Goal: Information Seeking & Learning: Learn about a topic

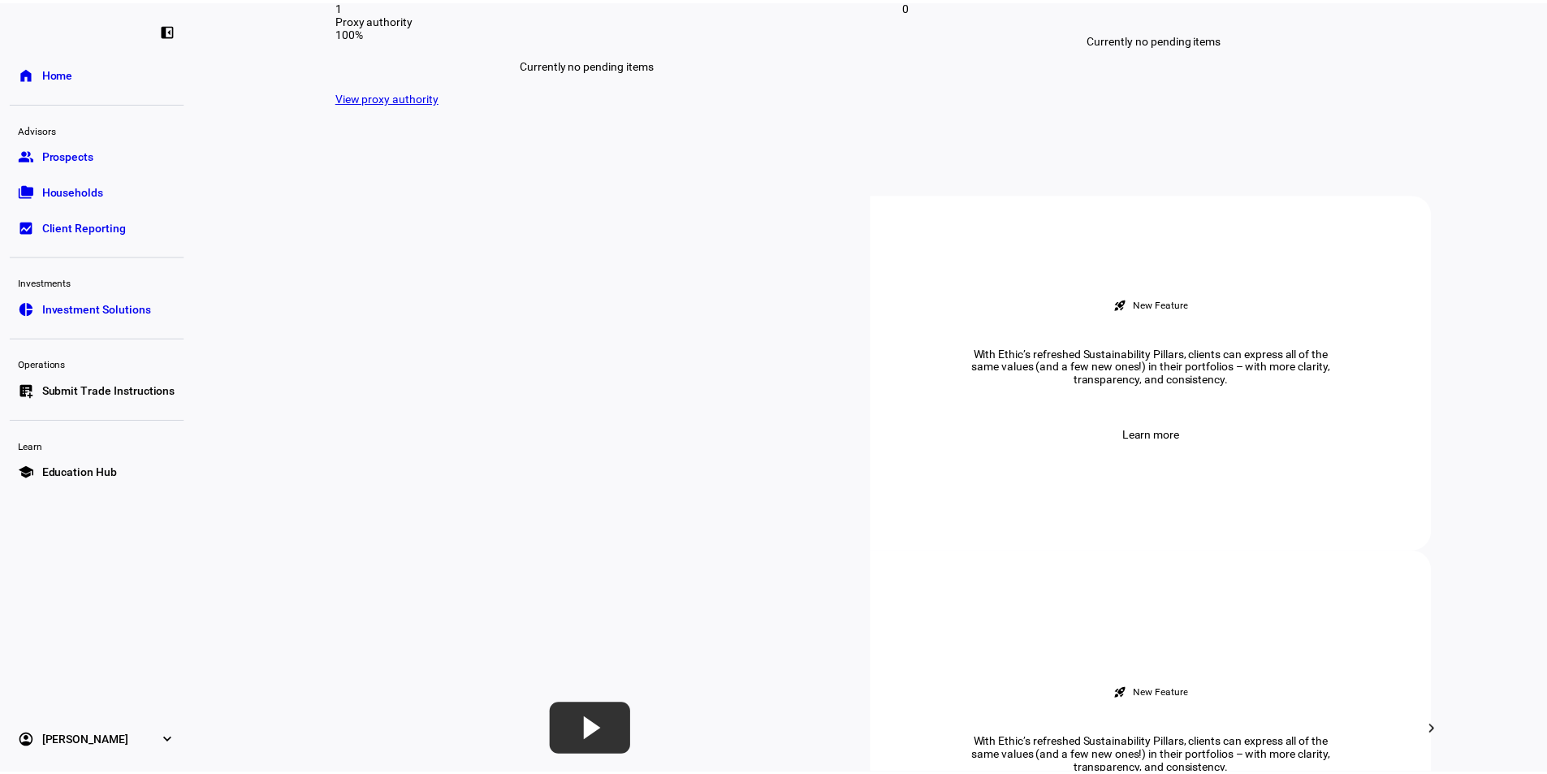
scroll to position [487, 0]
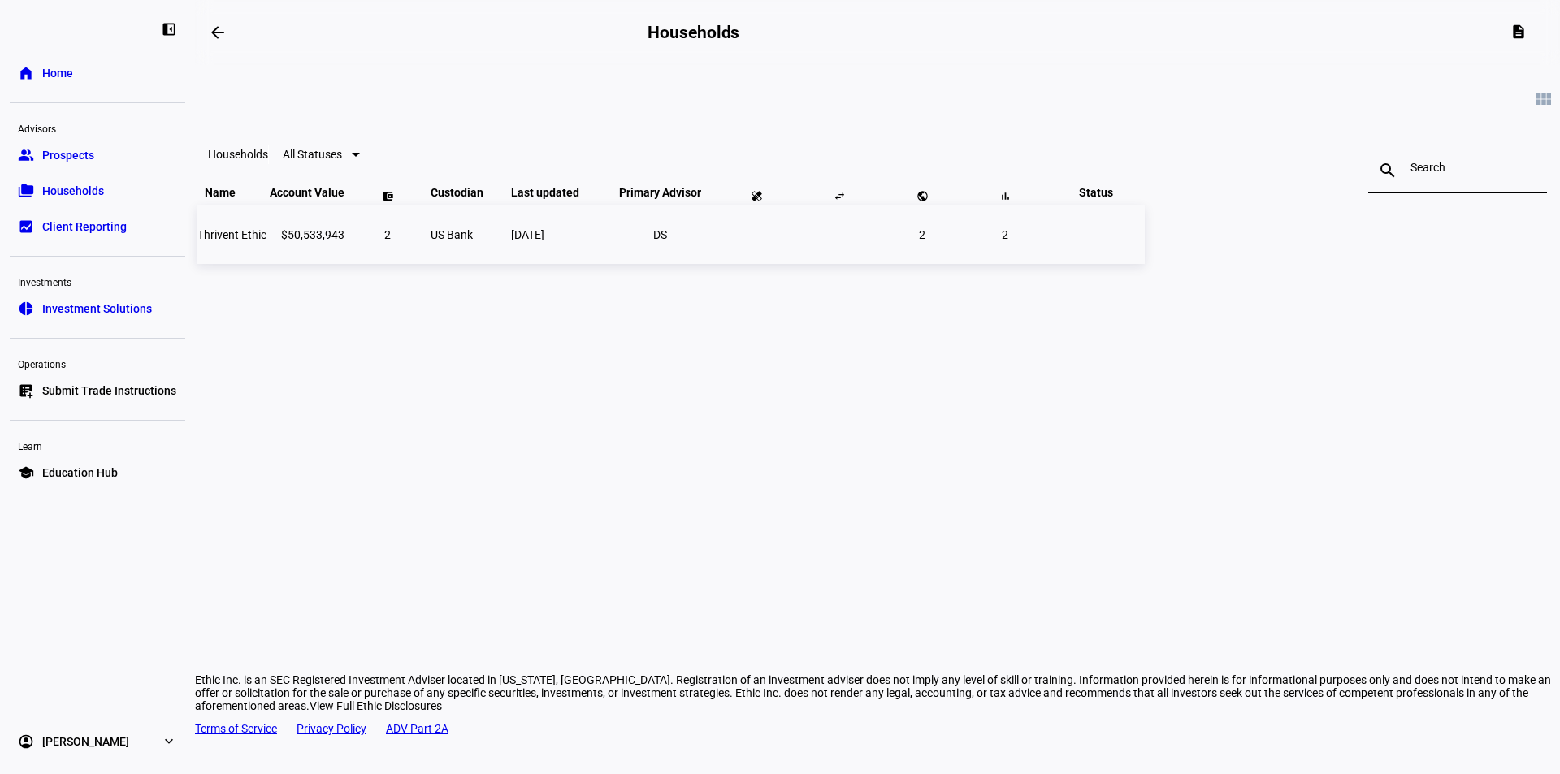
click at [266, 241] on span "Thrivent Ethic" at bounding box center [231, 234] width 69 height 13
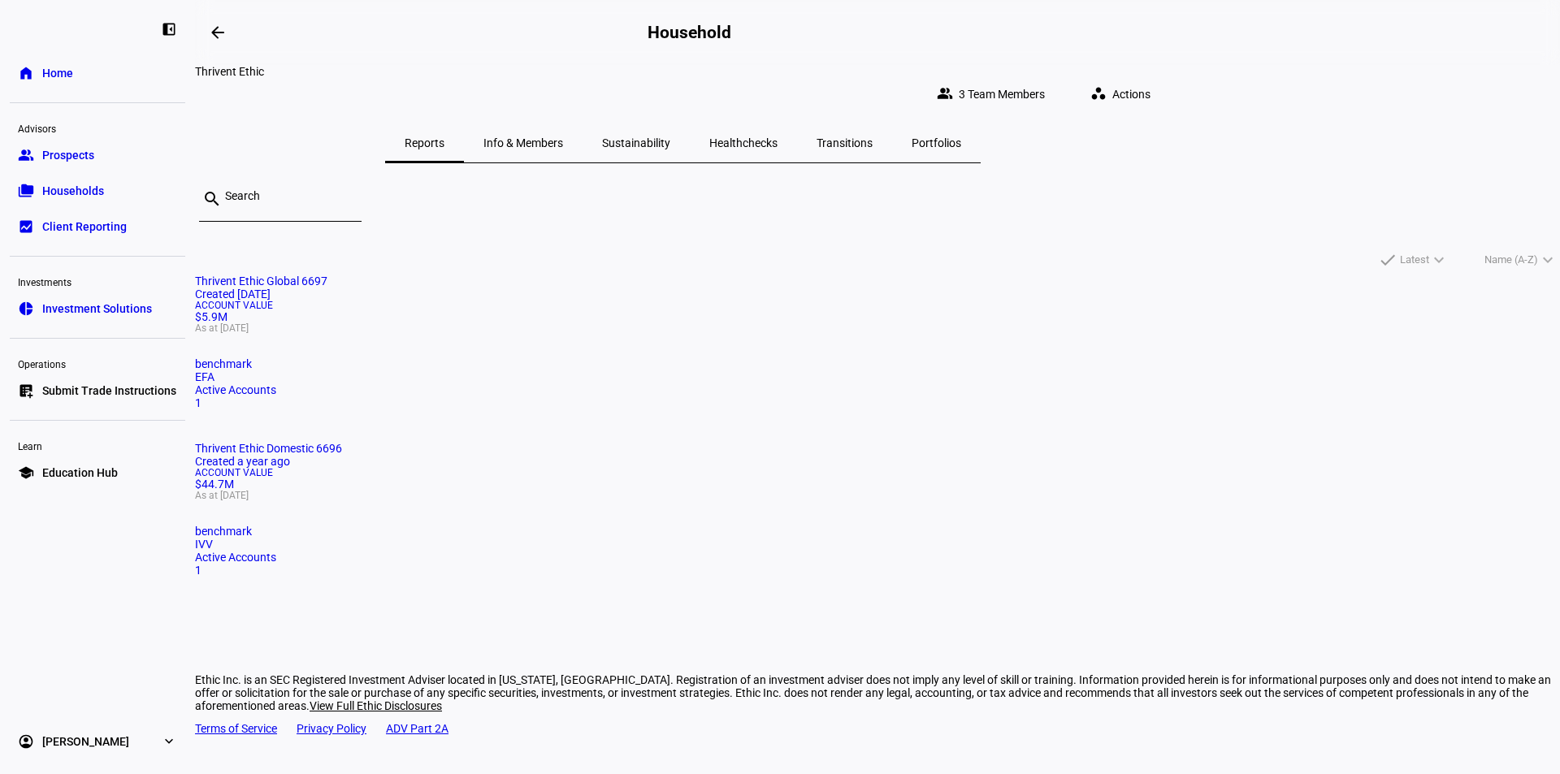
click at [670, 123] on span "Sustainability" at bounding box center [636, 142] width 68 height 39
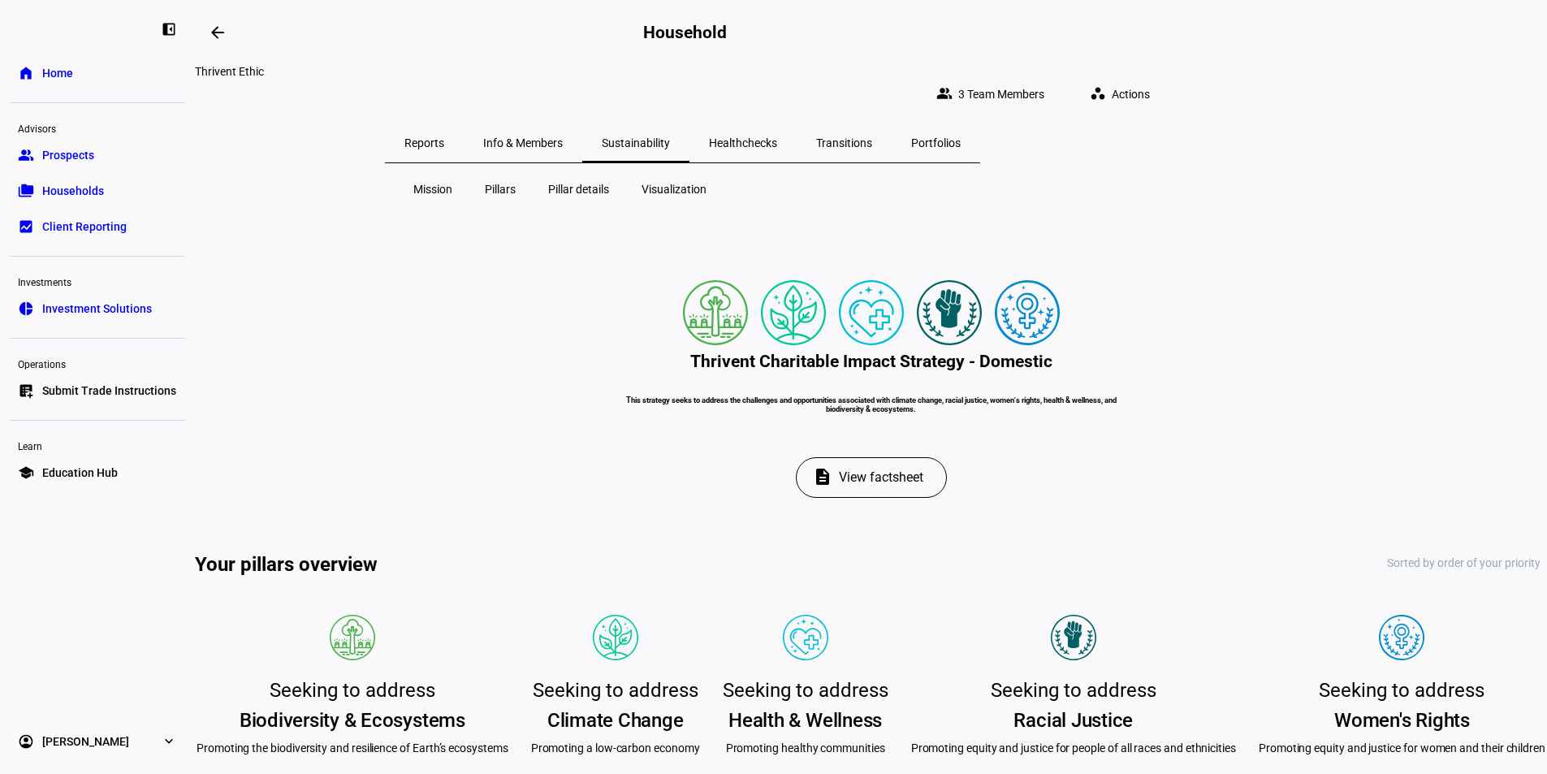
click at [664, 181] on span "Visualization" at bounding box center [674, 189] width 65 height 16
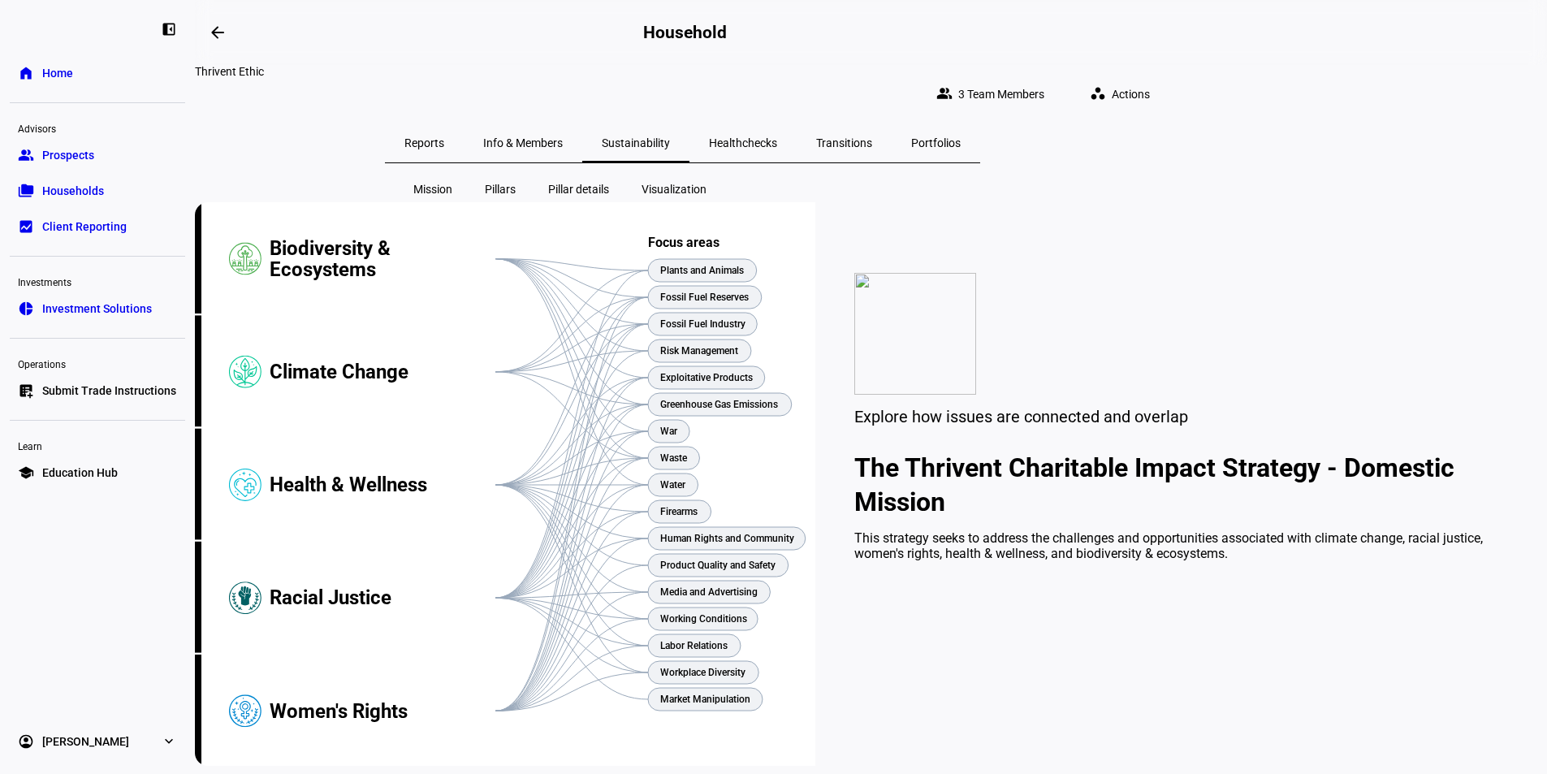
click at [591, 181] on span "Pillar details" at bounding box center [578, 189] width 61 height 16
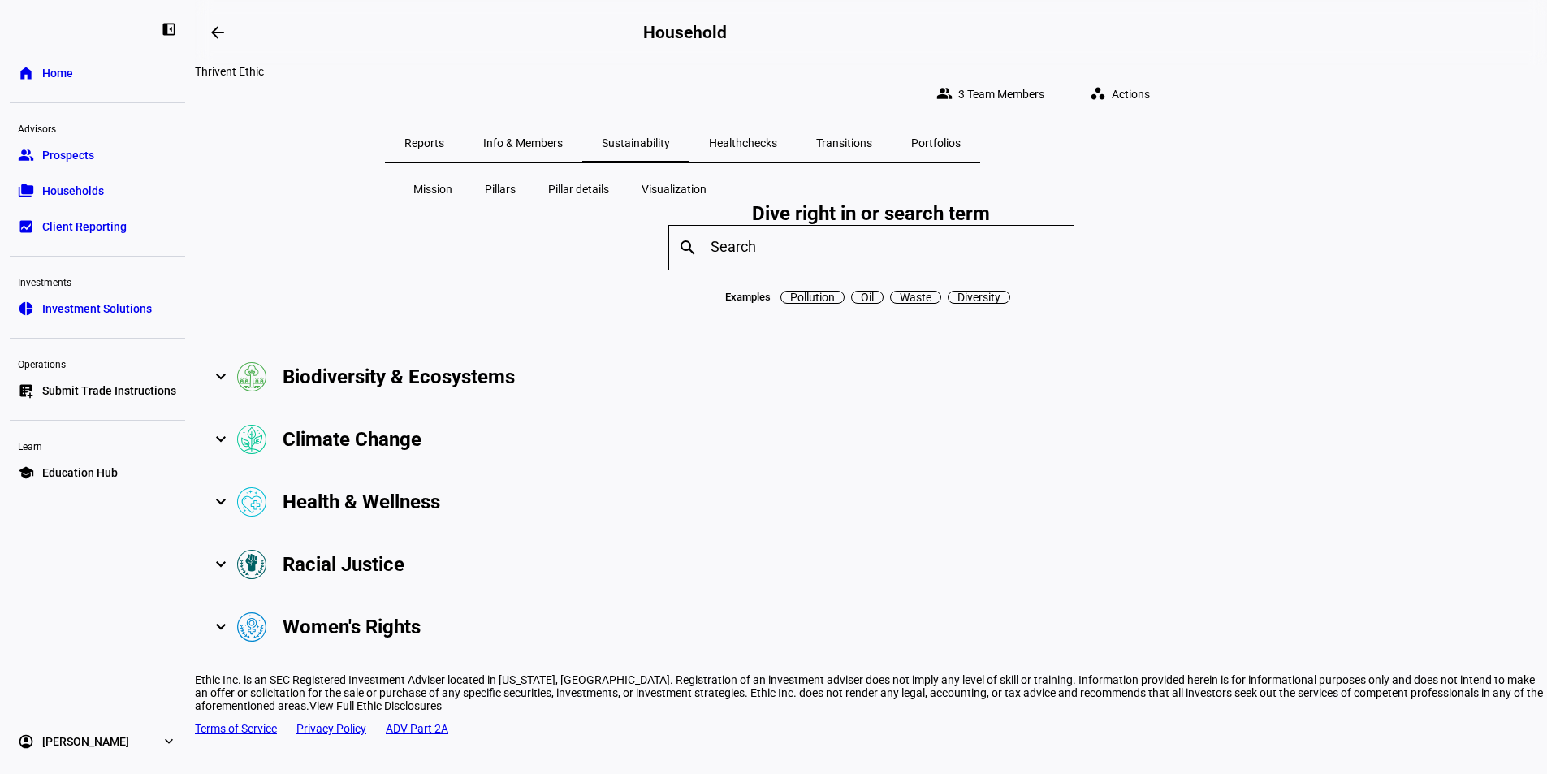
click at [500, 181] on span "Pillars" at bounding box center [500, 189] width 31 height 16
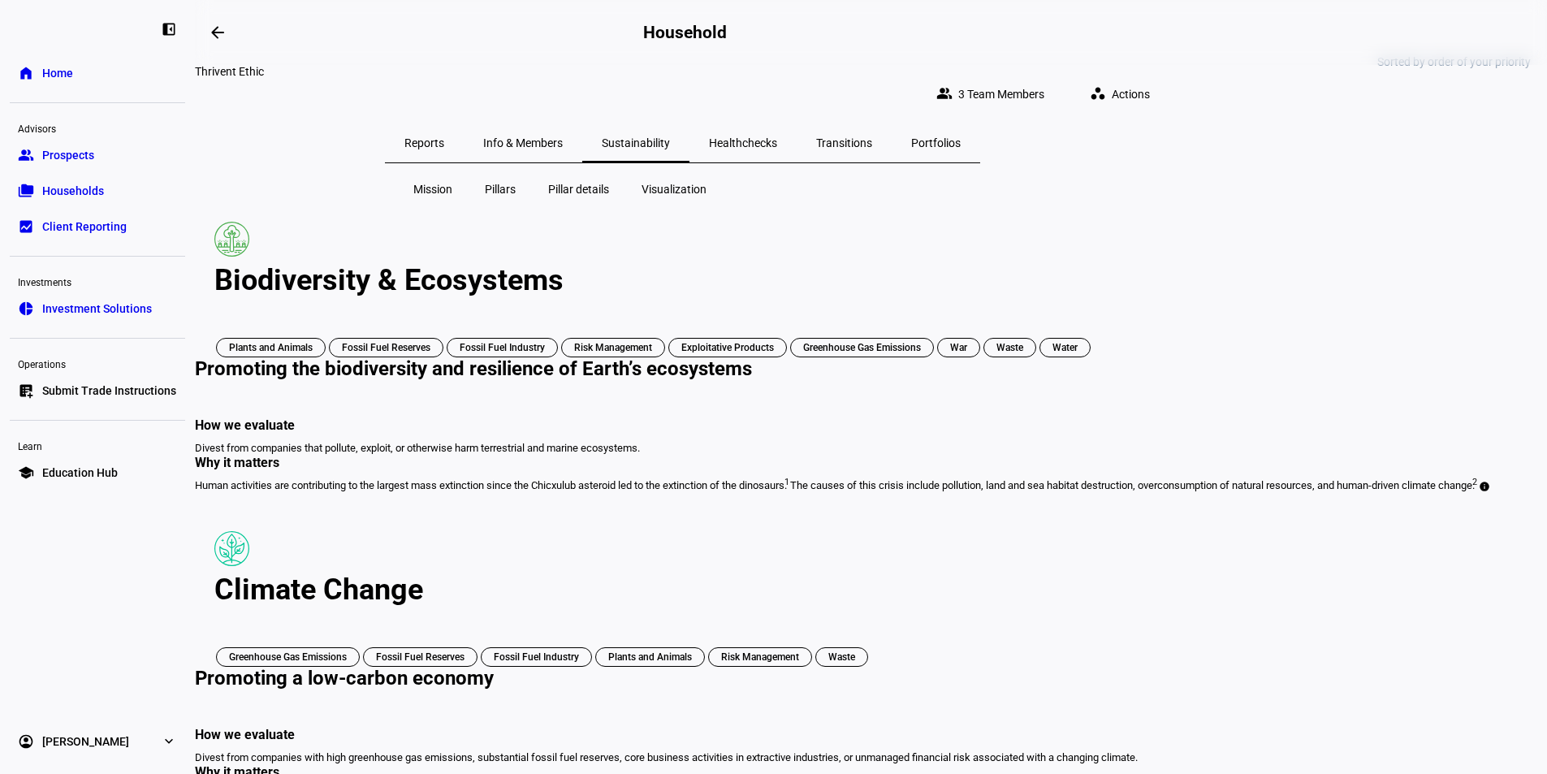
click at [439, 181] on span "Mission" at bounding box center [432, 189] width 39 height 16
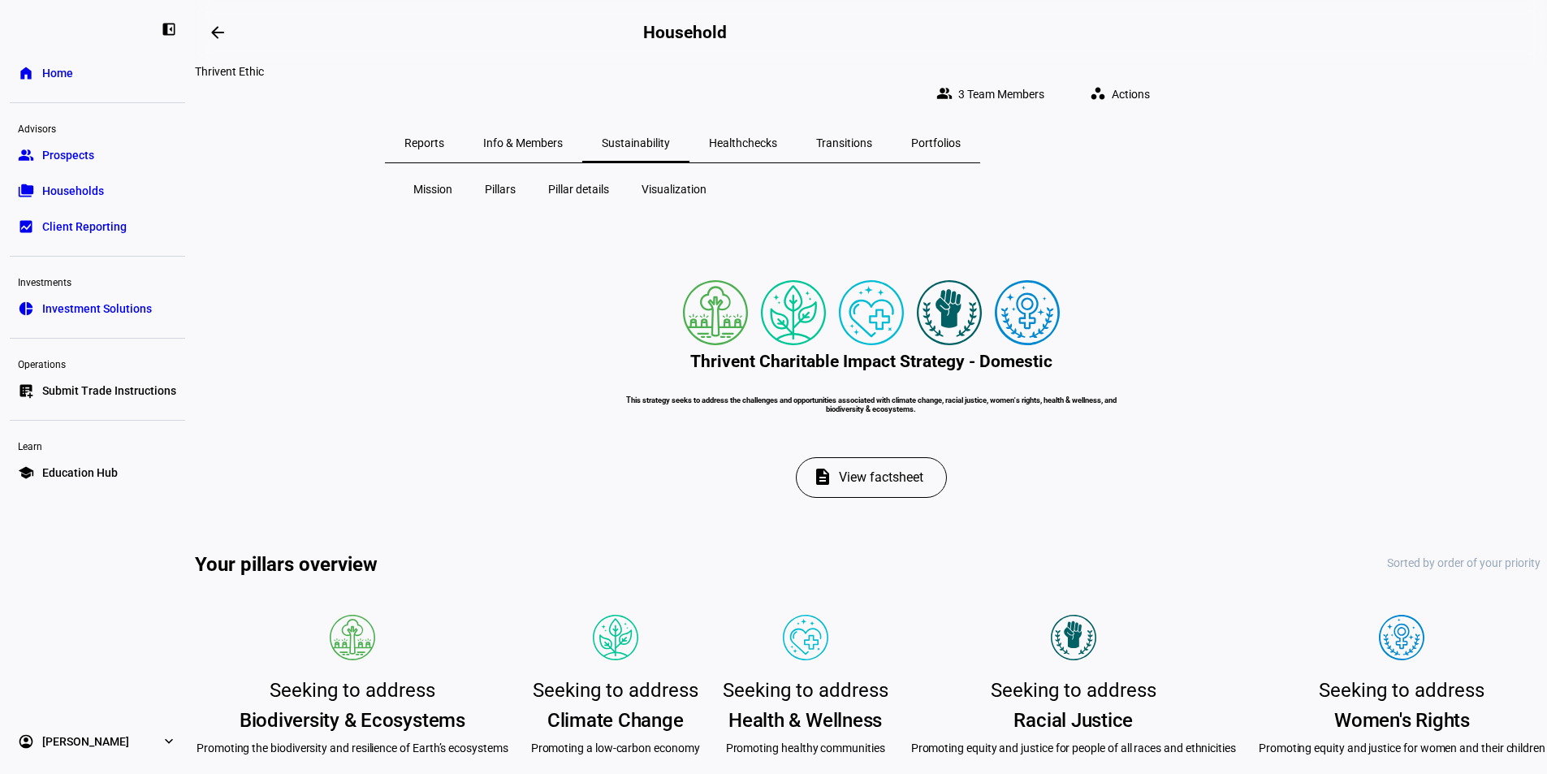
click at [563, 137] on span "Info & Members" at bounding box center [523, 142] width 80 height 11
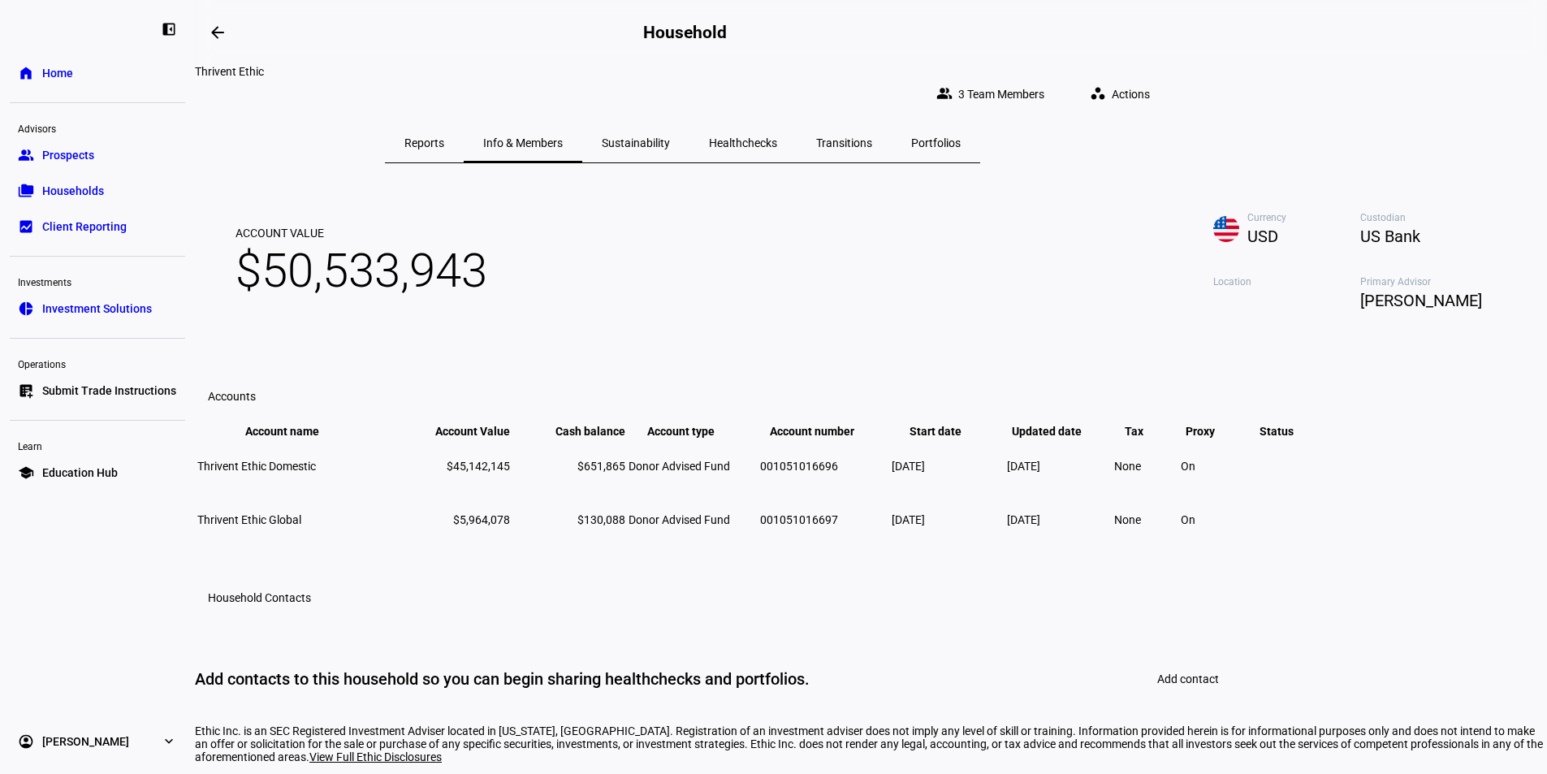
click at [444, 137] on span "Reports" at bounding box center [425, 142] width 40 height 11
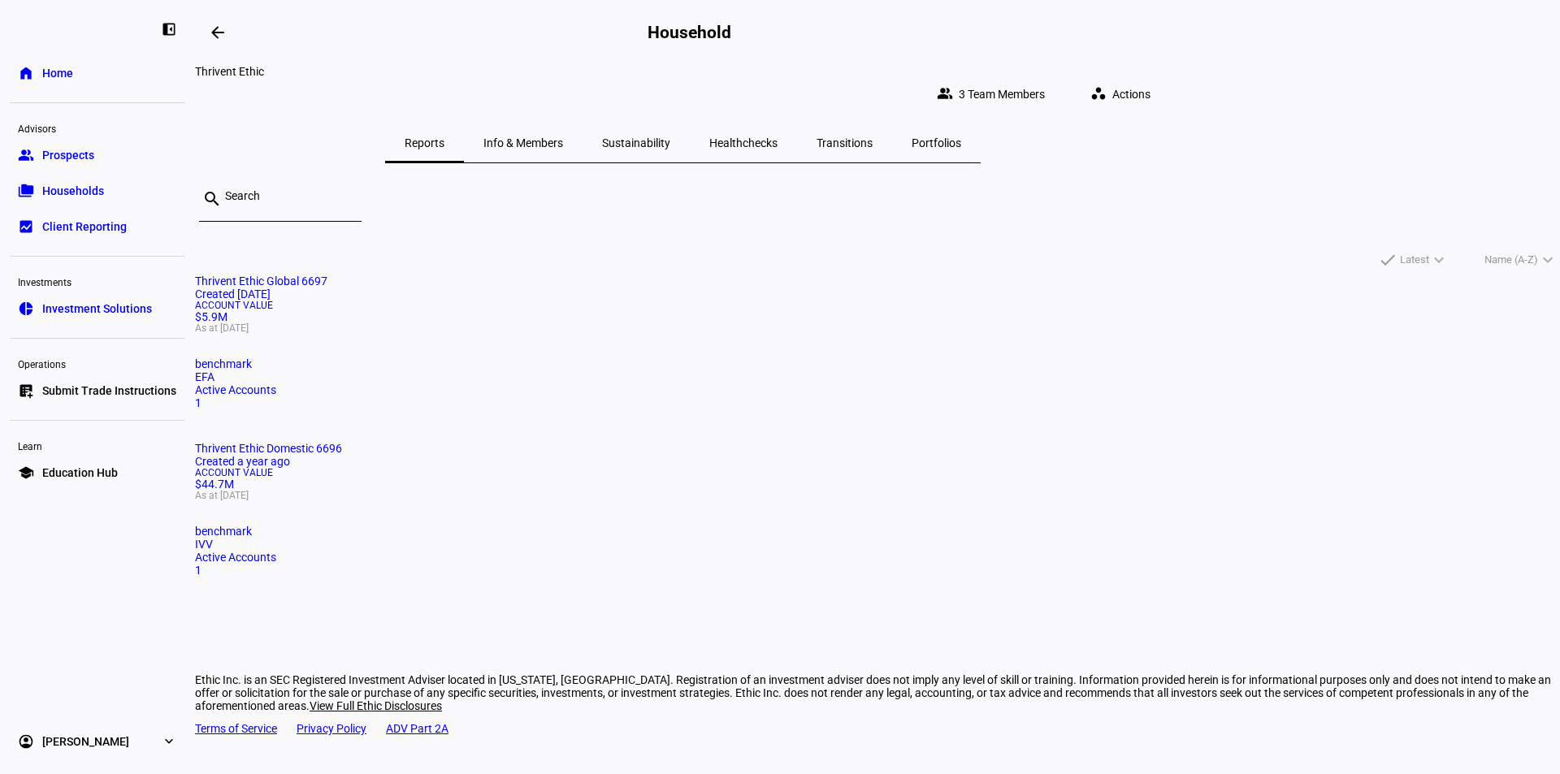
click at [883, 442] on mat-card "Thrivent Ethic Domestic 6696 Created a year ago Account Value $44.7M As at [DAT…" at bounding box center [877, 509] width 1365 height 135
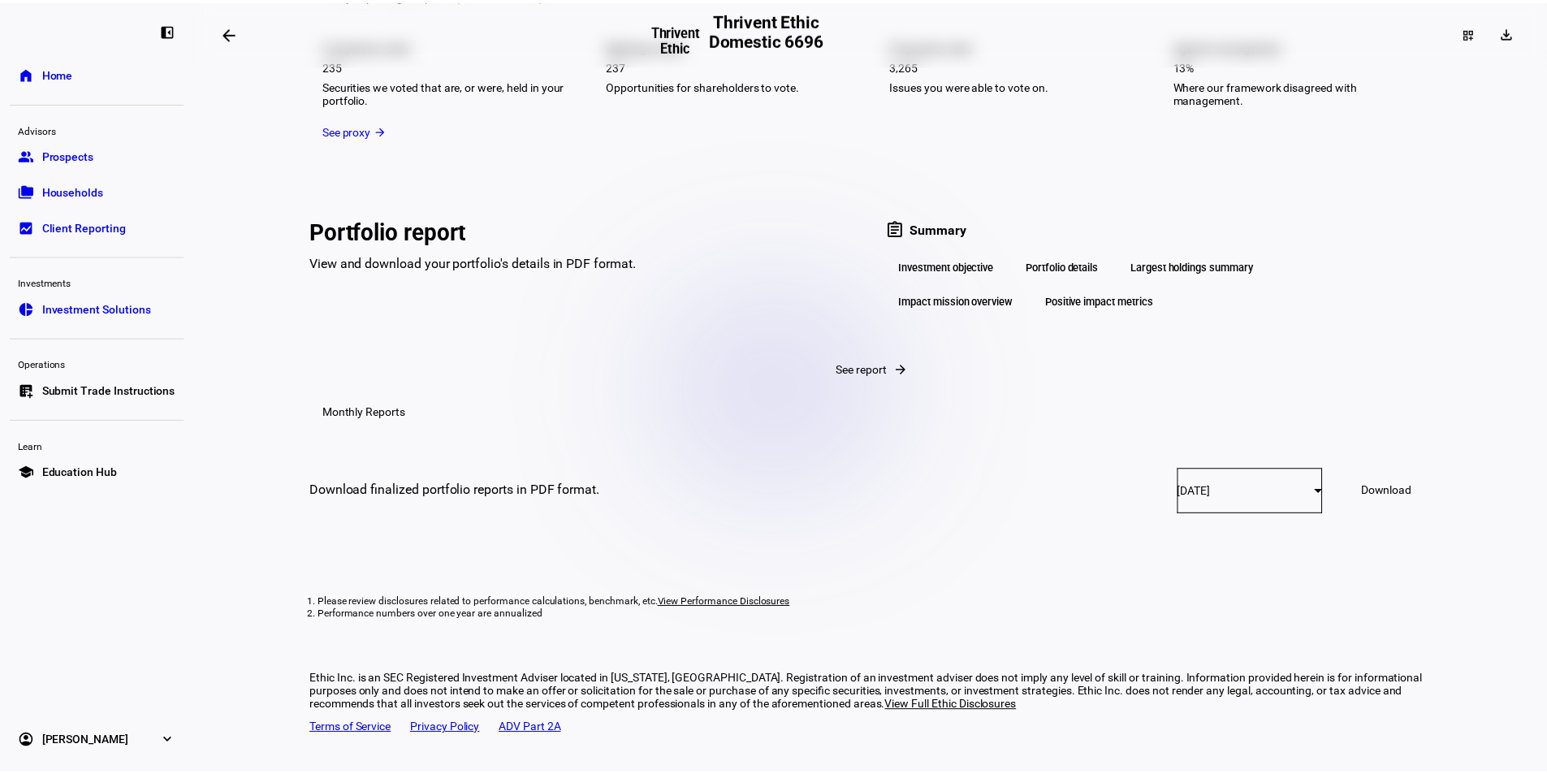
scroll to position [2511, 0]
click at [1129, 288] on div "Positive impact metrics" at bounding box center [1107, 302] width 135 height 28
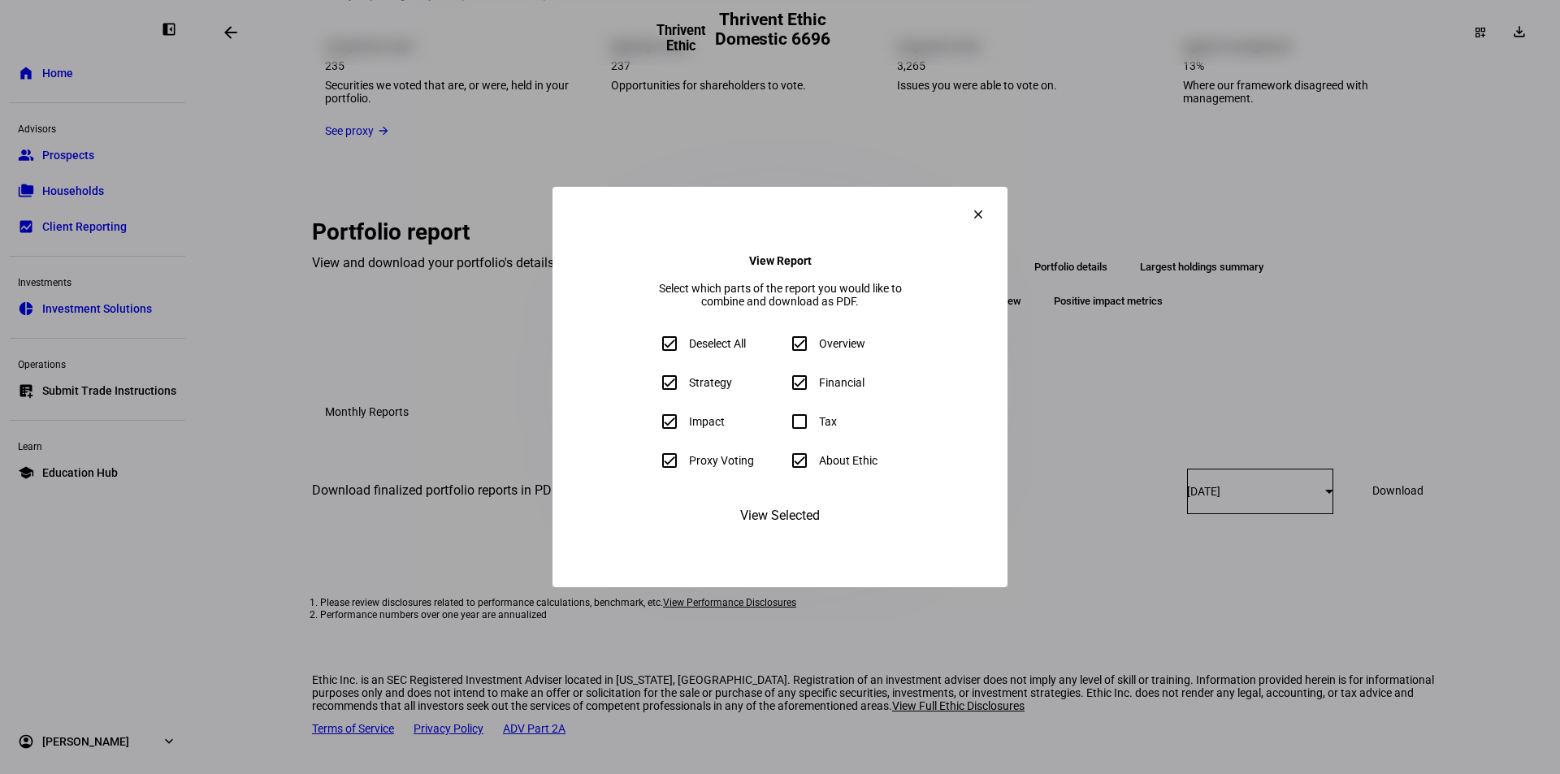
click at [806, 535] on span "View Selected" at bounding box center [780, 515] width 80 height 39
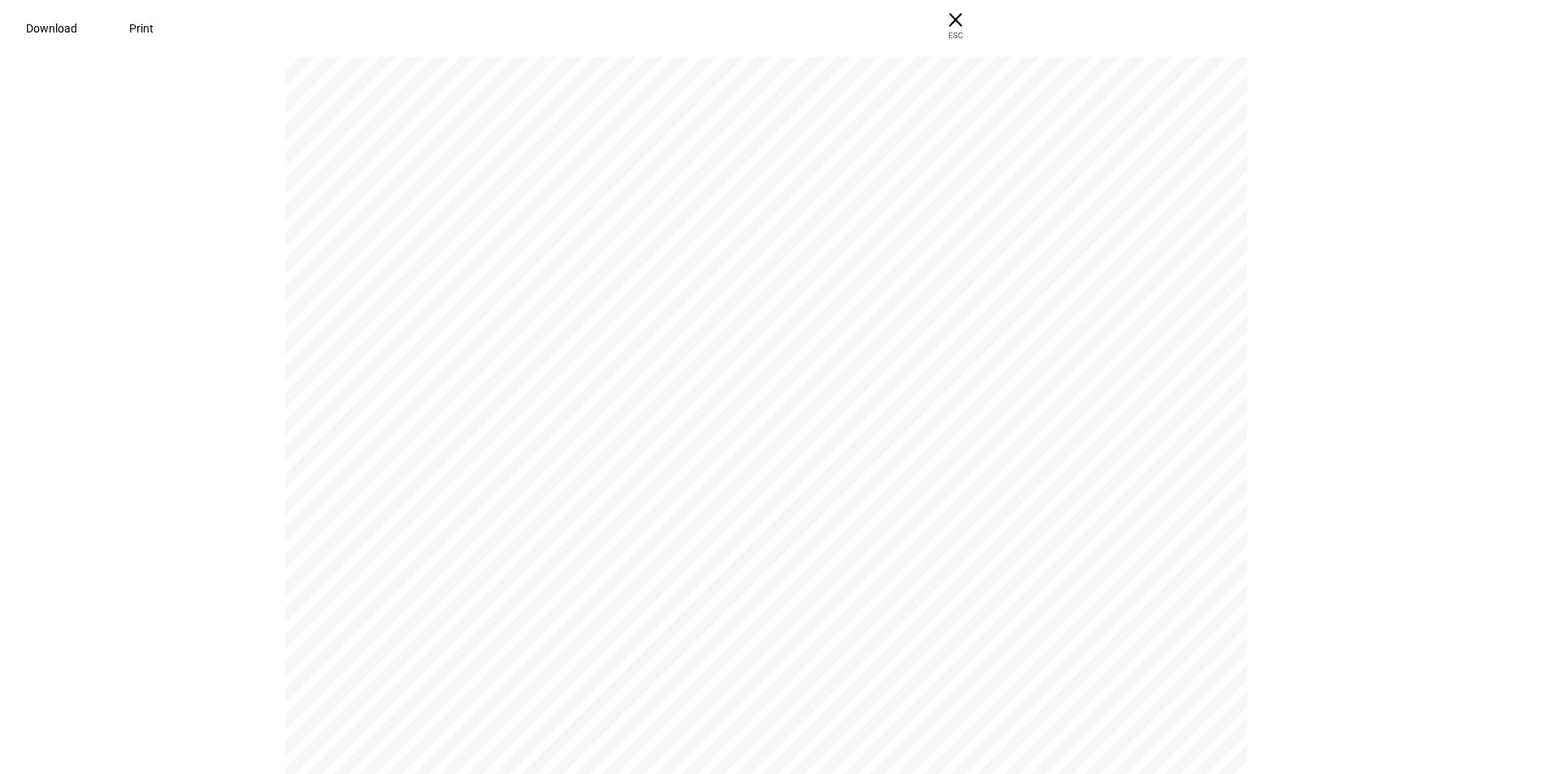
scroll to position [0, 0]
click at [975, 29] on span "× ESC" at bounding box center [949, 26] width 52 height 52
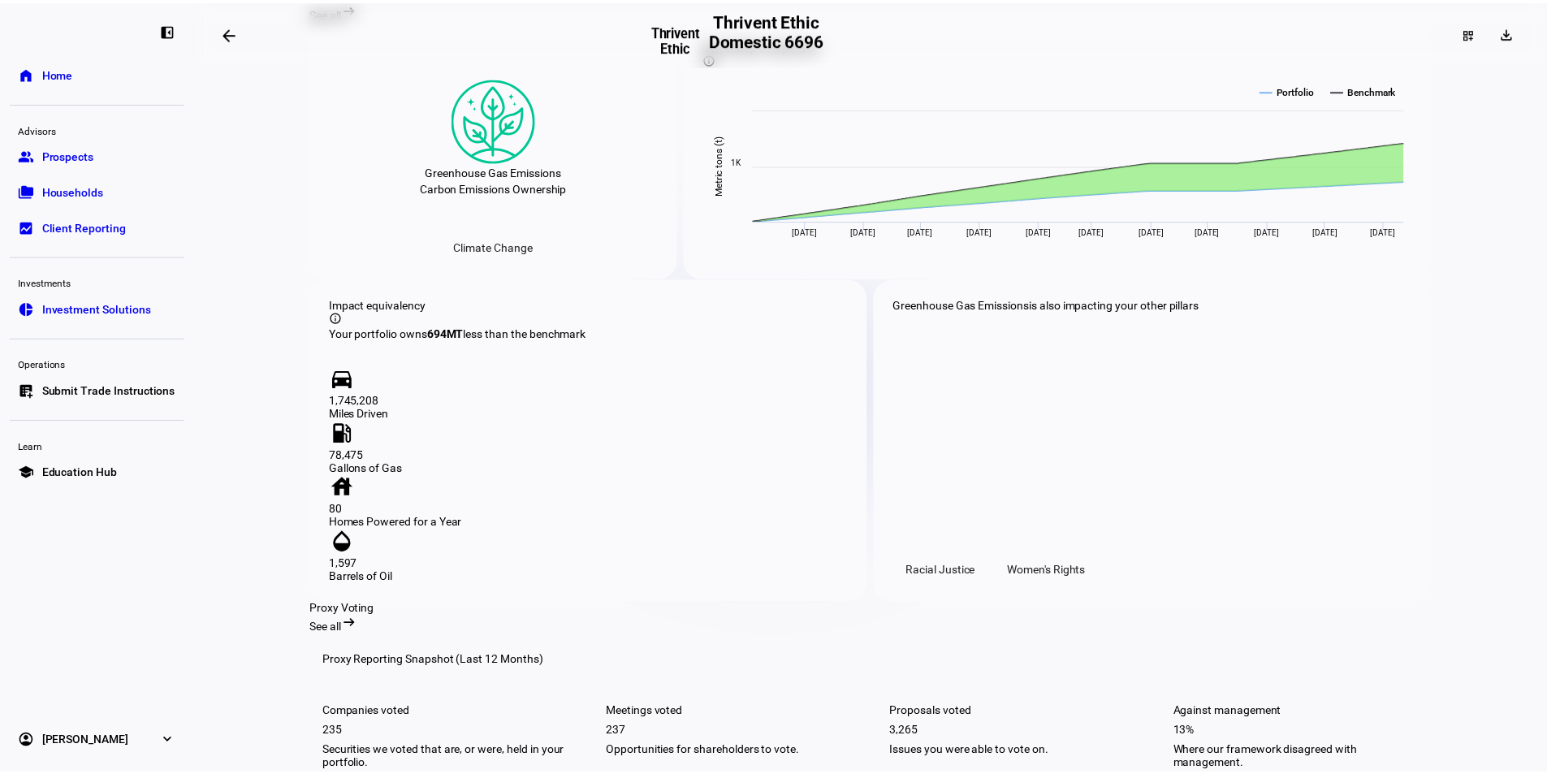
scroll to position [1650, 0]
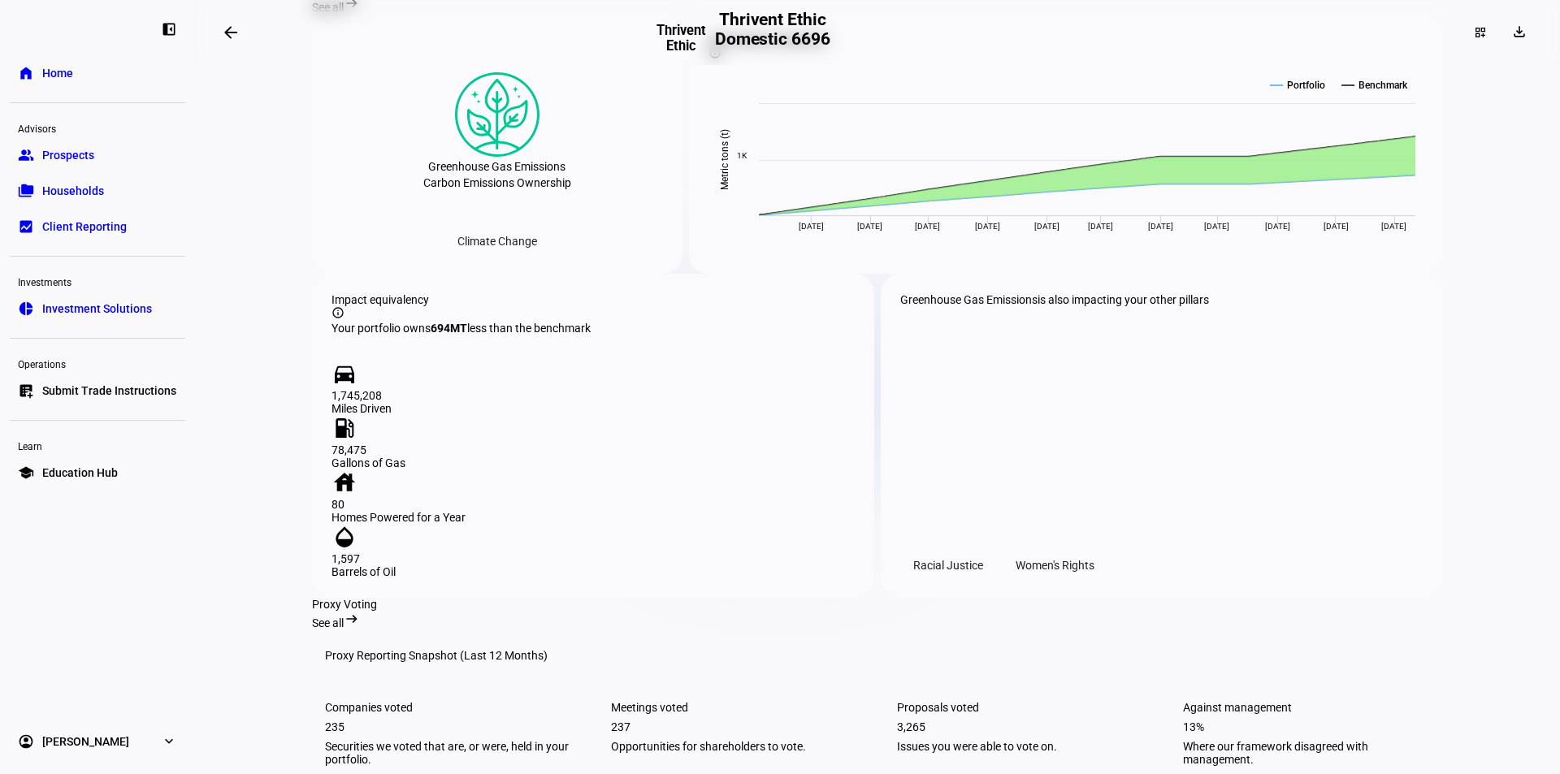
click at [118, 225] on span "Client Reporting" at bounding box center [84, 226] width 84 height 16
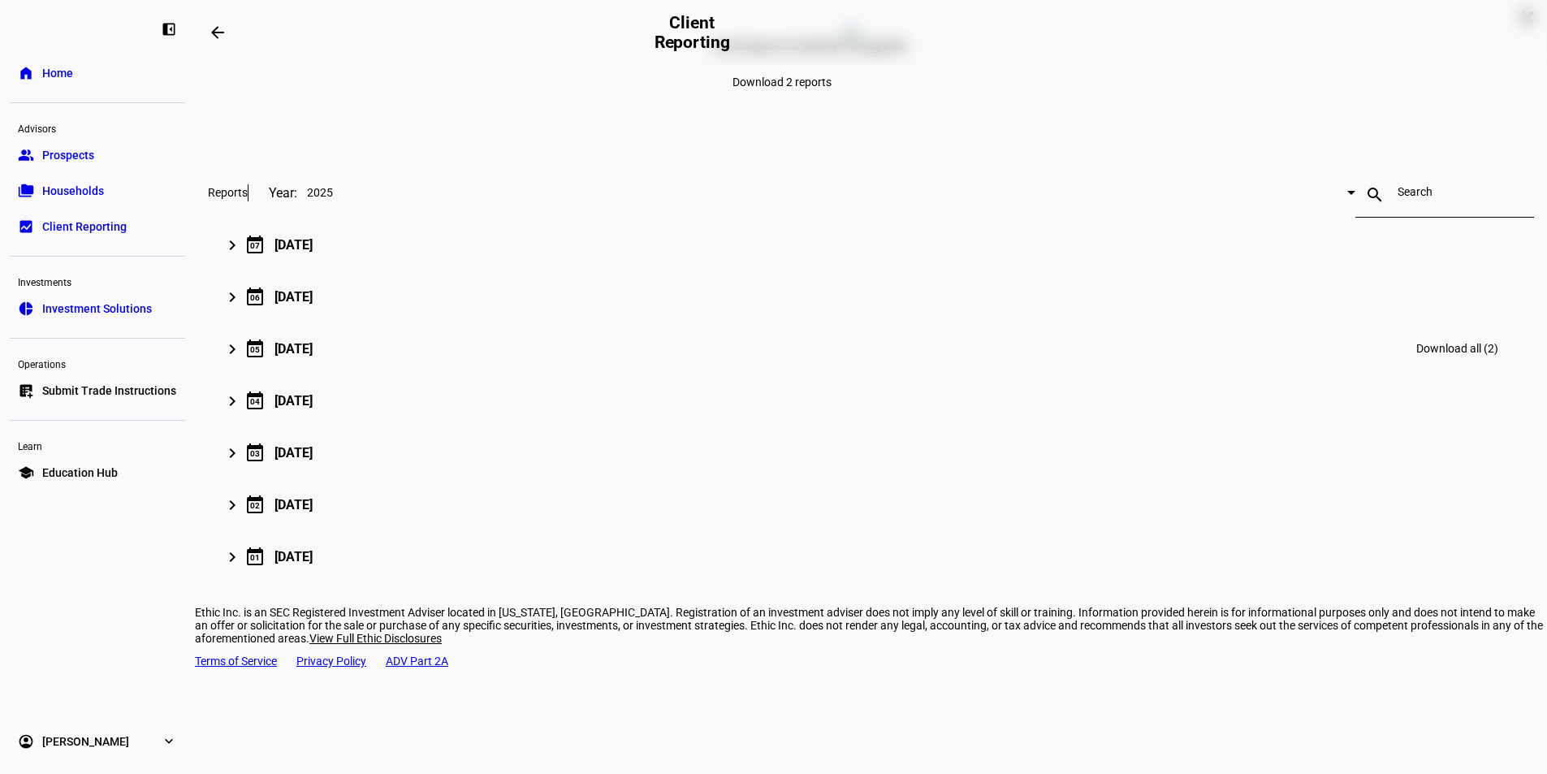
scroll to position [154, 0]
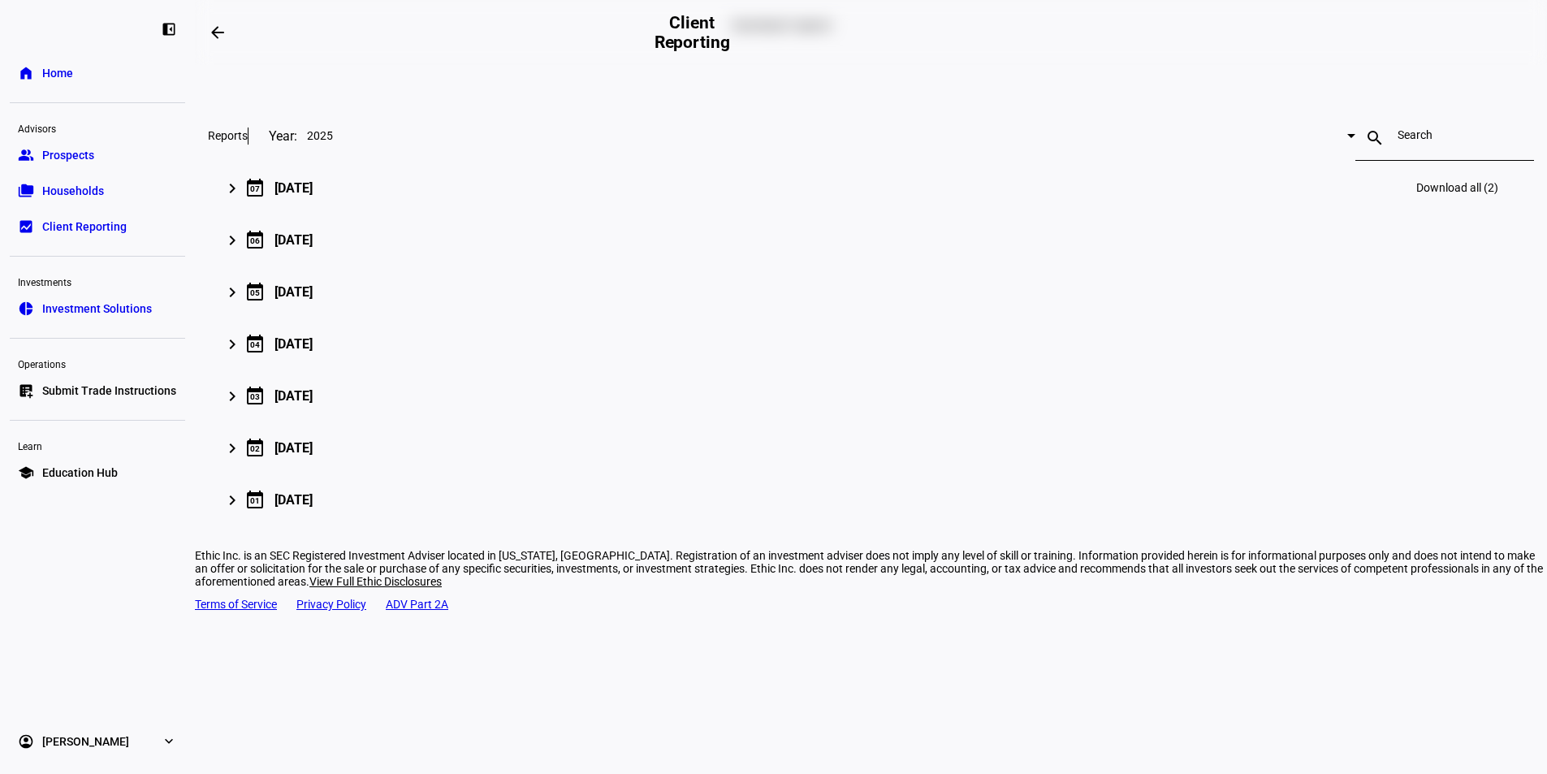
click at [417, 214] on mat-expansion-panel-header "keyboard_arrow_right calendar_today [DATE] Download all (2)" at bounding box center [871, 188] width 1326 height 52
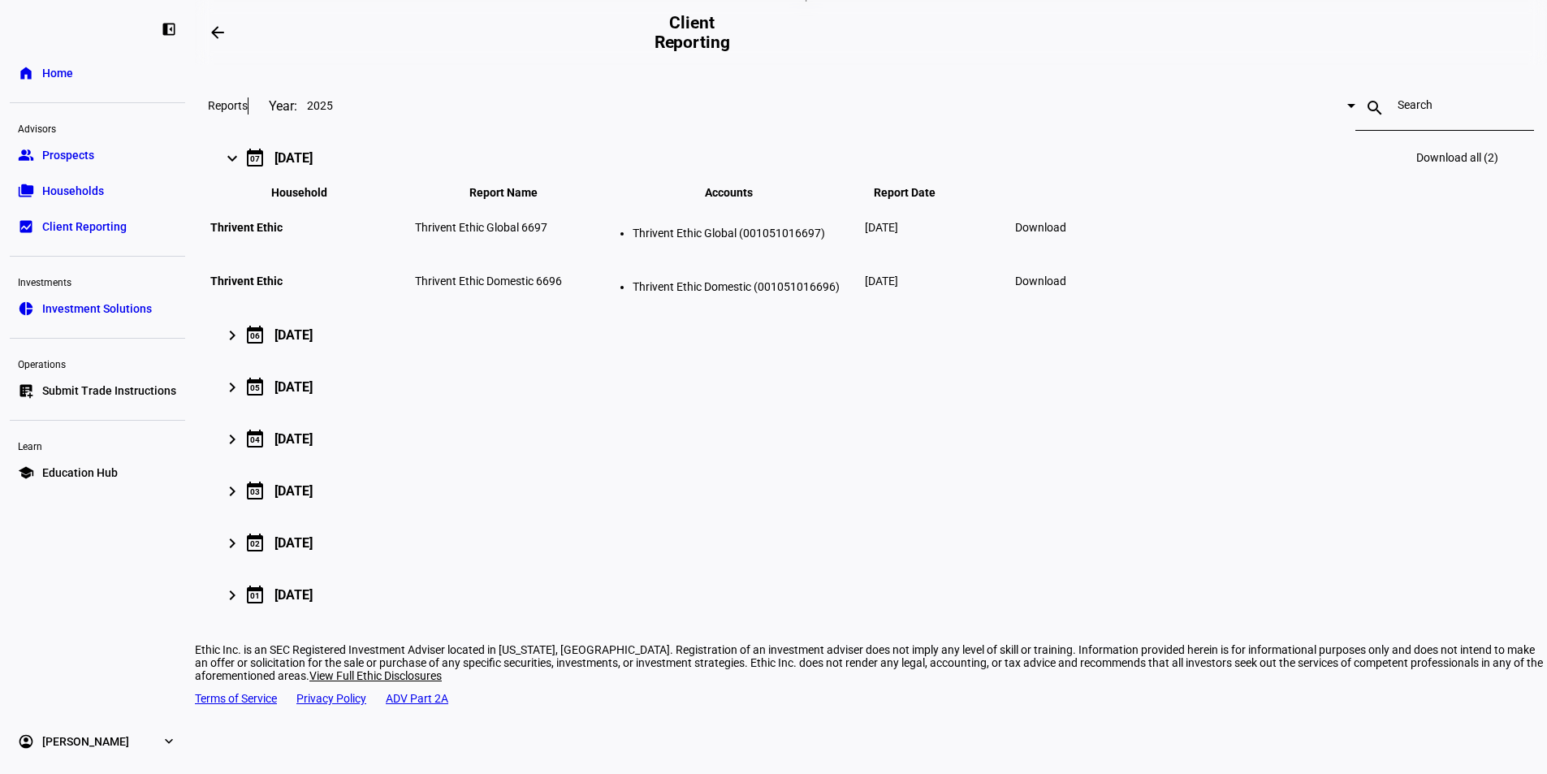
click at [86, 186] on span "Households" at bounding box center [73, 191] width 62 height 16
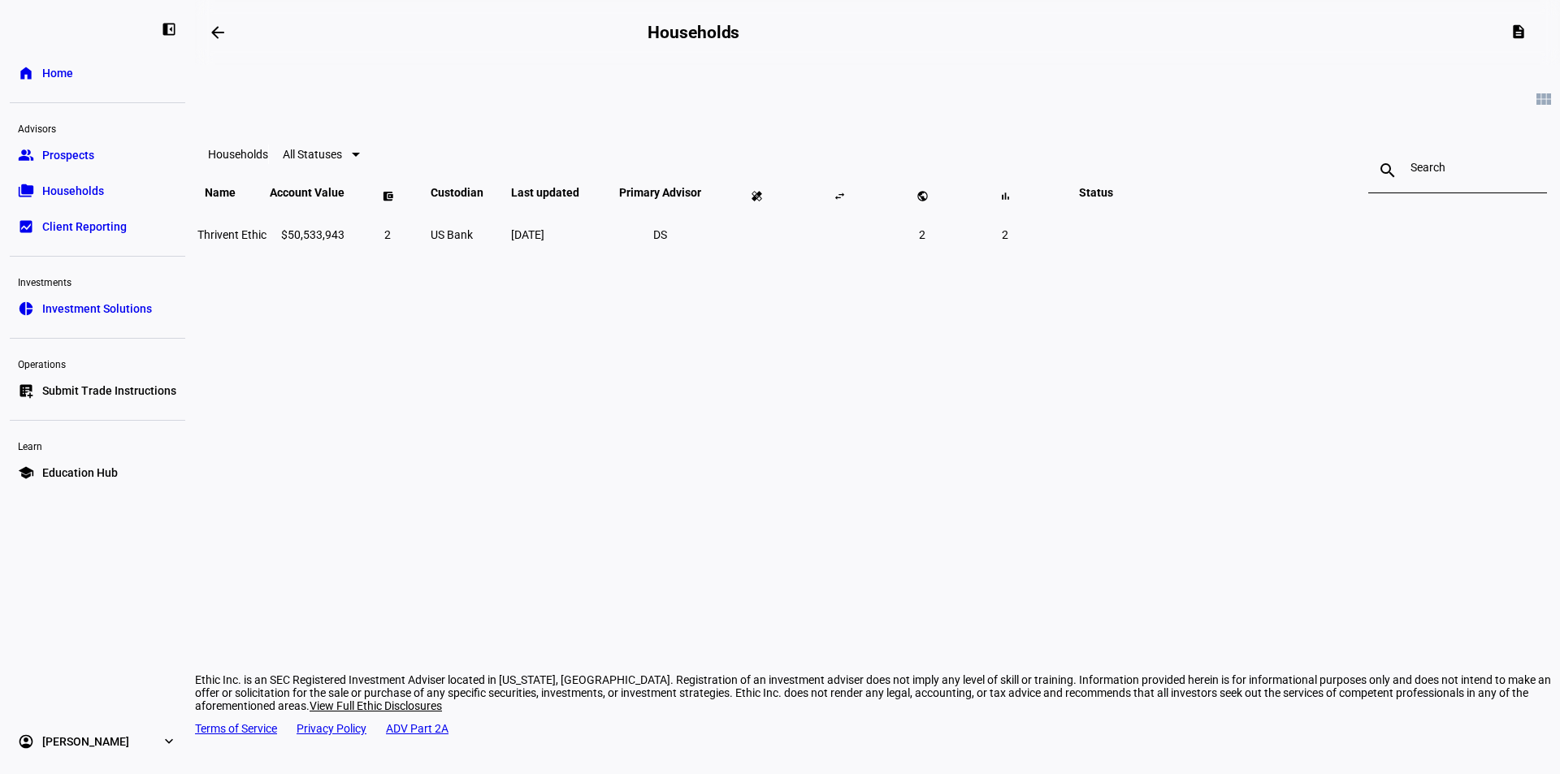
click at [109, 305] on span "Investment Solutions" at bounding box center [97, 309] width 110 height 16
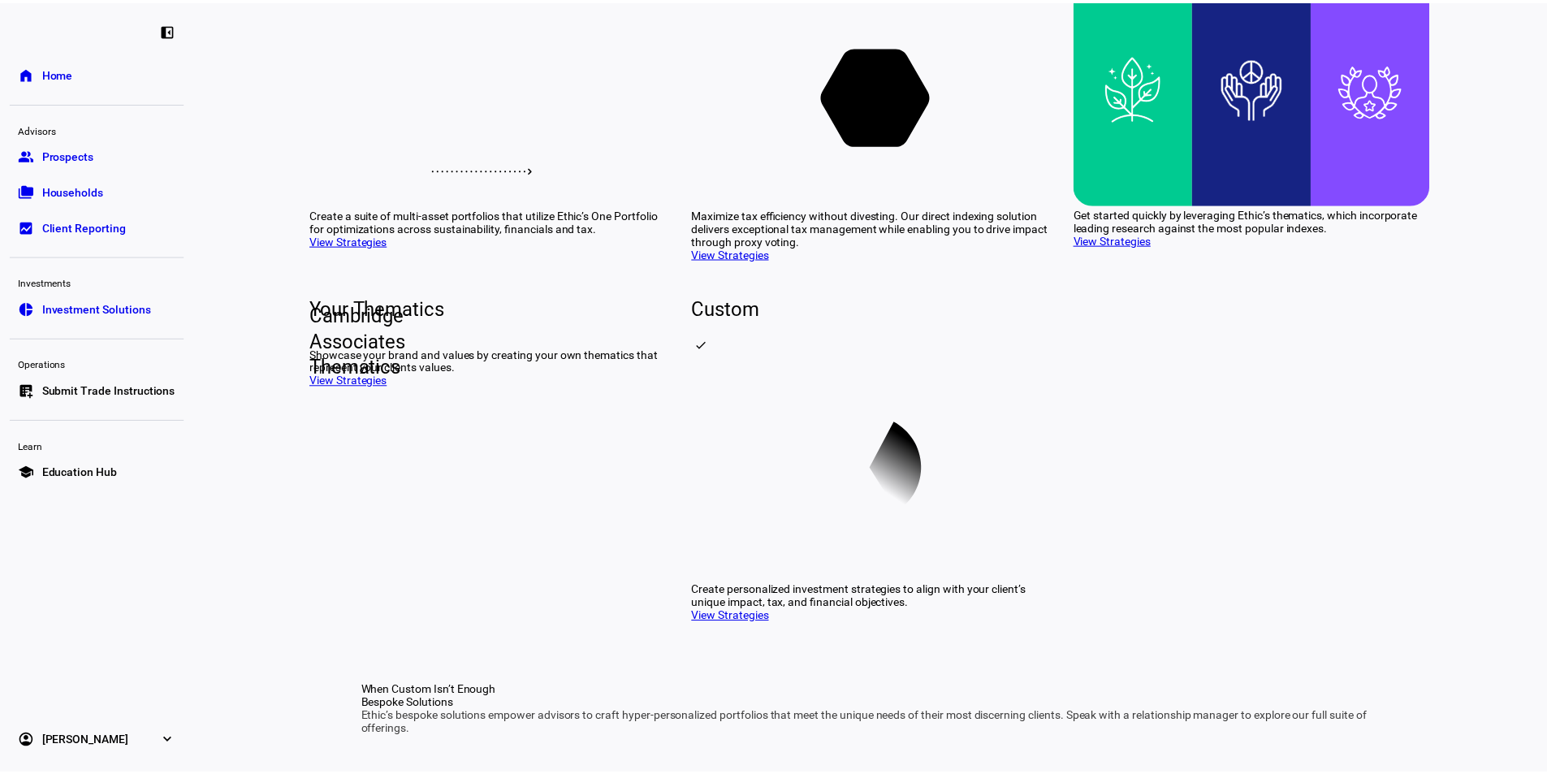
scroll to position [244, 0]
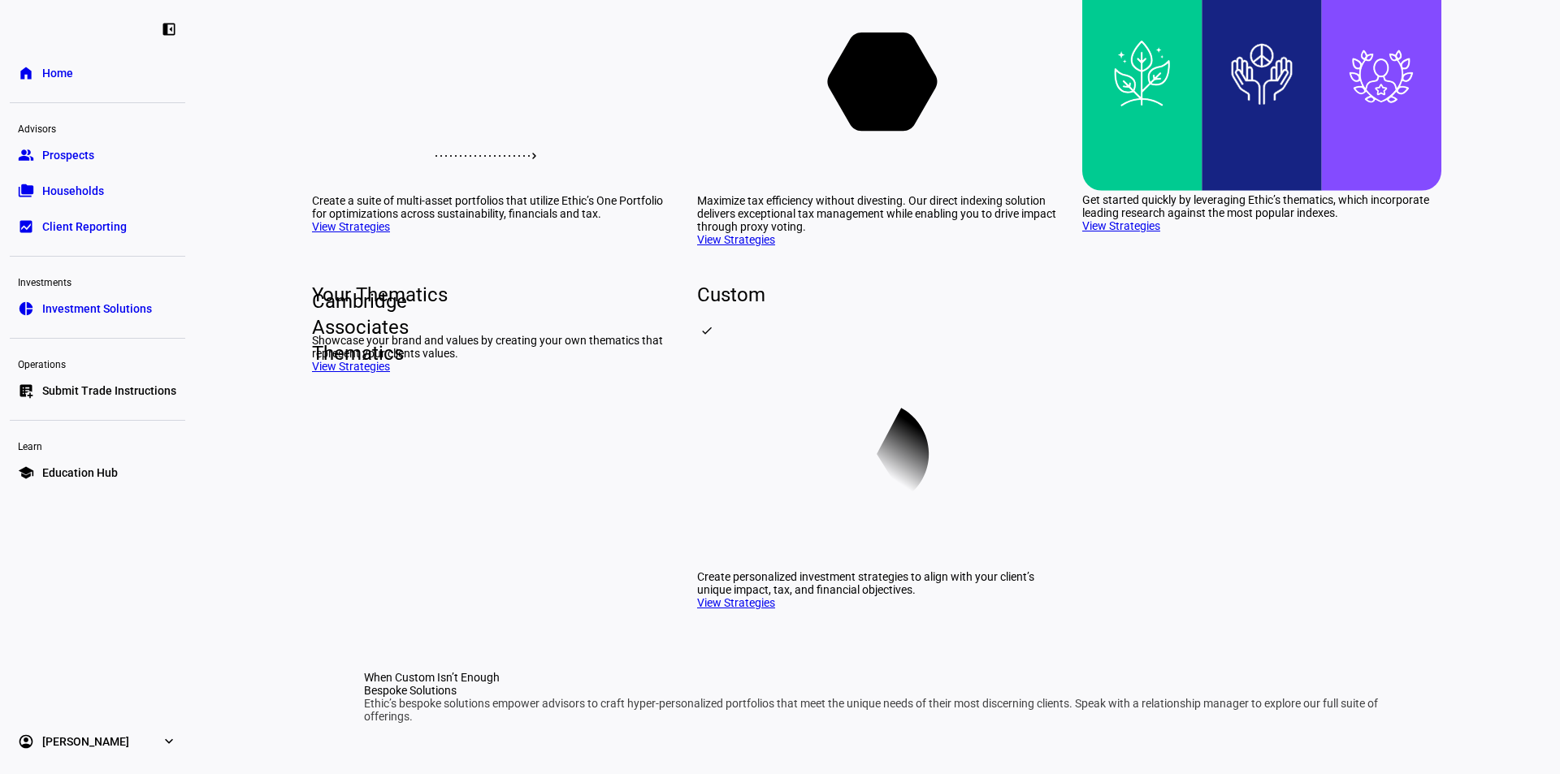
click at [117, 188] on link "folder_copy Households" at bounding box center [97, 191] width 175 height 32
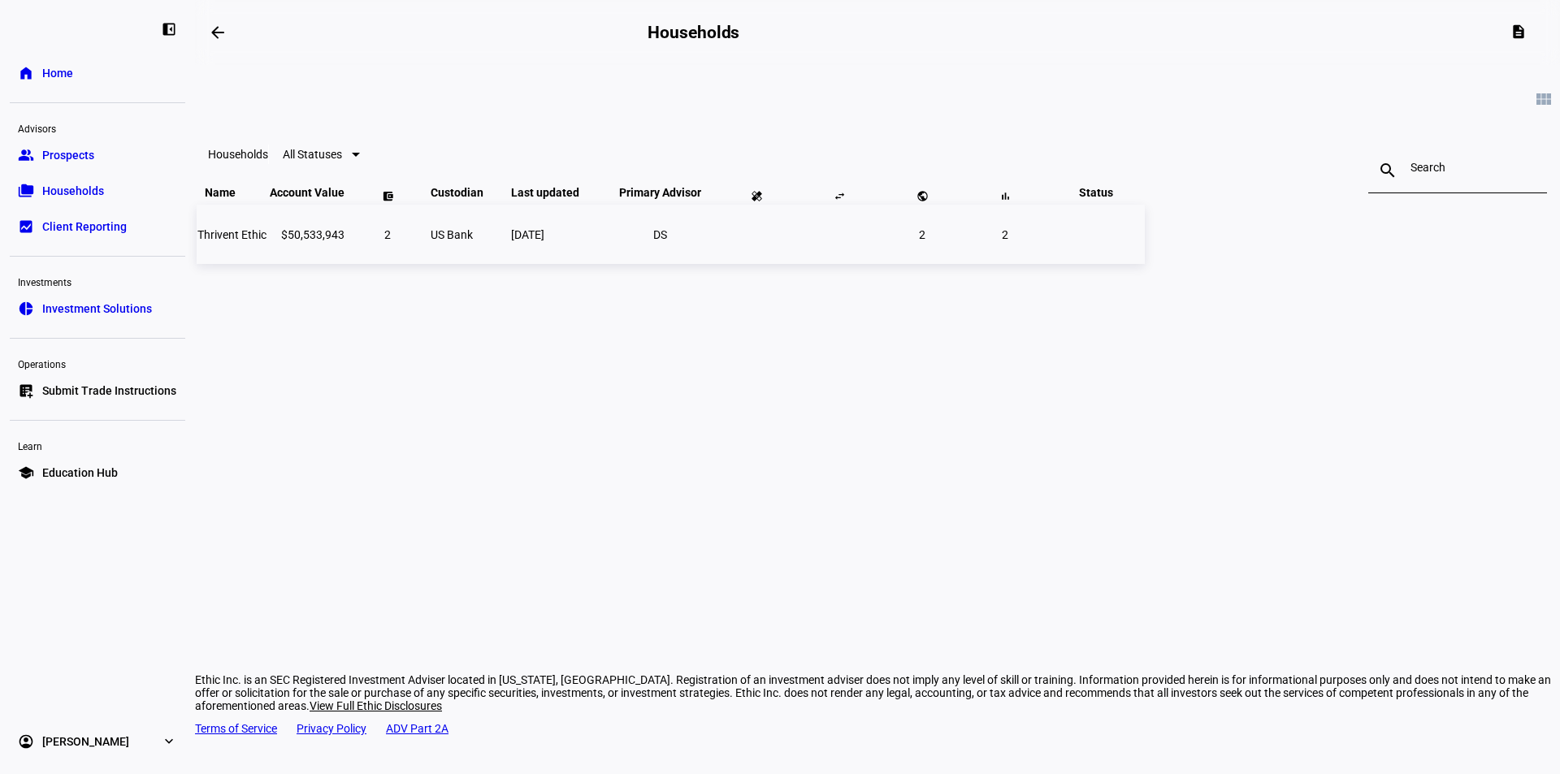
click at [267, 262] on td "Thrivent Ethic" at bounding box center [232, 234] width 71 height 59
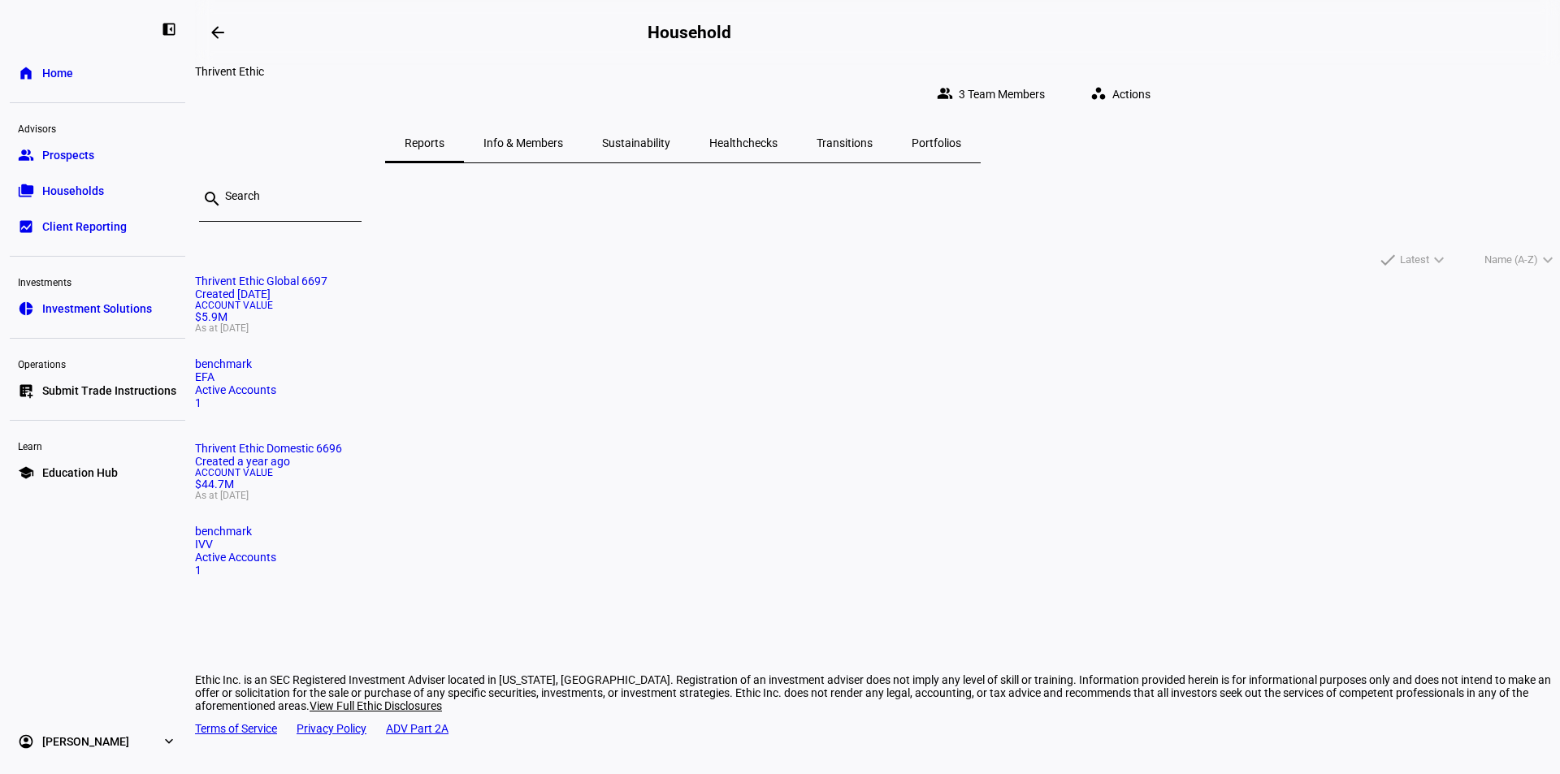
click at [670, 137] on span "Sustainability" at bounding box center [636, 142] width 68 height 11
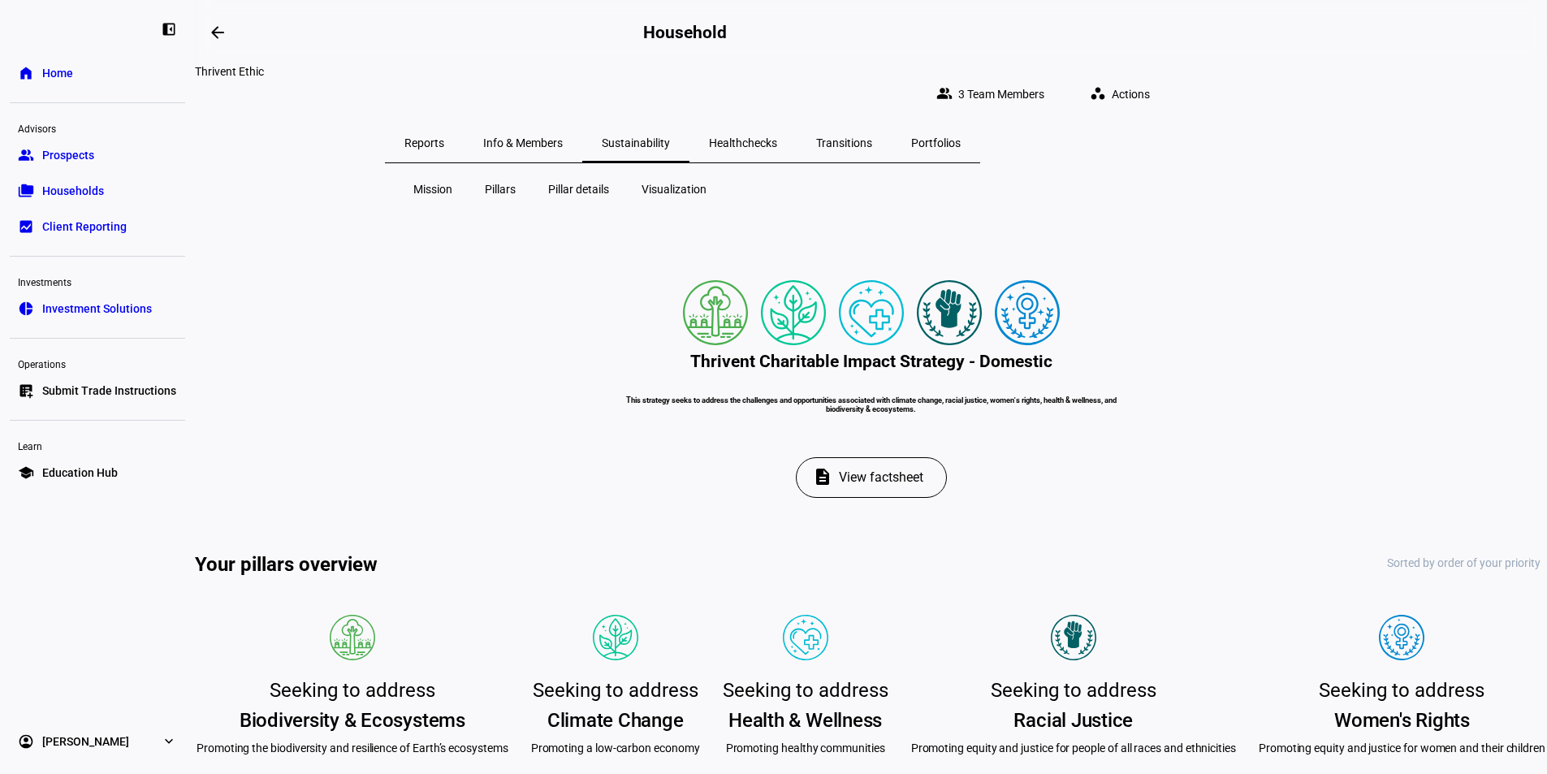
click at [777, 123] on span "Healthchecks" at bounding box center [743, 142] width 68 height 39
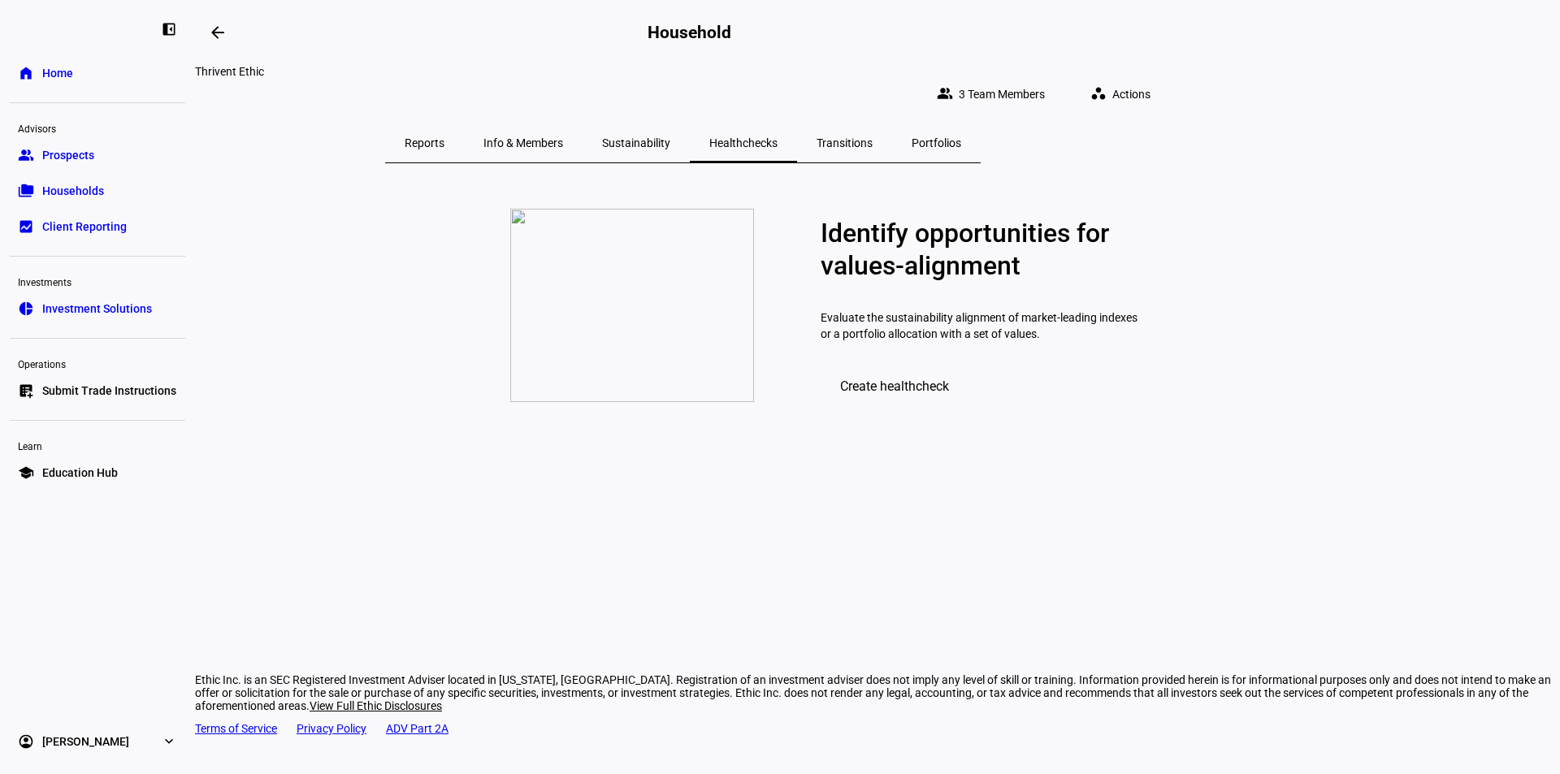
click at [670, 137] on span "Sustainability" at bounding box center [636, 142] width 68 height 11
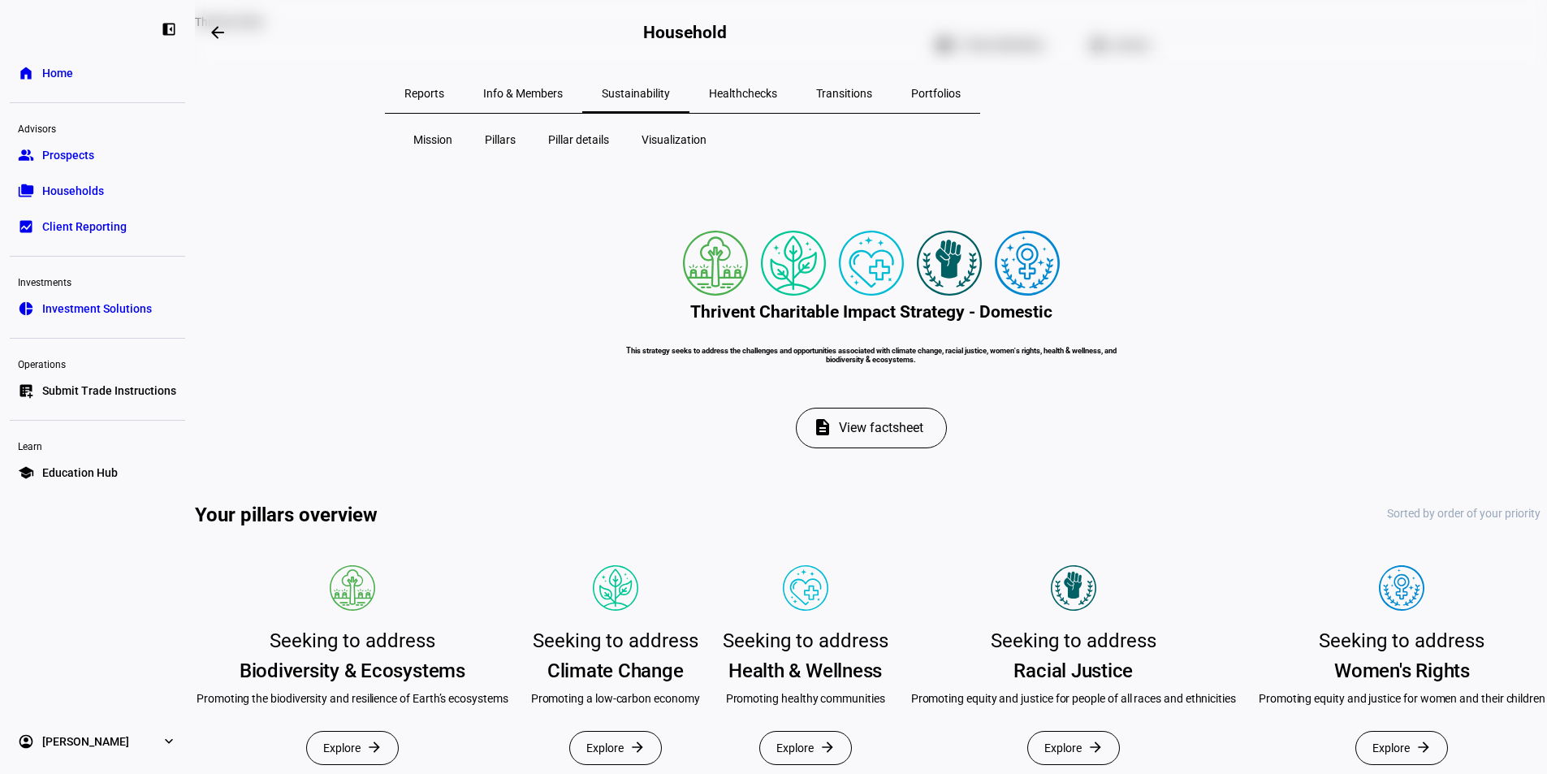
scroll to position [244, 0]
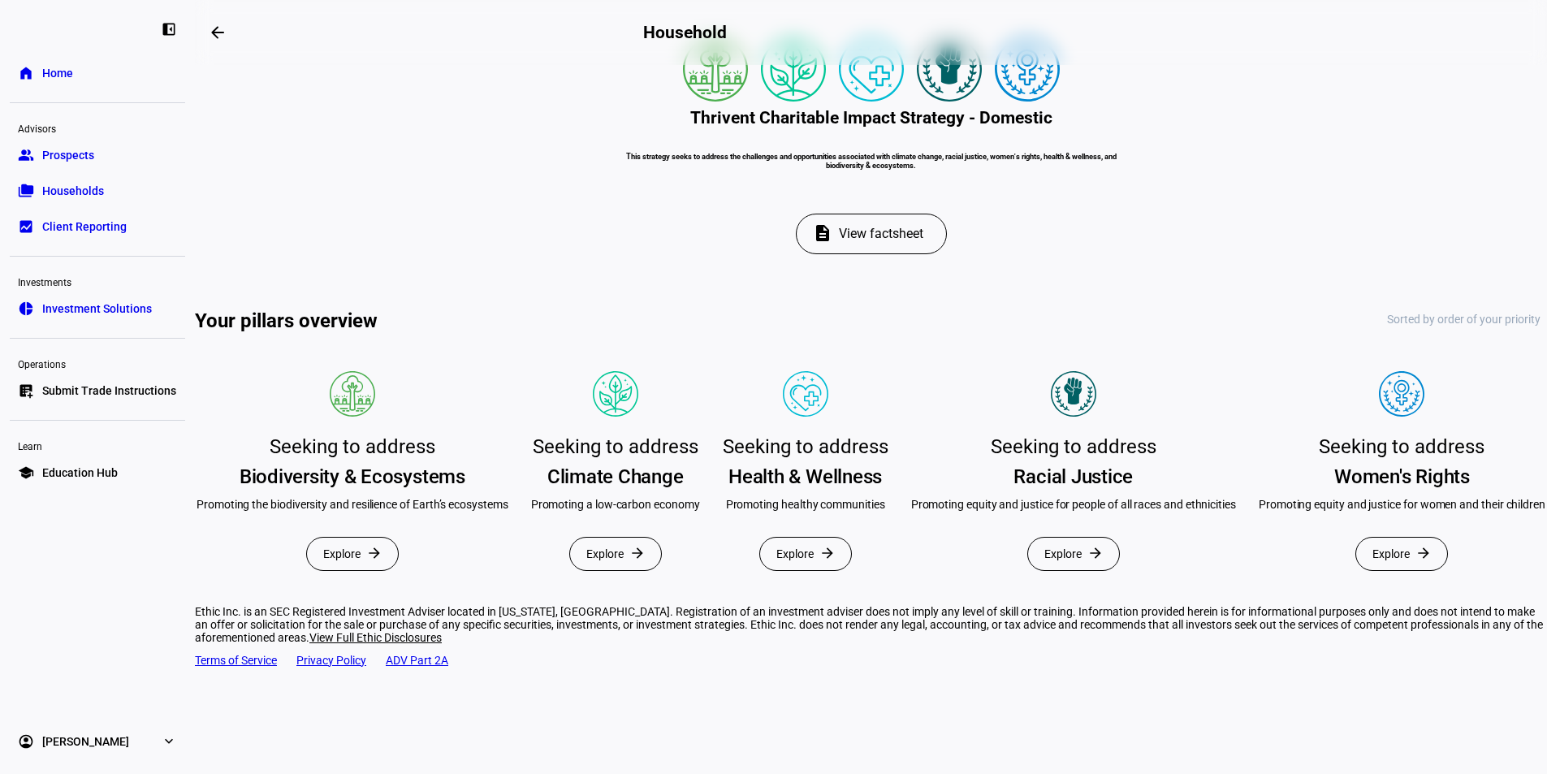
click at [877, 253] on span "View factsheet" at bounding box center [881, 233] width 84 height 39
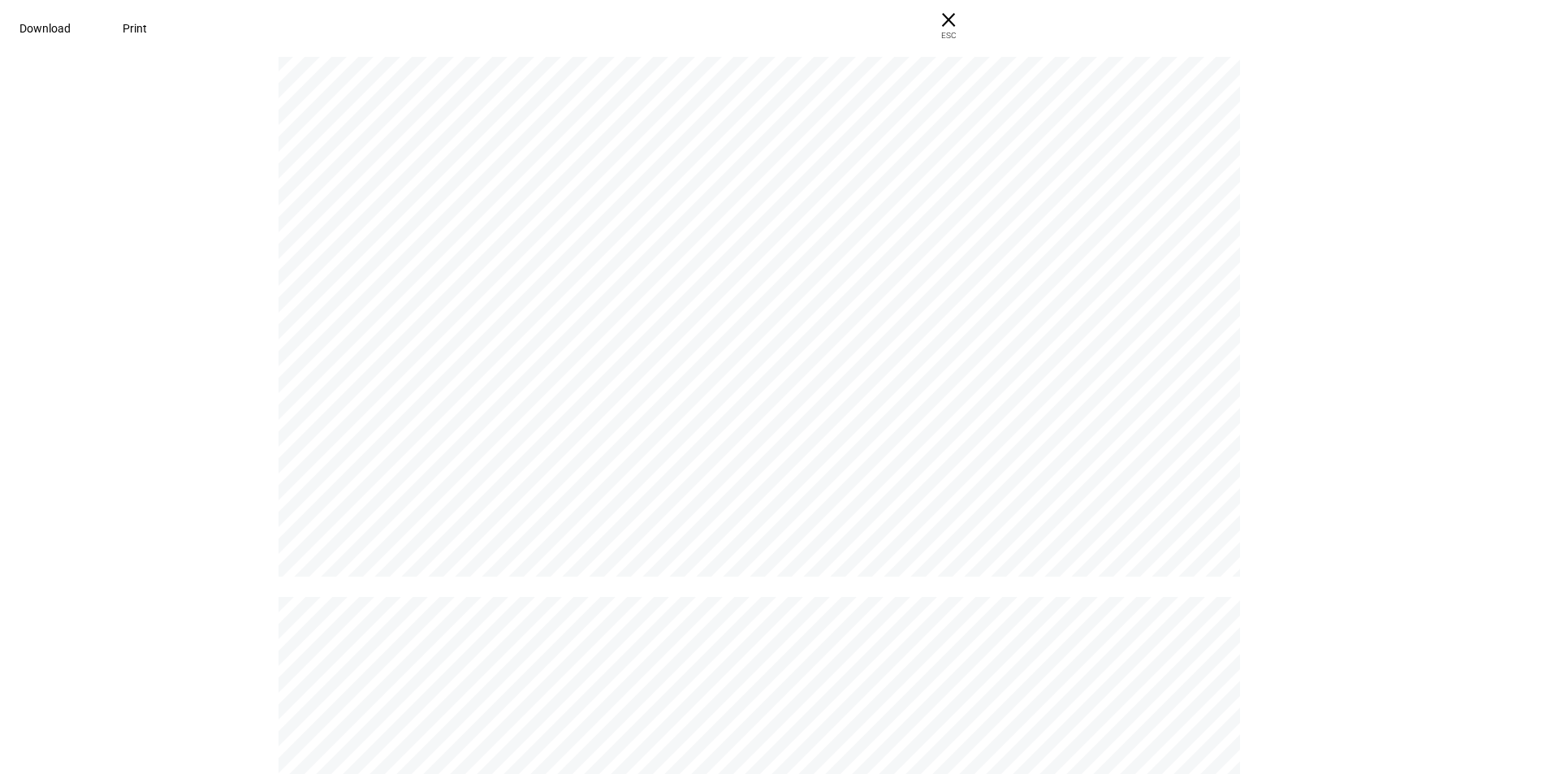
scroll to position [0, 0]
click at [71, 32] on span "Download" at bounding box center [44, 28] width 51 height 13
click at [975, 26] on span "× ESC" at bounding box center [949, 26] width 52 height 52
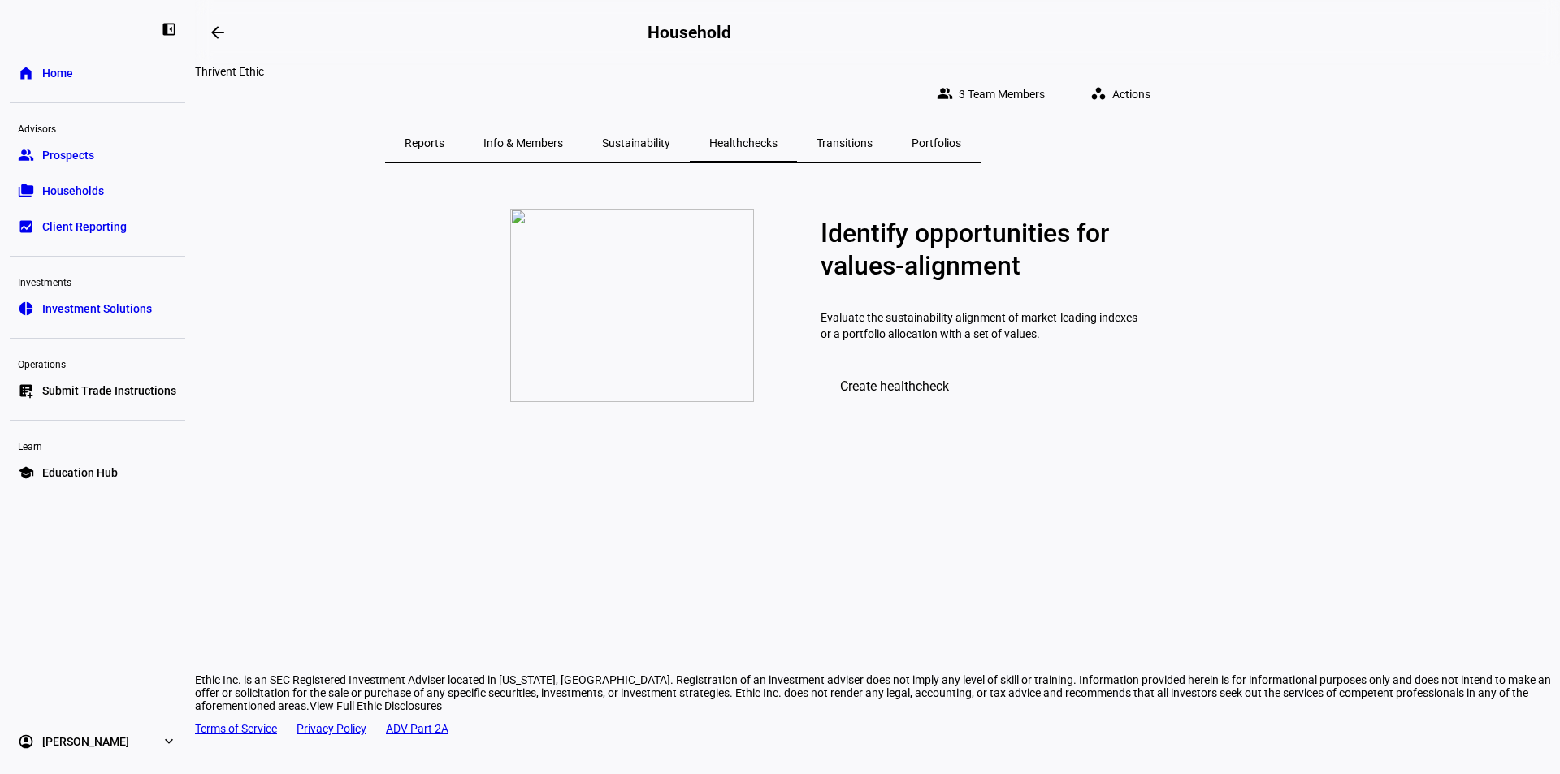
click at [670, 137] on span "Sustainability" at bounding box center [636, 142] width 68 height 11
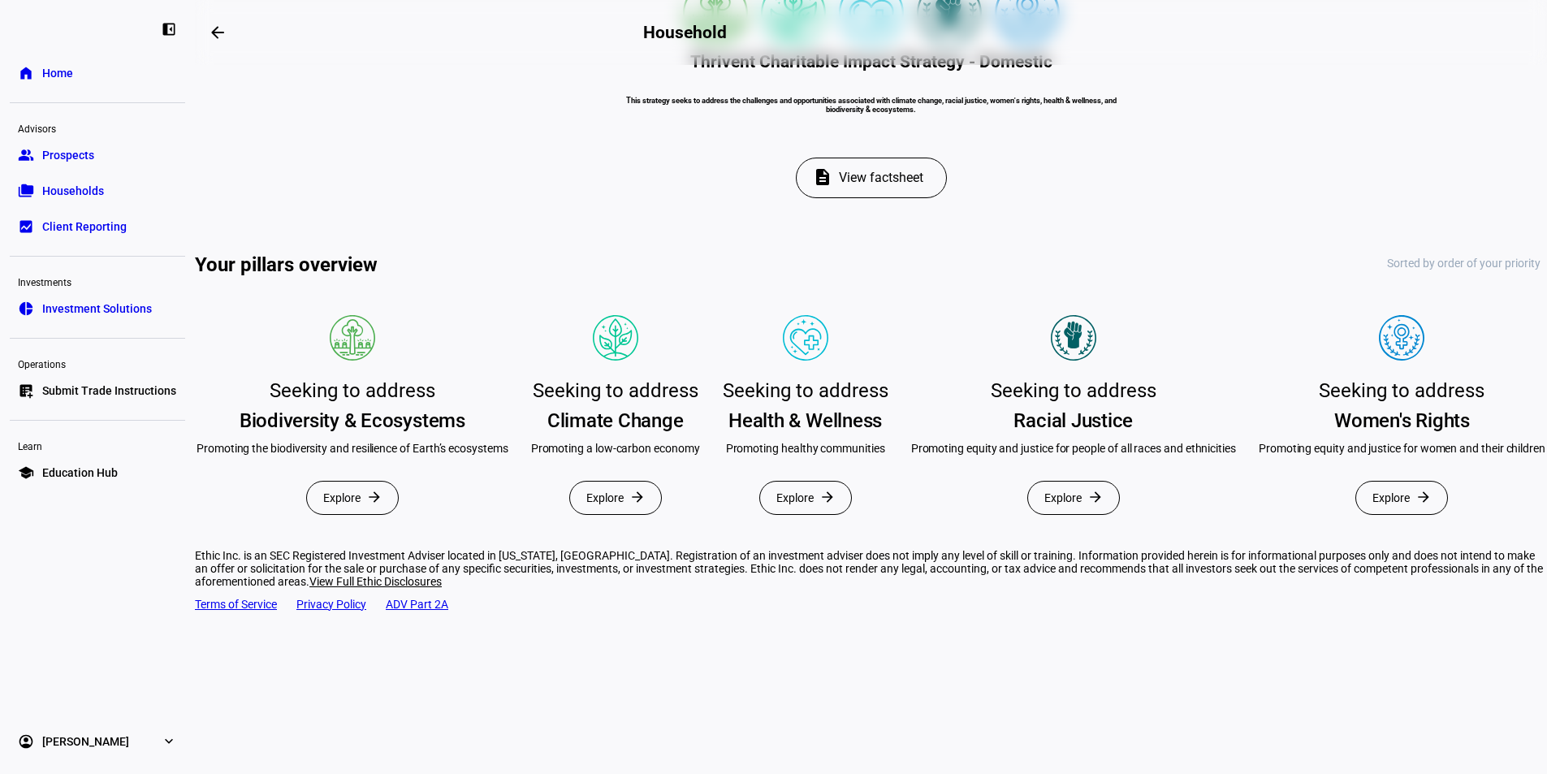
scroll to position [655, 0]
click at [361, 482] on span "Explore" at bounding box center [341, 498] width 37 height 32
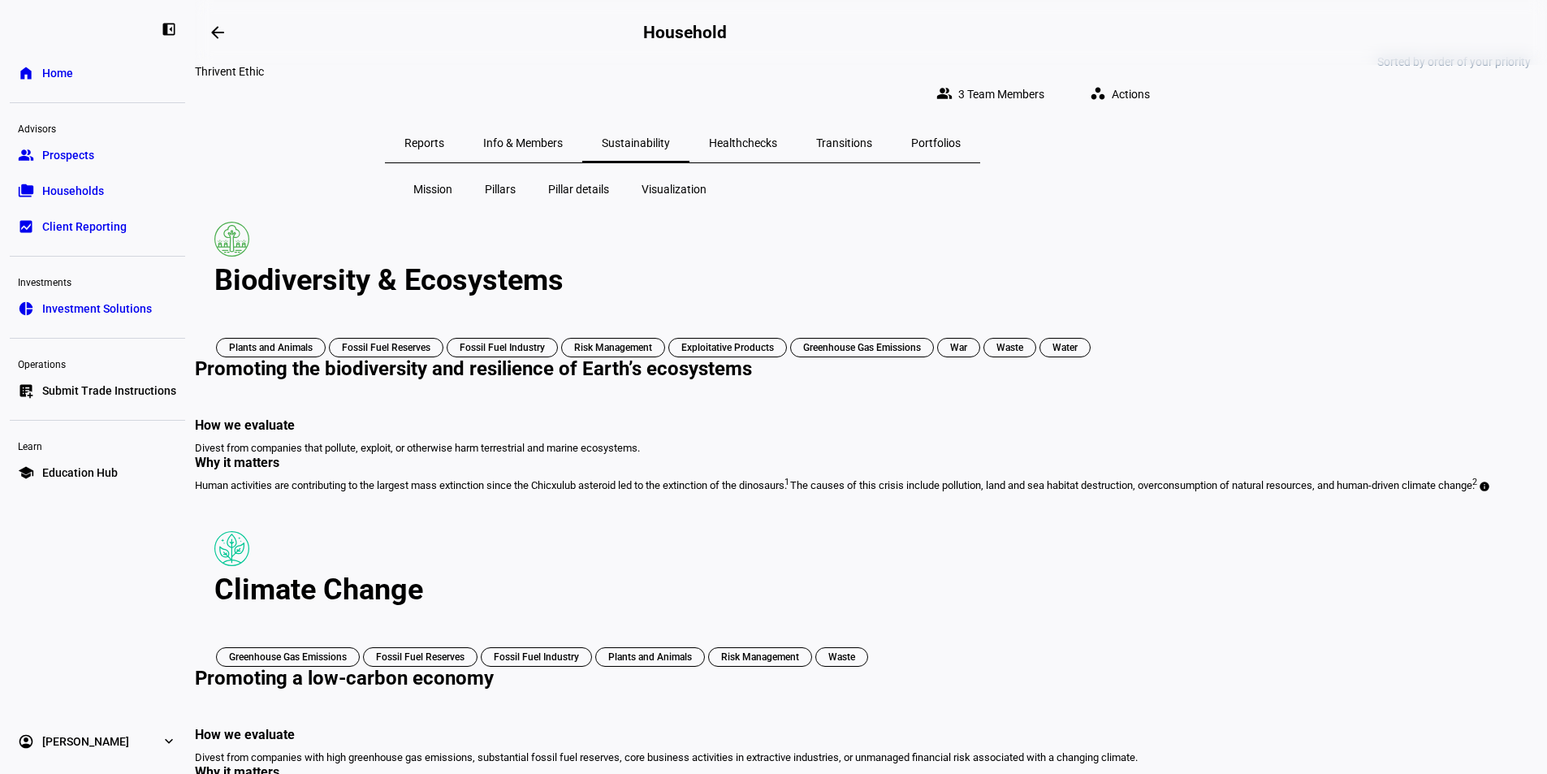
click at [444, 181] on span "Mission" at bounding box center [432, 189] width 39 height 16
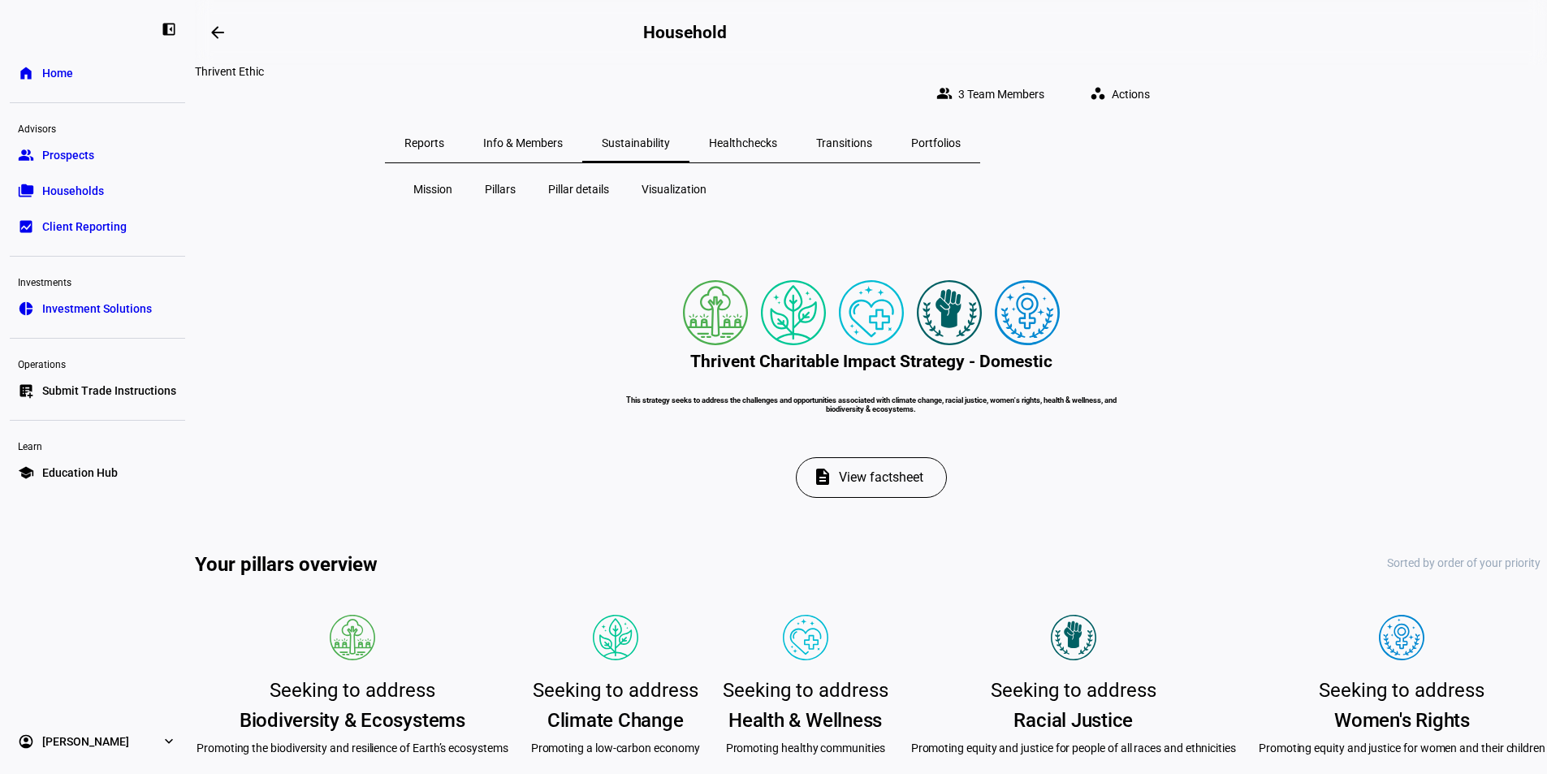
click at [569, 183] on span "Pillar details" at bounding box center [578, 189] width 61 height 16
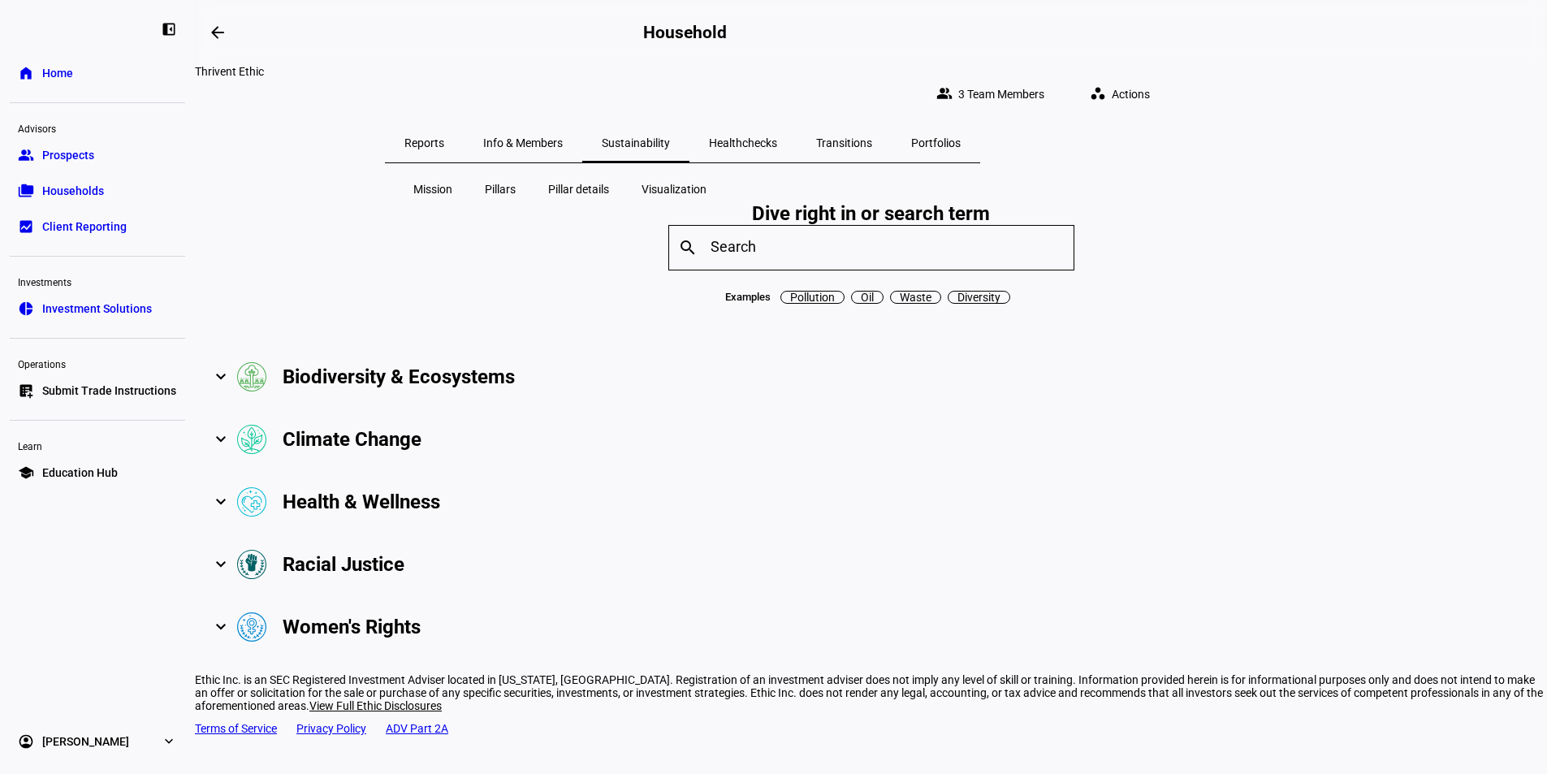
click at [668, 181] on span "Visualization" at bounding box center [674, 189] width 65 height 16
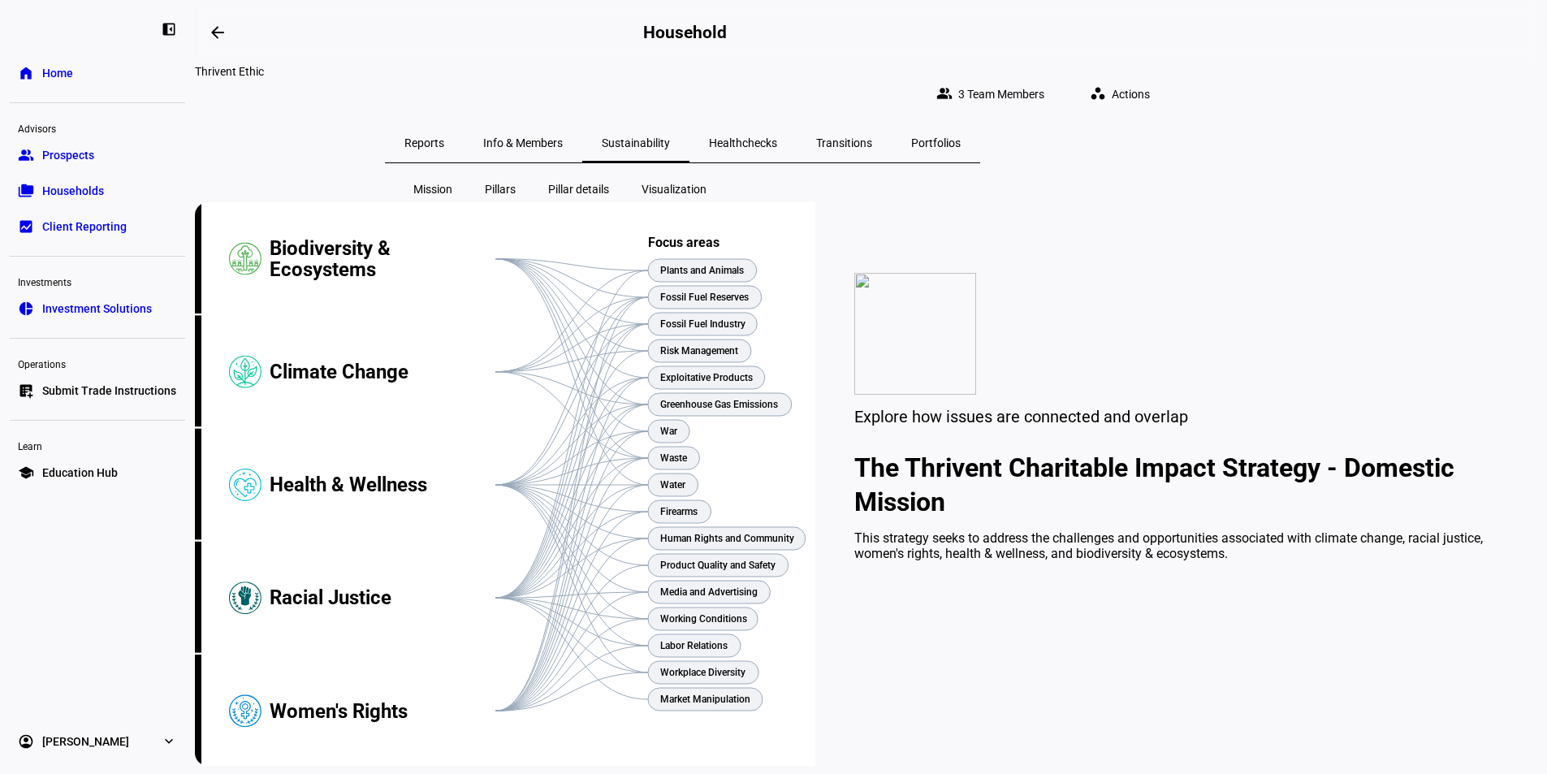
click at [563, 137] on span "Info & Members" at bounding box center [523, 142] width 80 height 11
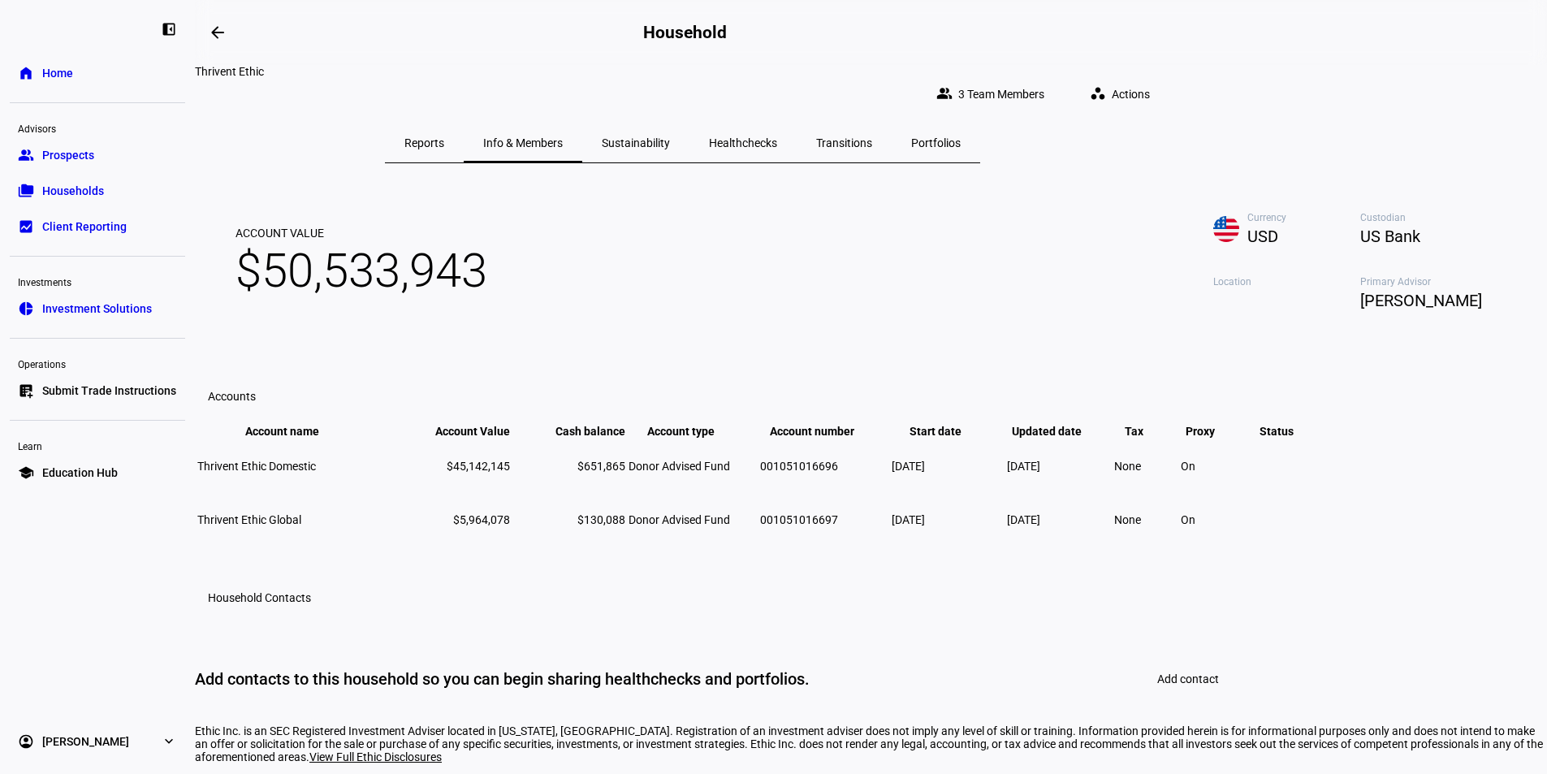
click at [444, 137] on span "Reports" at bounding box center [425, 142] width 40 height 11
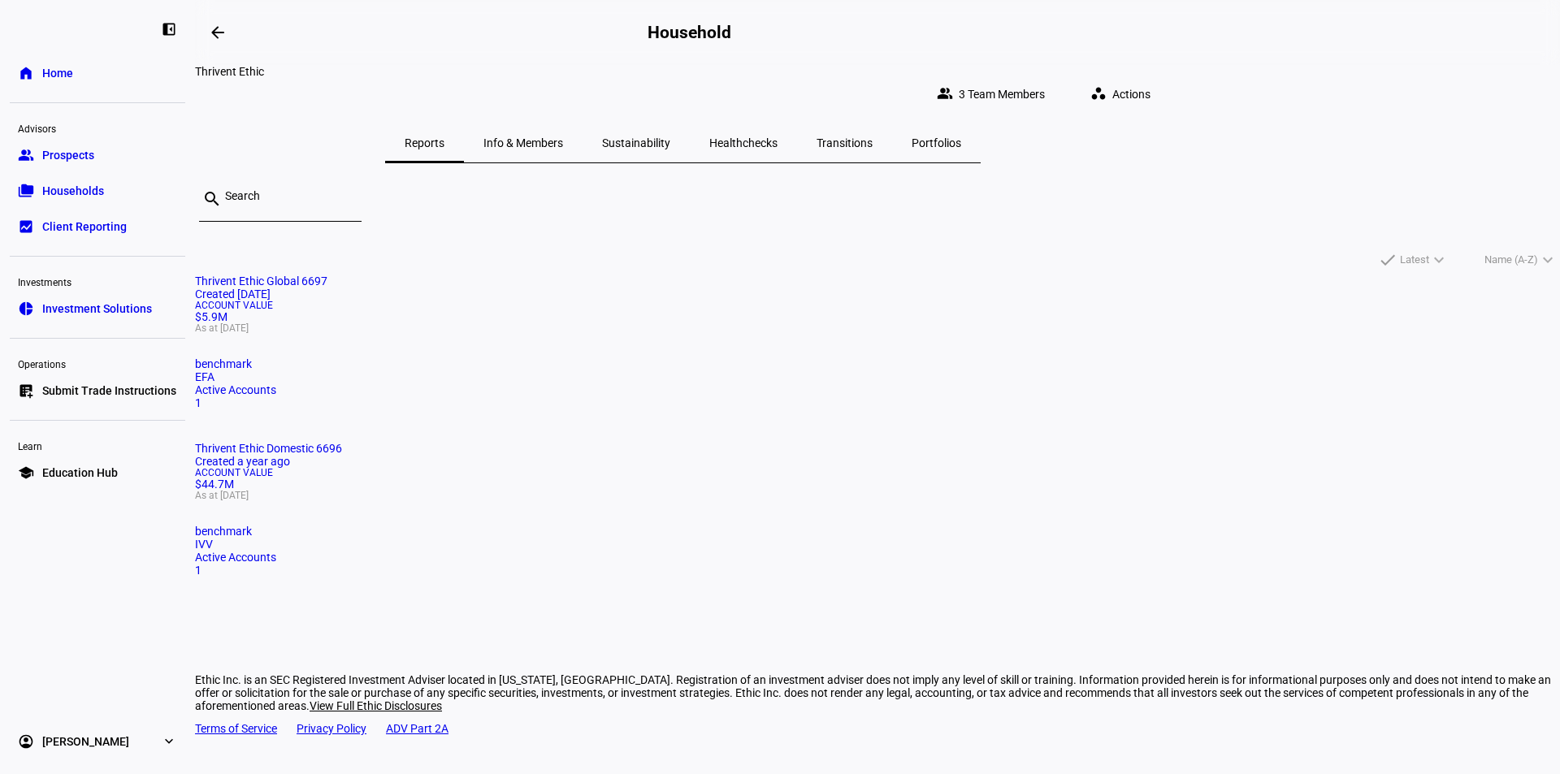
click at [846, 442] on mat-card "Thrivent Ethic Domestic 6696 Created a year ago Account Value $44.7M As at [DAT…" at bounding box center [877, 509] width 1365 height 135
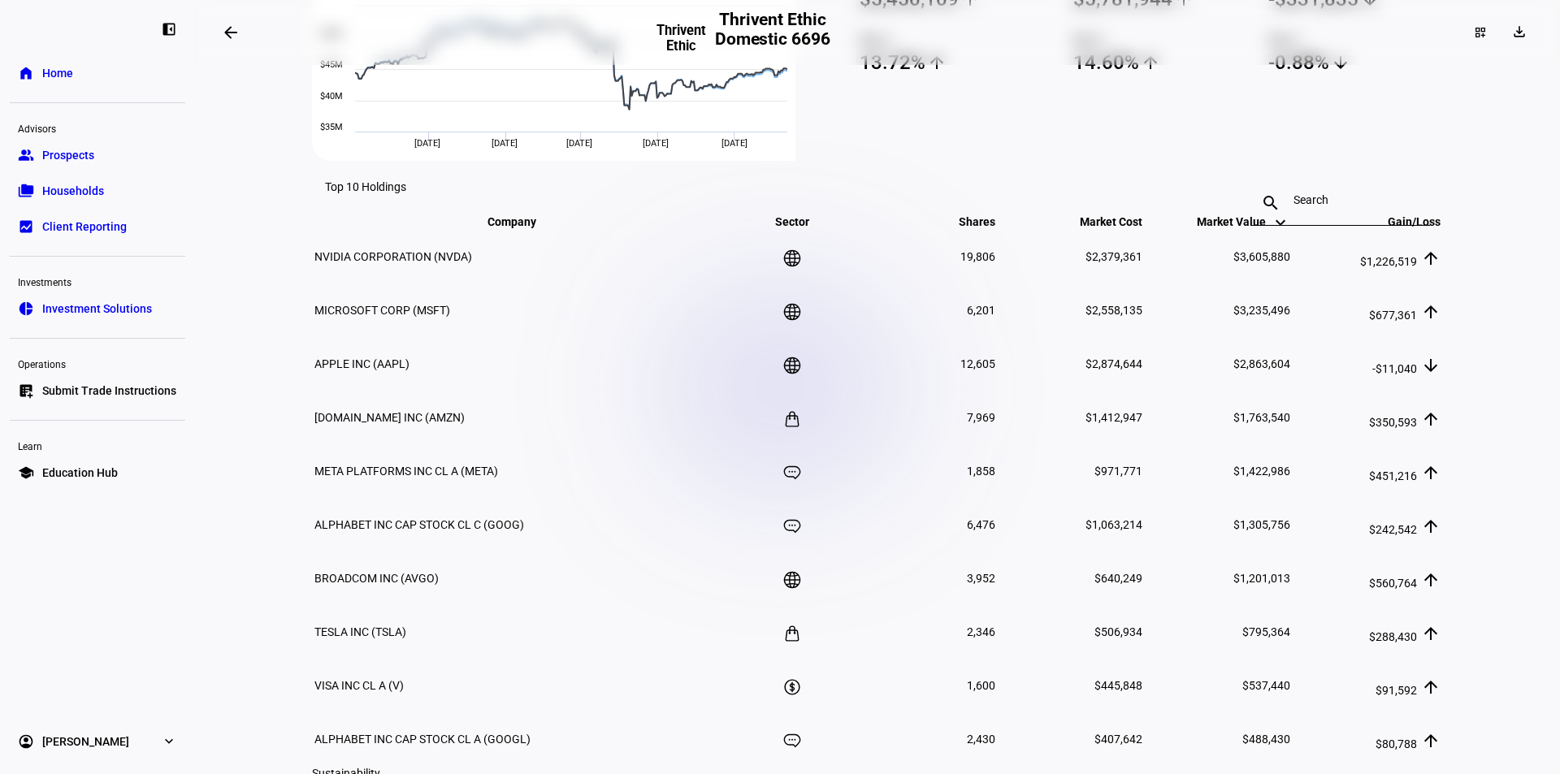
scroll to position [893, 0]
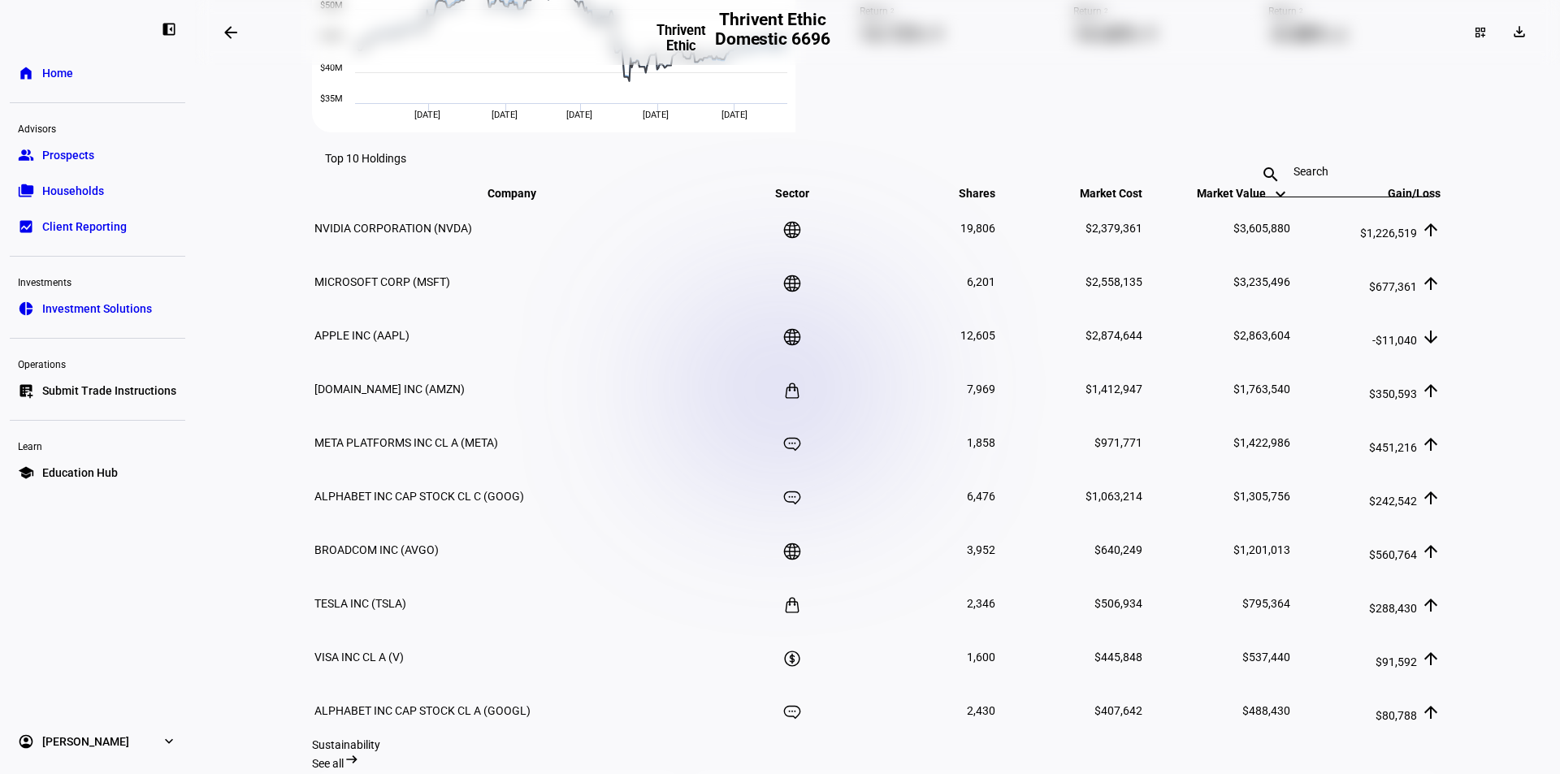
click at [1387, 200] on span "Gain/Loss keyboard_arrow_down keyboard_arrow_up" at bounding box center [1401, 193] width 77 height 13
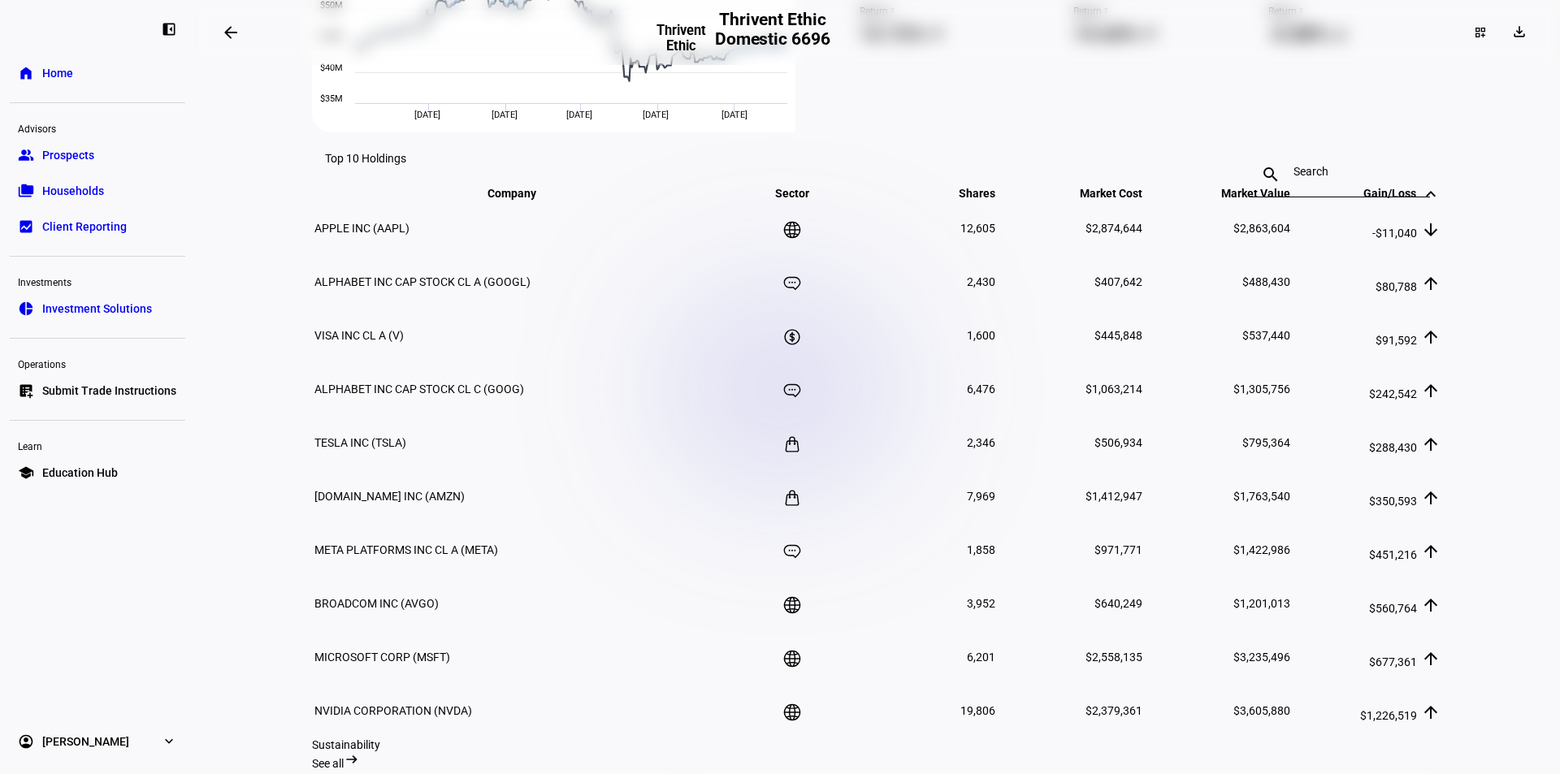
click at [1387, 200] on span "Gain/Loss keyboard_arrow_down keyboard_arrow_up" at bounding box center [1401, 193] width 77 height 13
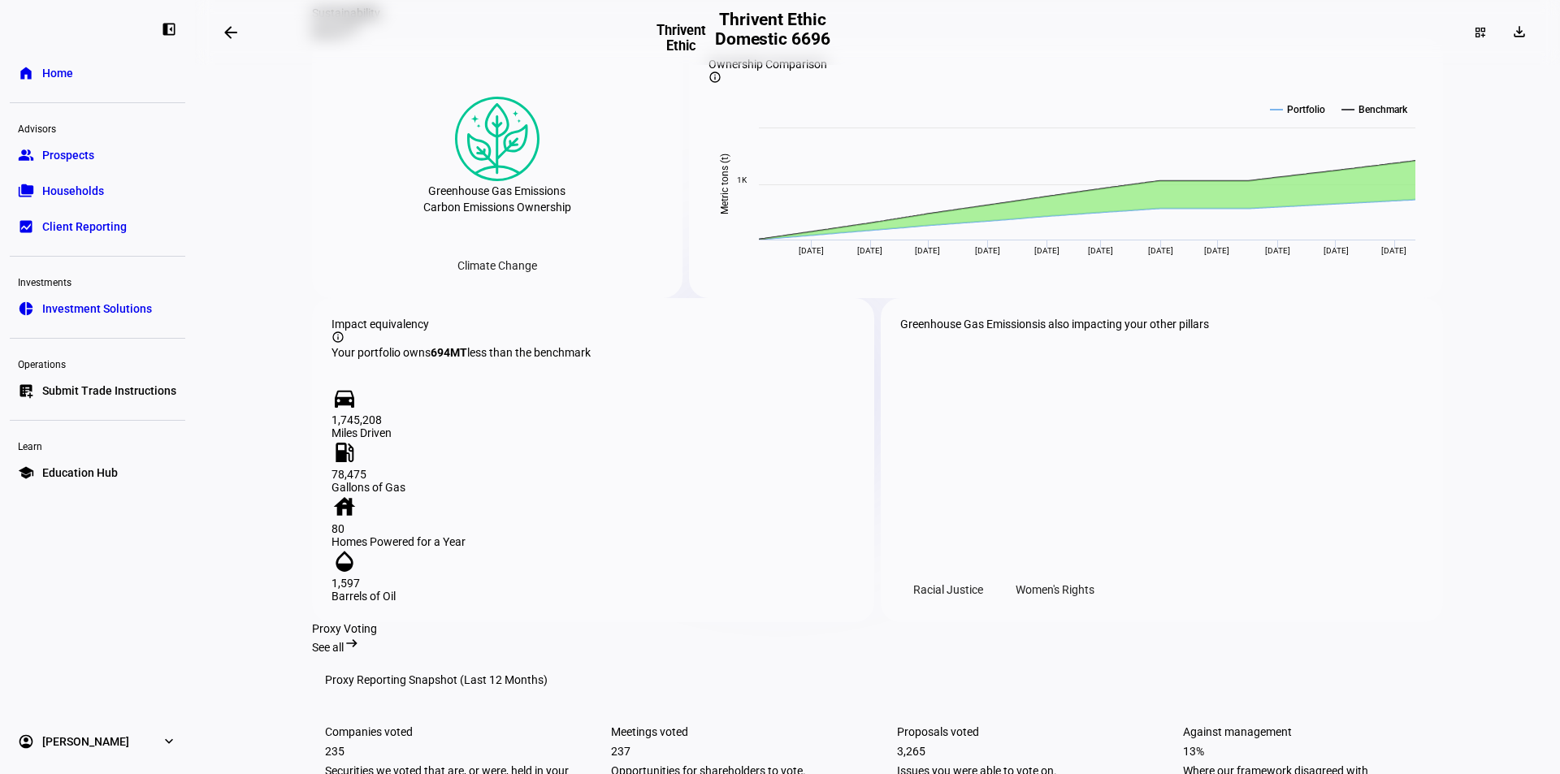
scroll to position [1618, 0]
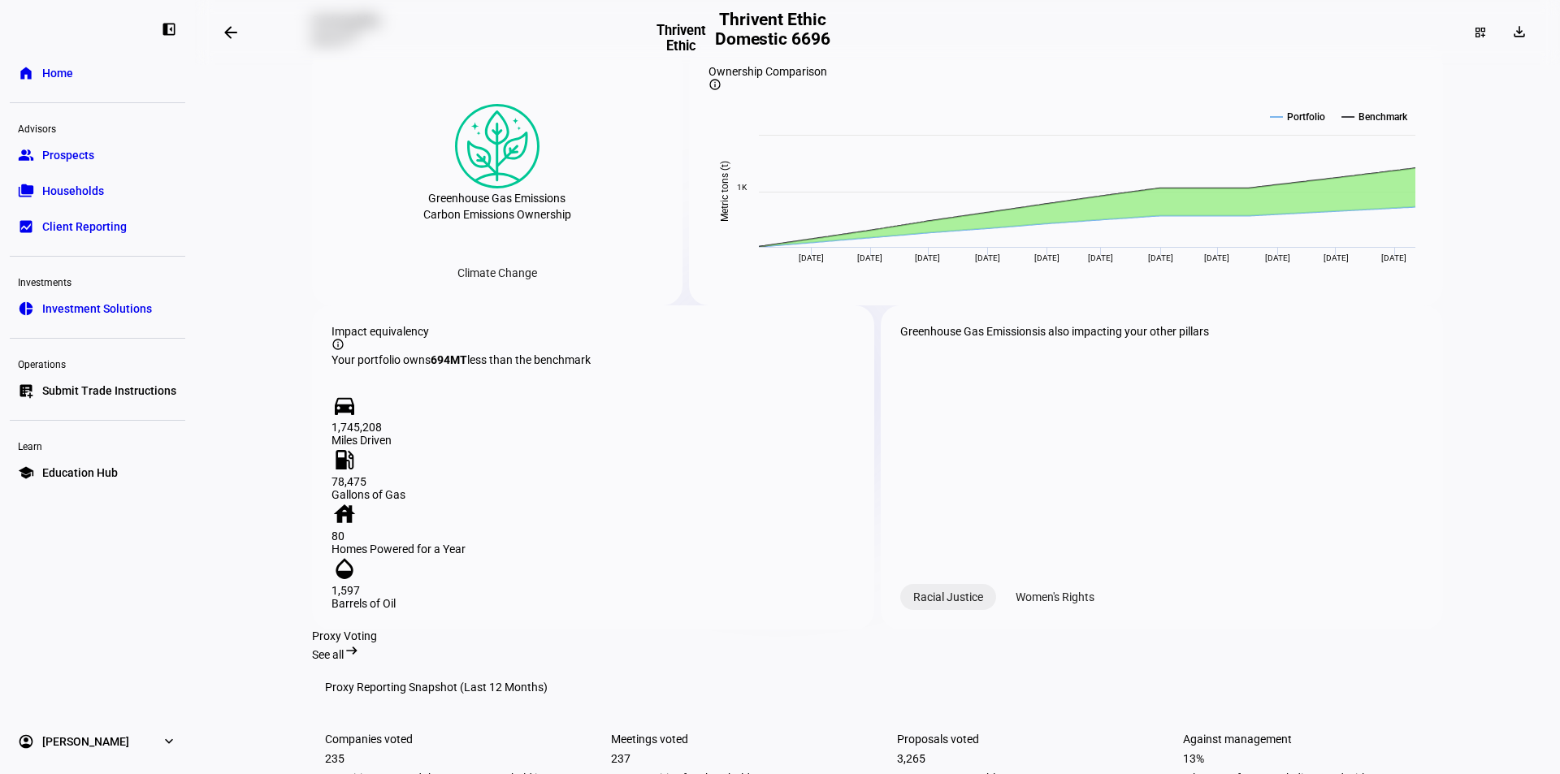
click at [941, 584] on div "Racial Justice" at bounding box center [948, 597] width 96 height 26
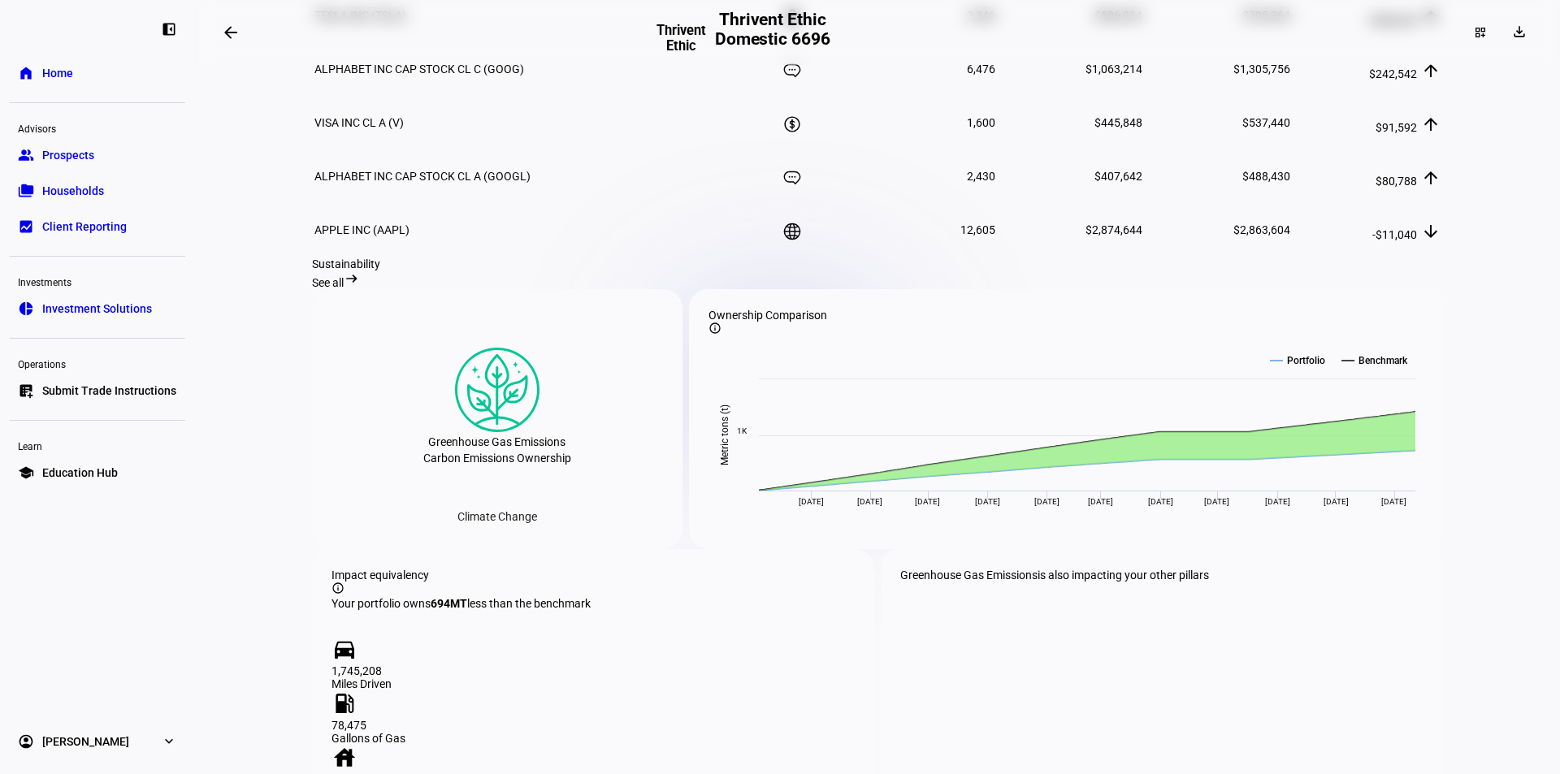
click at [344, 289] on span "See all" at bounding box center [328, 282] width 32 height 13
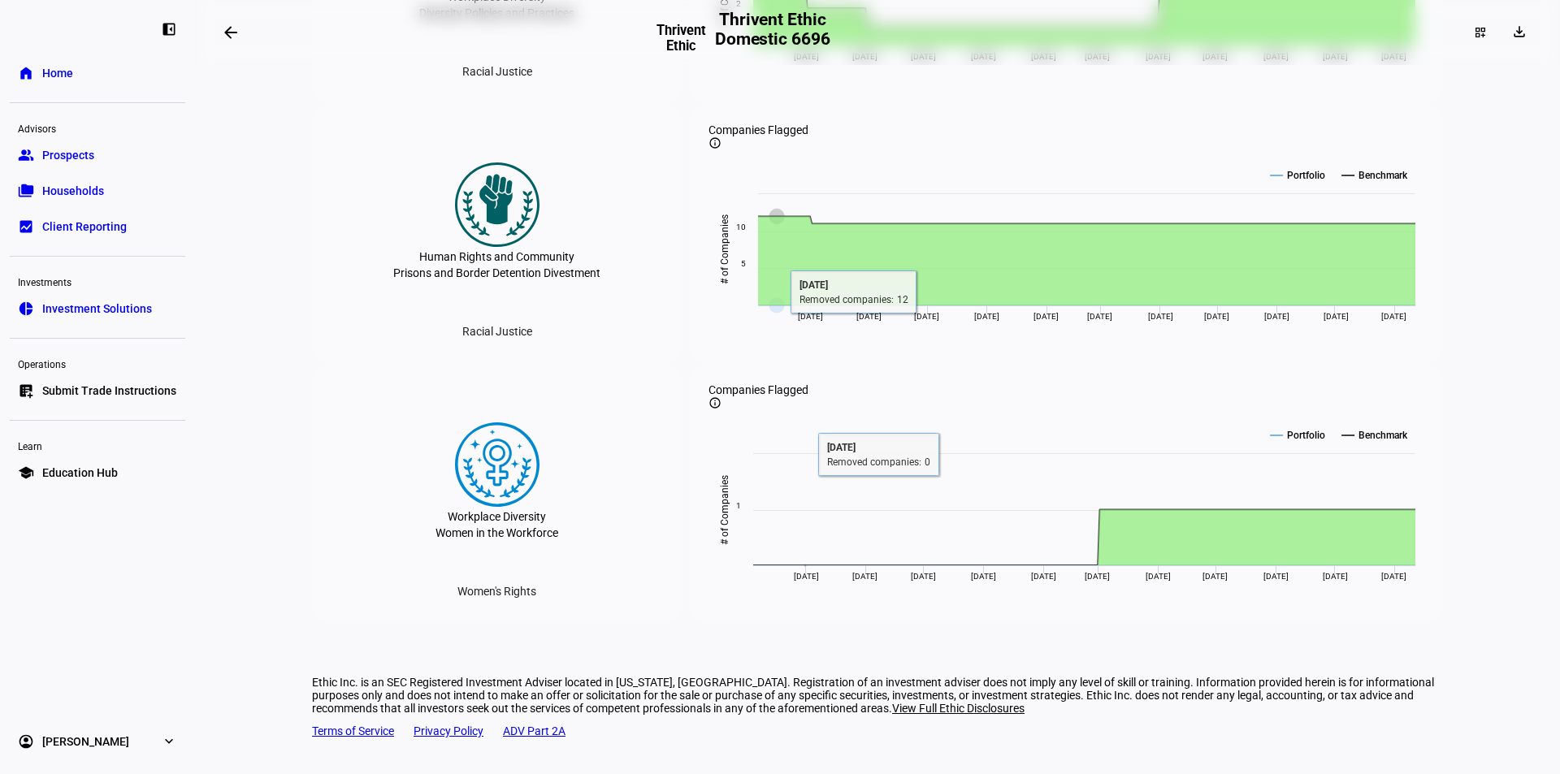
scroll to position [3440, 0]
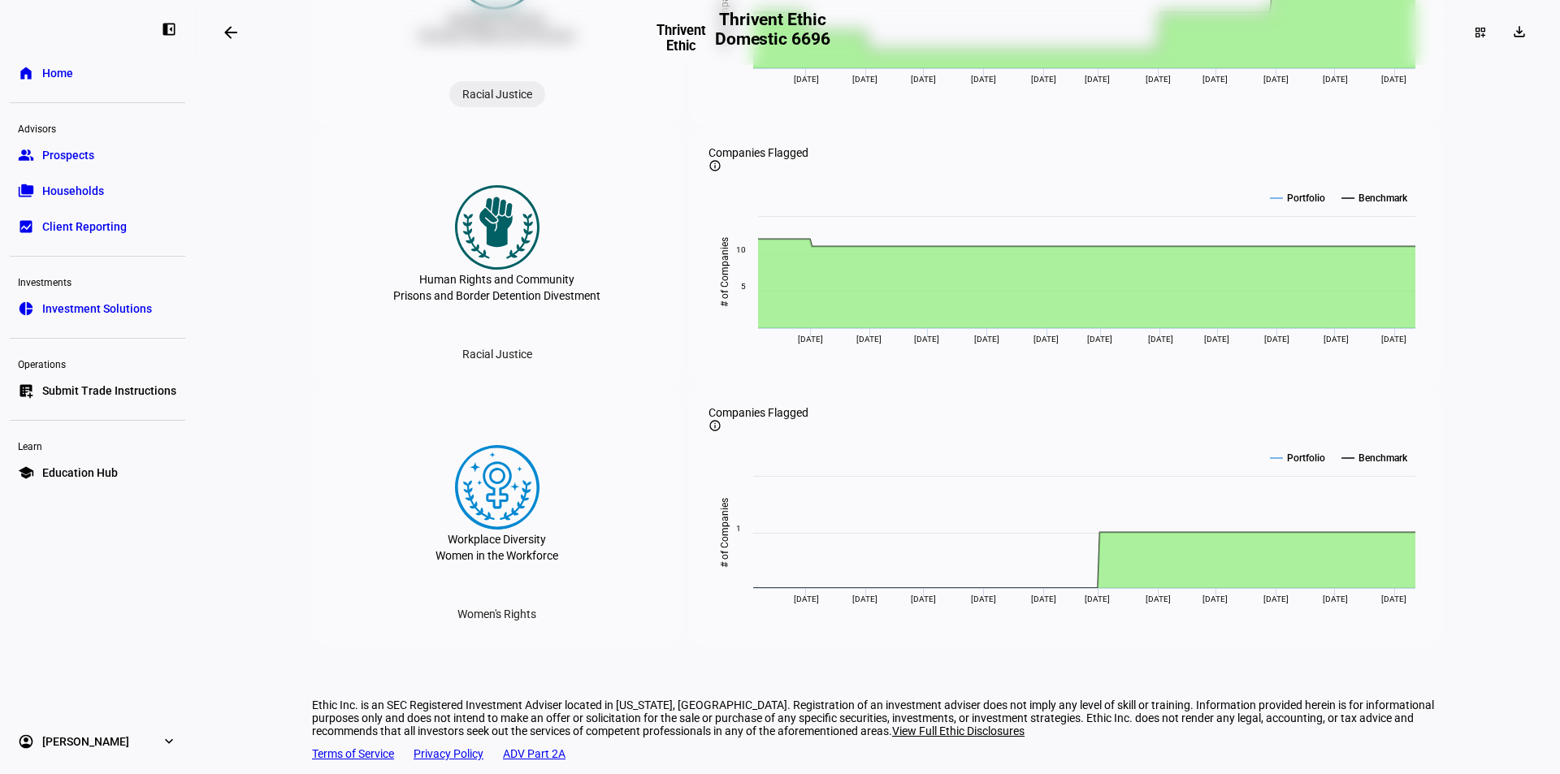
click at [506, 107] on div "Racial Justice" at bounding box center [497, 94] width 96 height 26
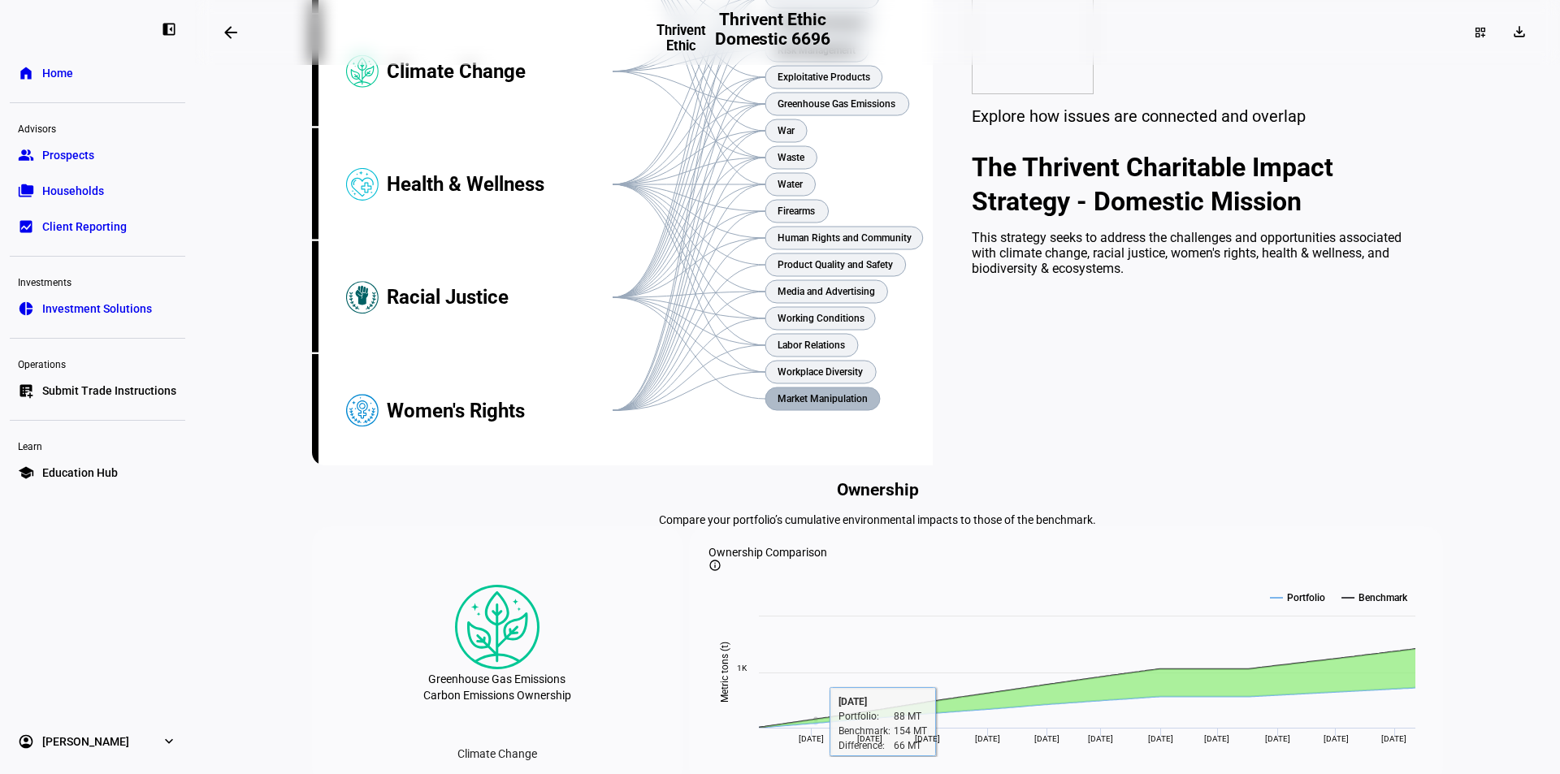
scroll to position [0, 0]
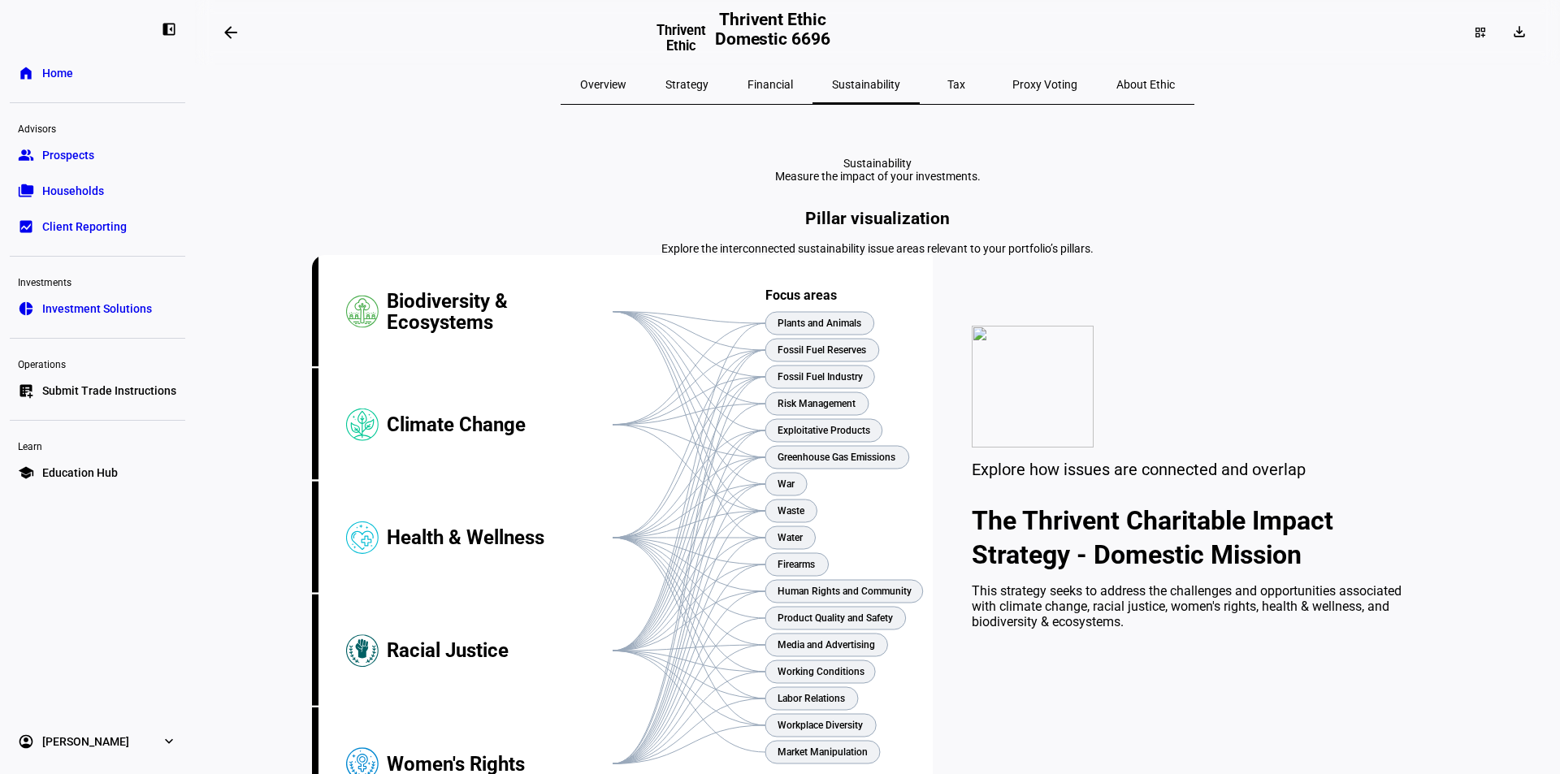
click at [1012, 85] on span "Proxy Voting" at bounding box center [1044, 84] width 65 height 11
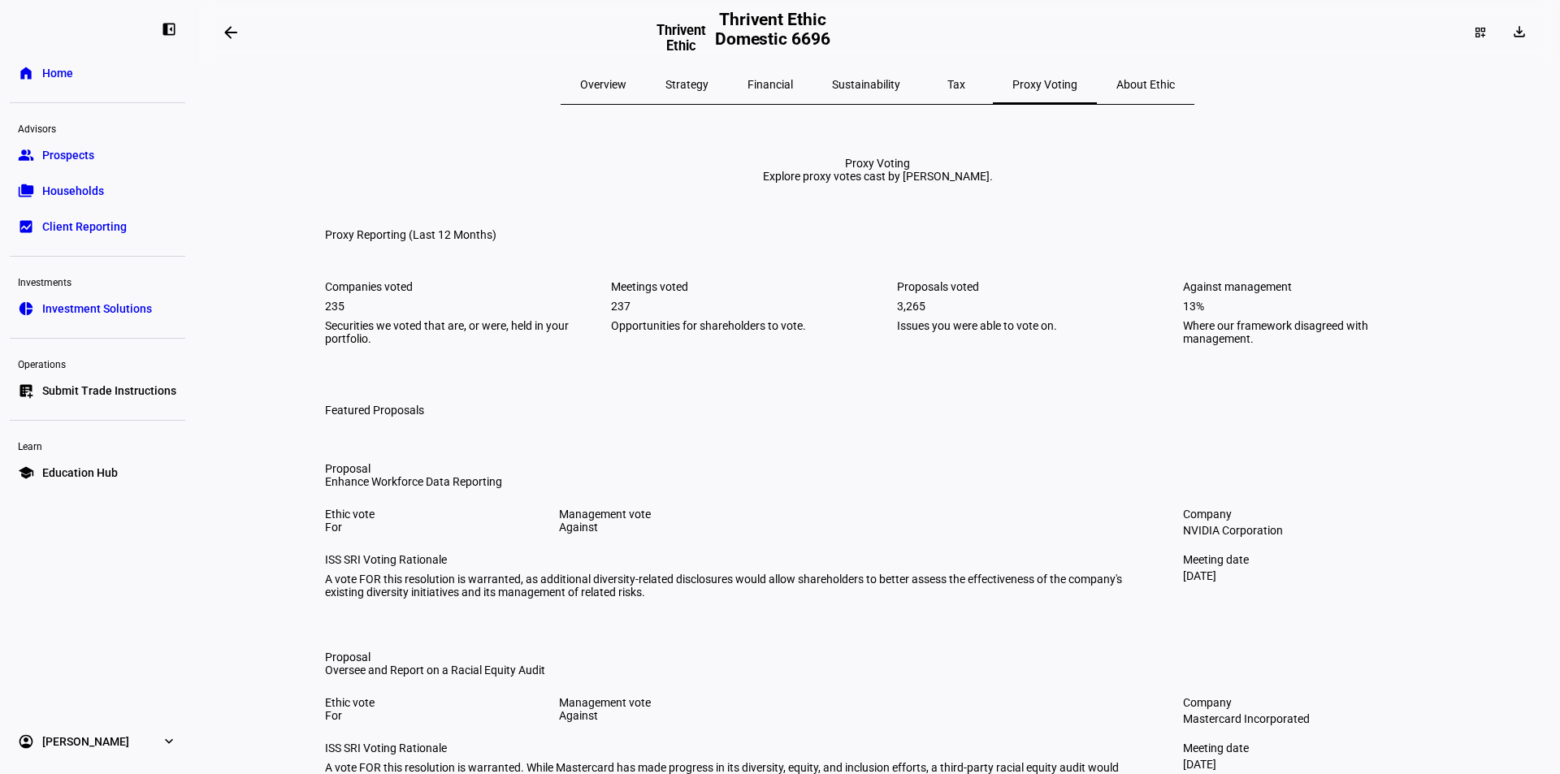
drag, startPoint x: 54, startPoint y: 34, endPoint x: 58, endPoint y: 58, distance: 24.7
click at [54, 34] on div at bounding box center [59, 28] width 81 height 18
click at [57, 67] on span "Home" at bounding box center [57, 73] width 31 height 16
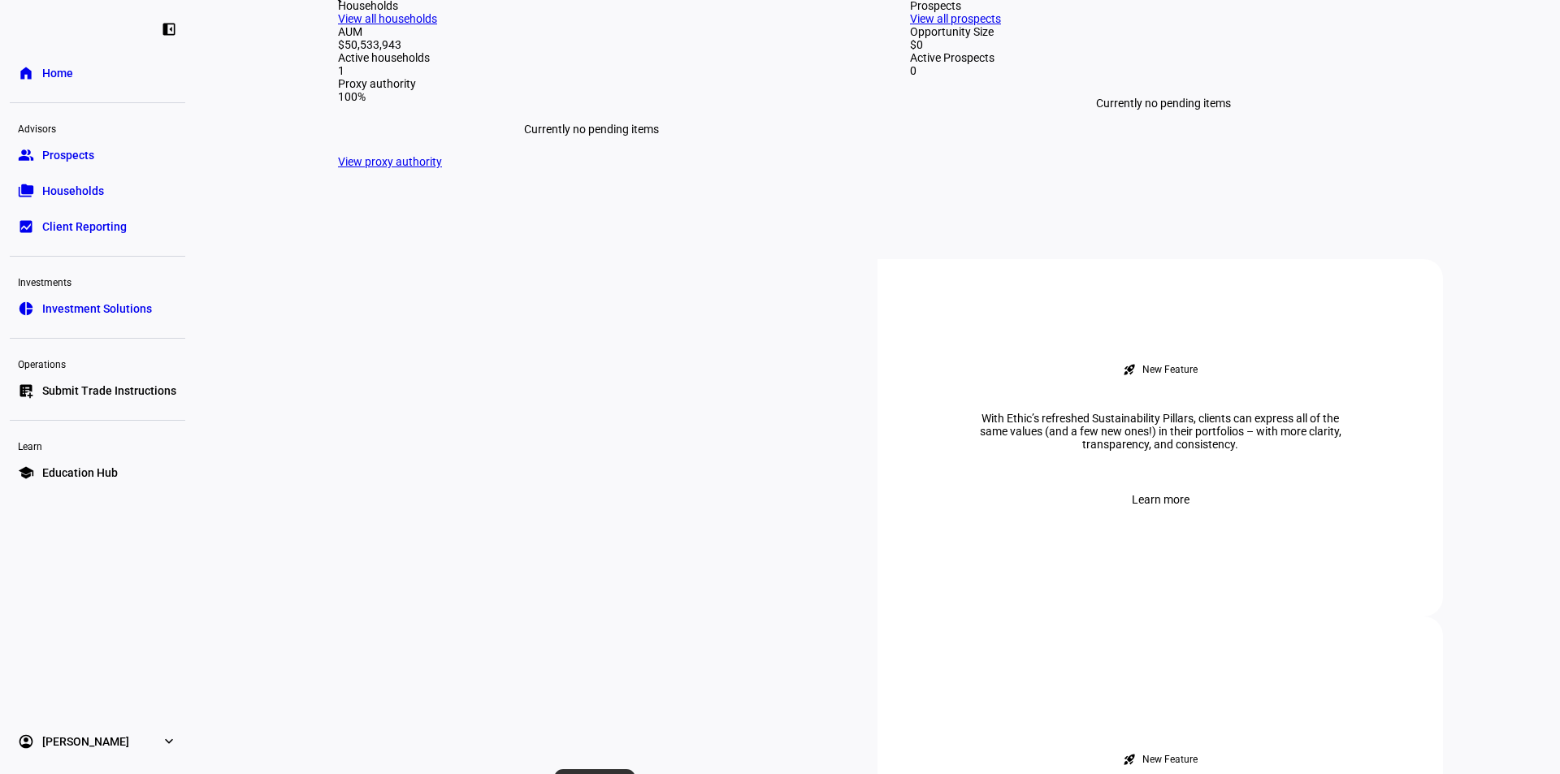
scroll to position [406, 0]
click at [437, 24] on link "View all households" at bounding box center [387, 17] width 99 height 13
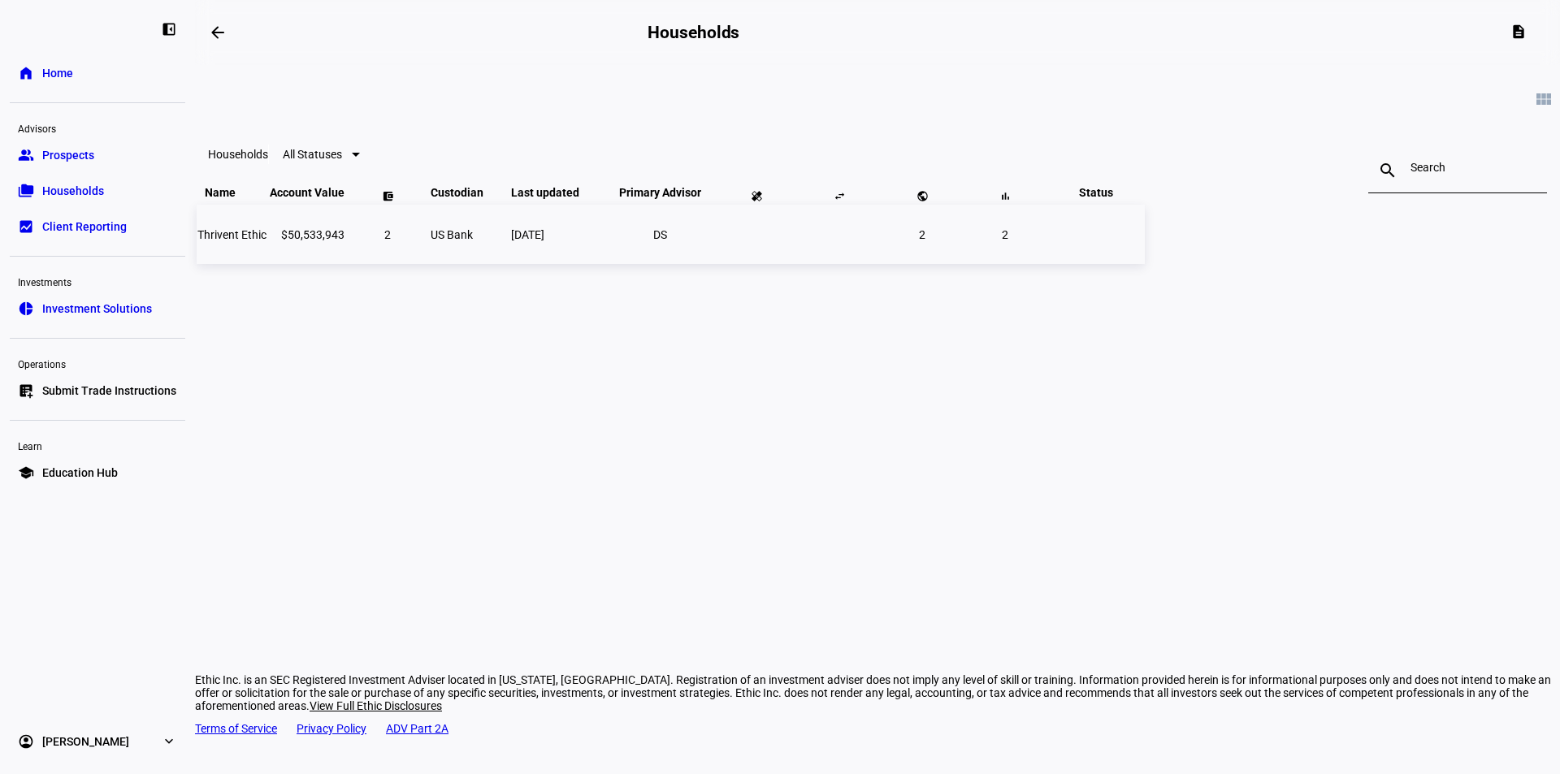
click at [266, 241] on span "Thrivent Ethic" at bounding box center [231, 234] width 69 height 13
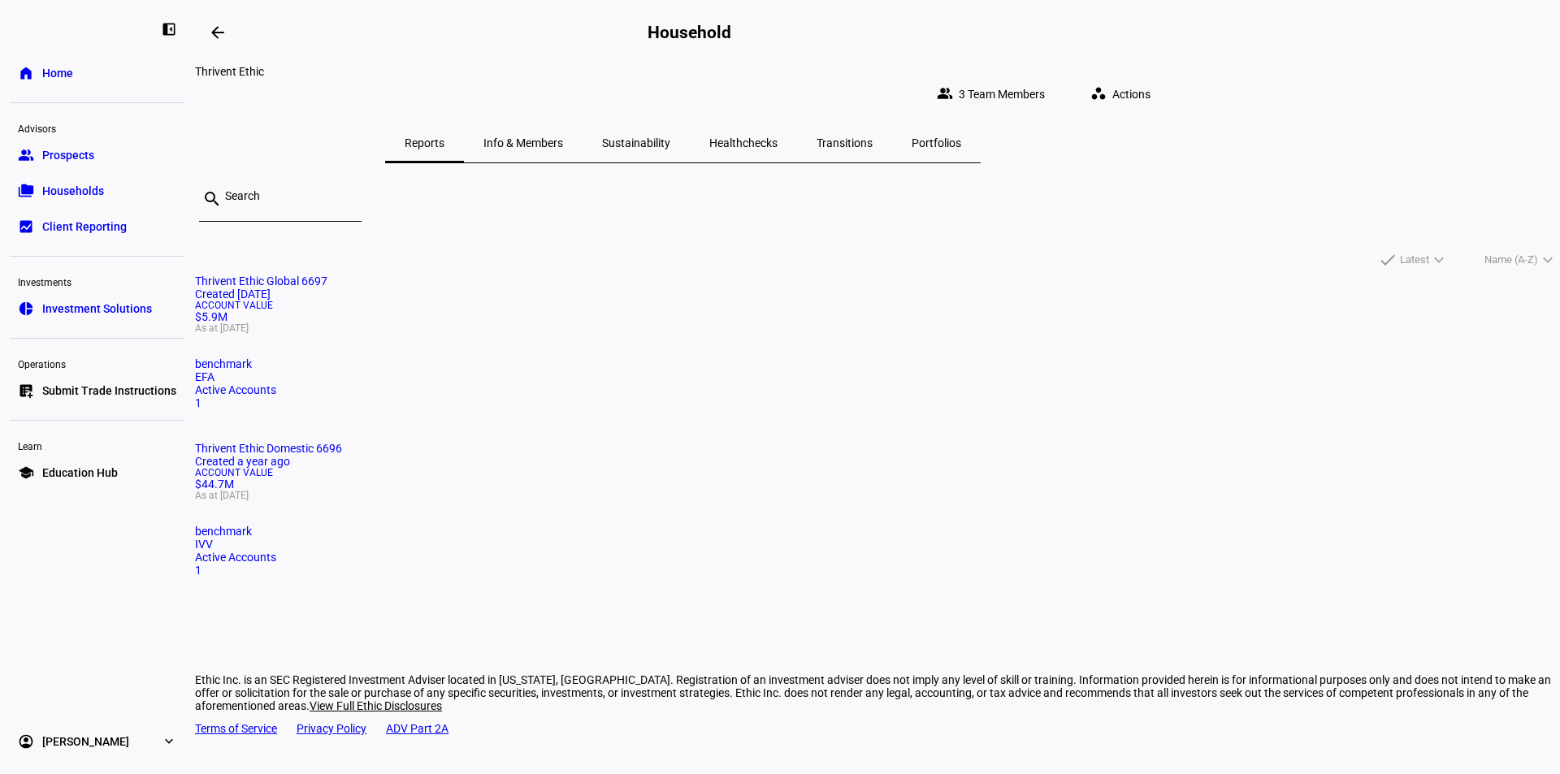
click at [526, 358] on mat-card "Thrivent Ethic Global 6697 Created [DATE] Account Value $5.9M As at [DATE] benc…" at bounding box center [877, 342] width 1365 height 135
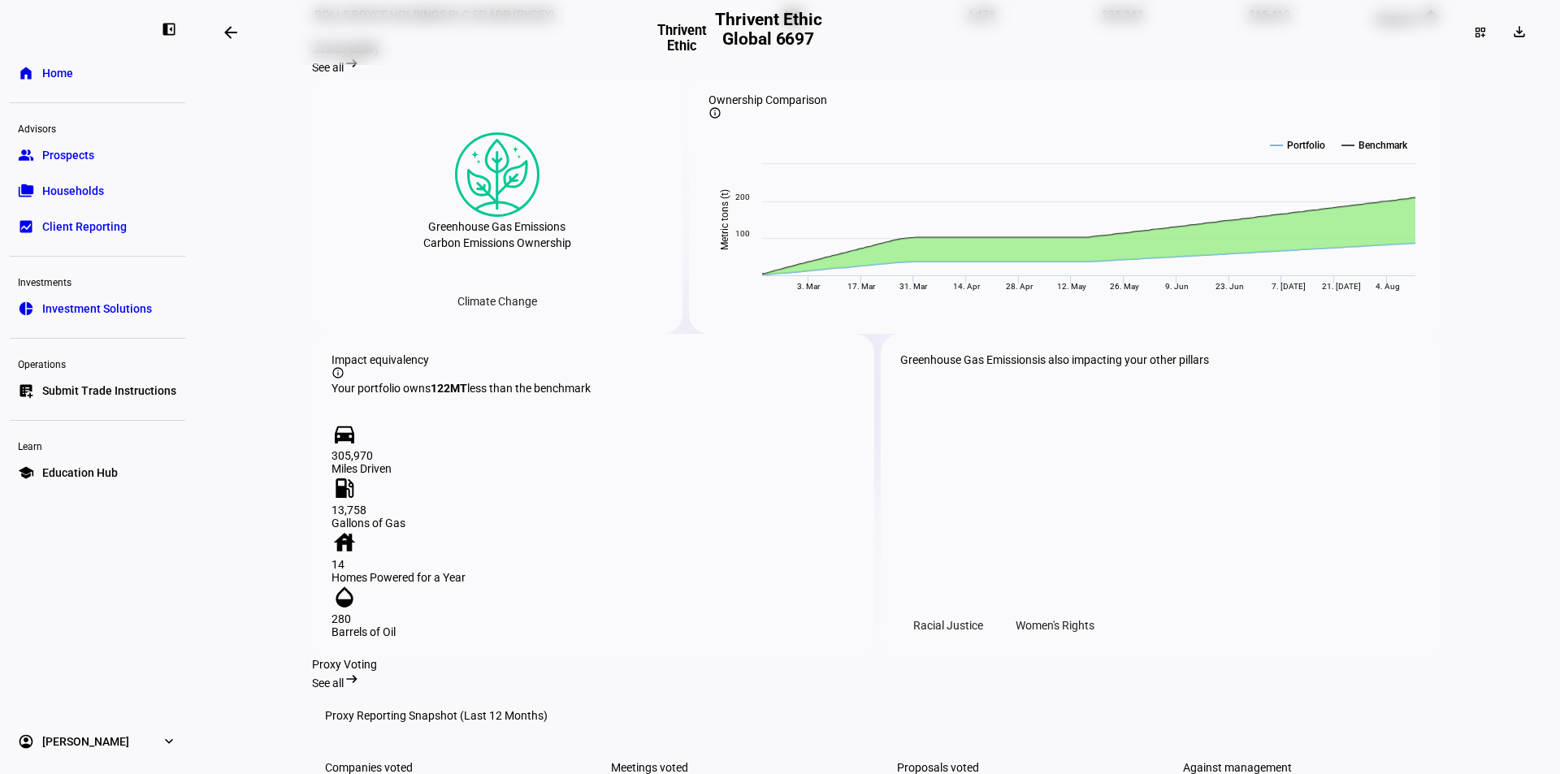
scroll to position [1569, 0]
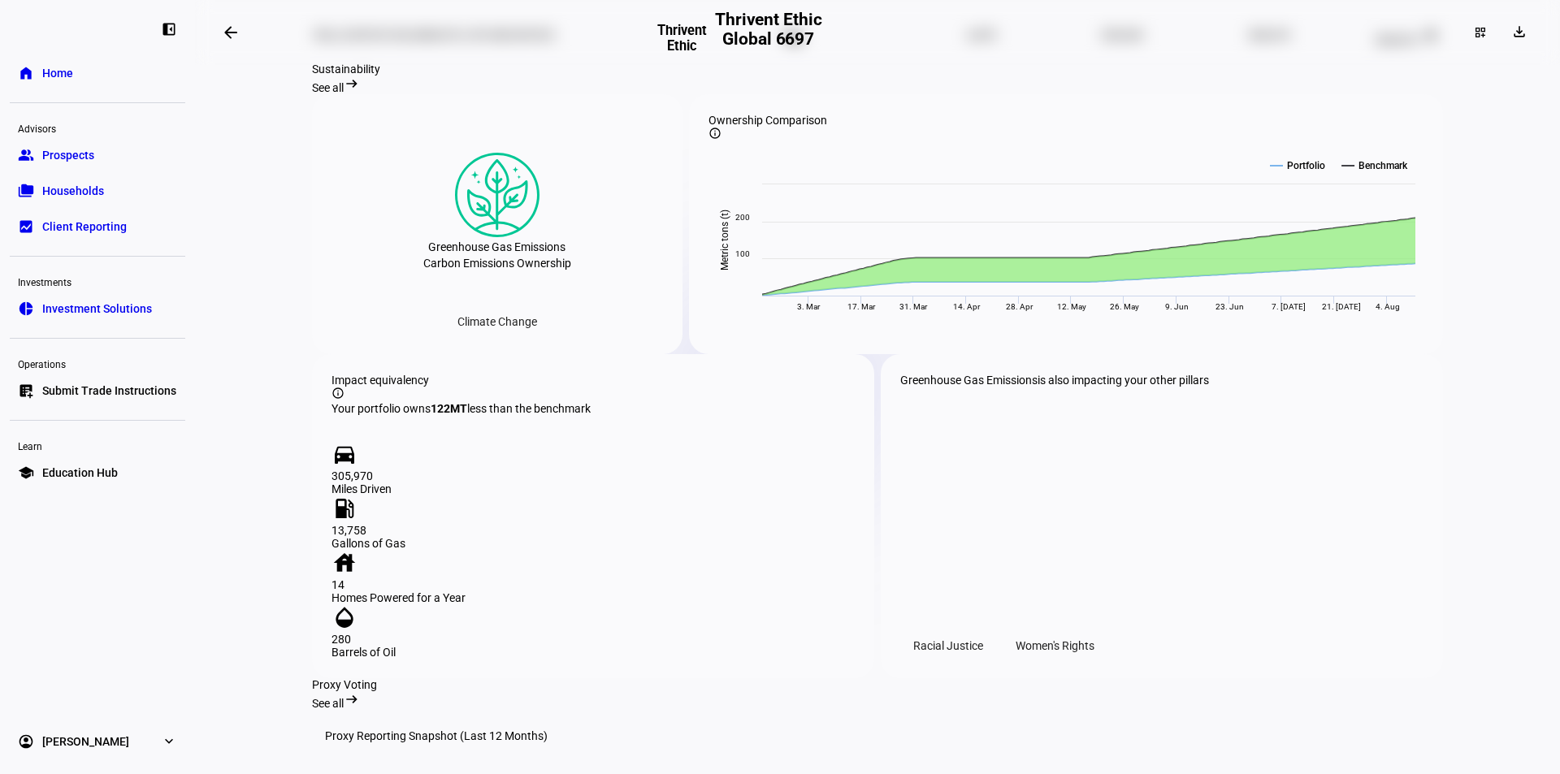
click at [344, 94] on span "See all" at bounding box center [328, 87] width 32 height 13
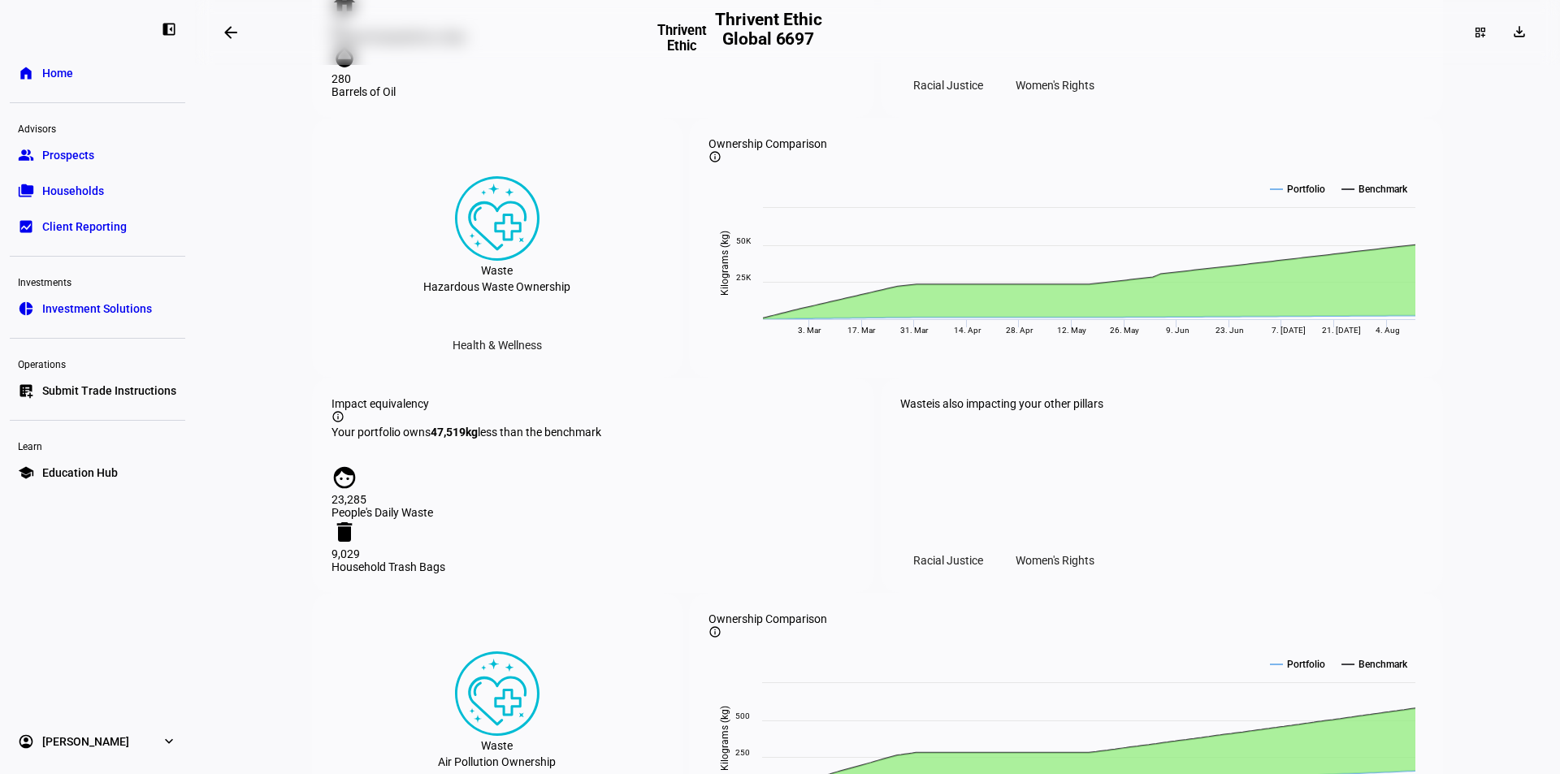
scroll to position [1374, 0]
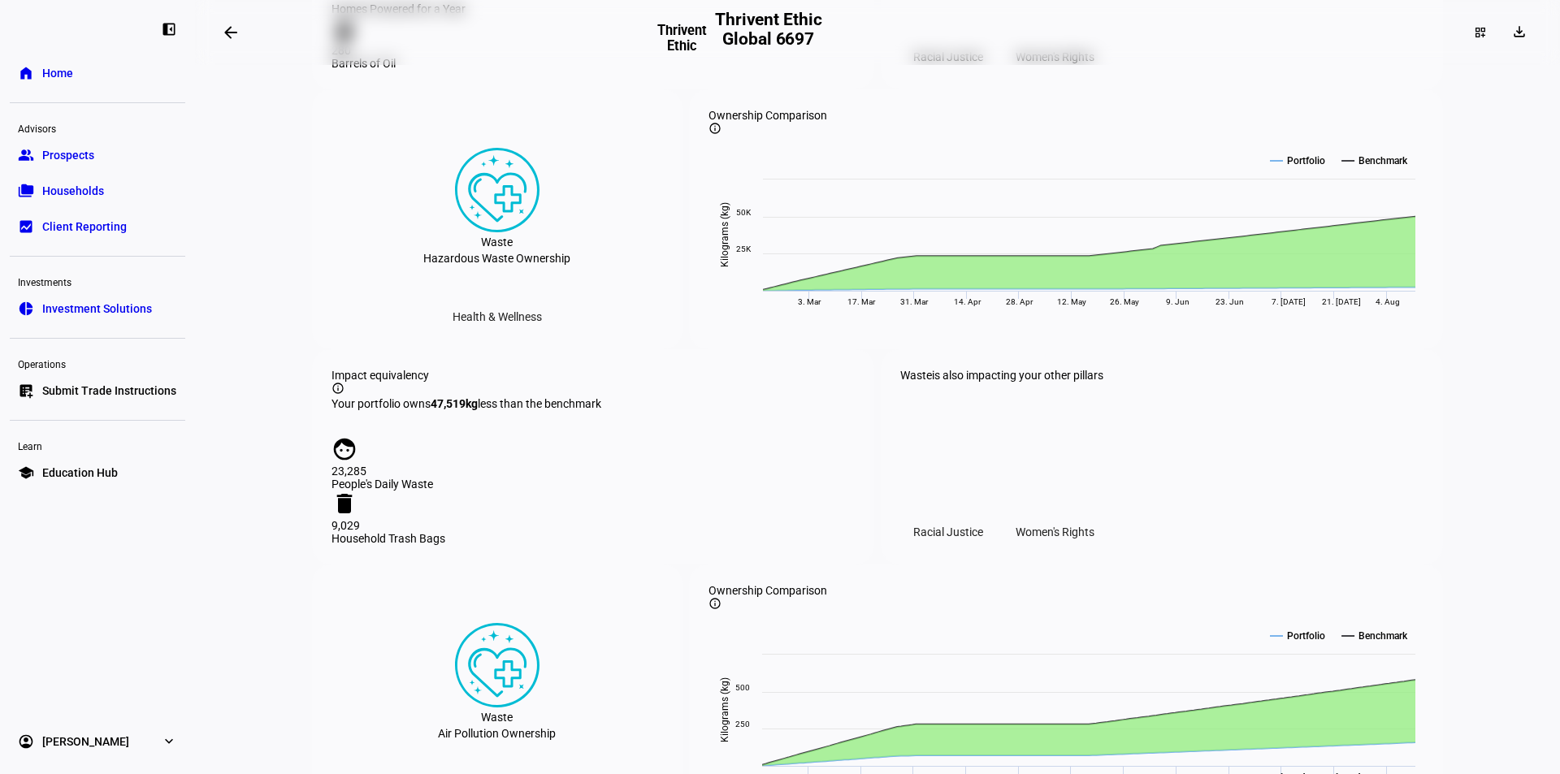
click at [472, 410] on span "kg" at bounding box center [471, 403] width 12 height 13
drag, startPoint x: 472, startPoint y: 494, endPoint x: 498, endPoint y: 456, distance: 46.2
click at [500, 456] on div "Impact equivalency info_outline Your portfolio owns 47,519 kg less than the ben…" at bounding box center [593, 456] width 562 height 215
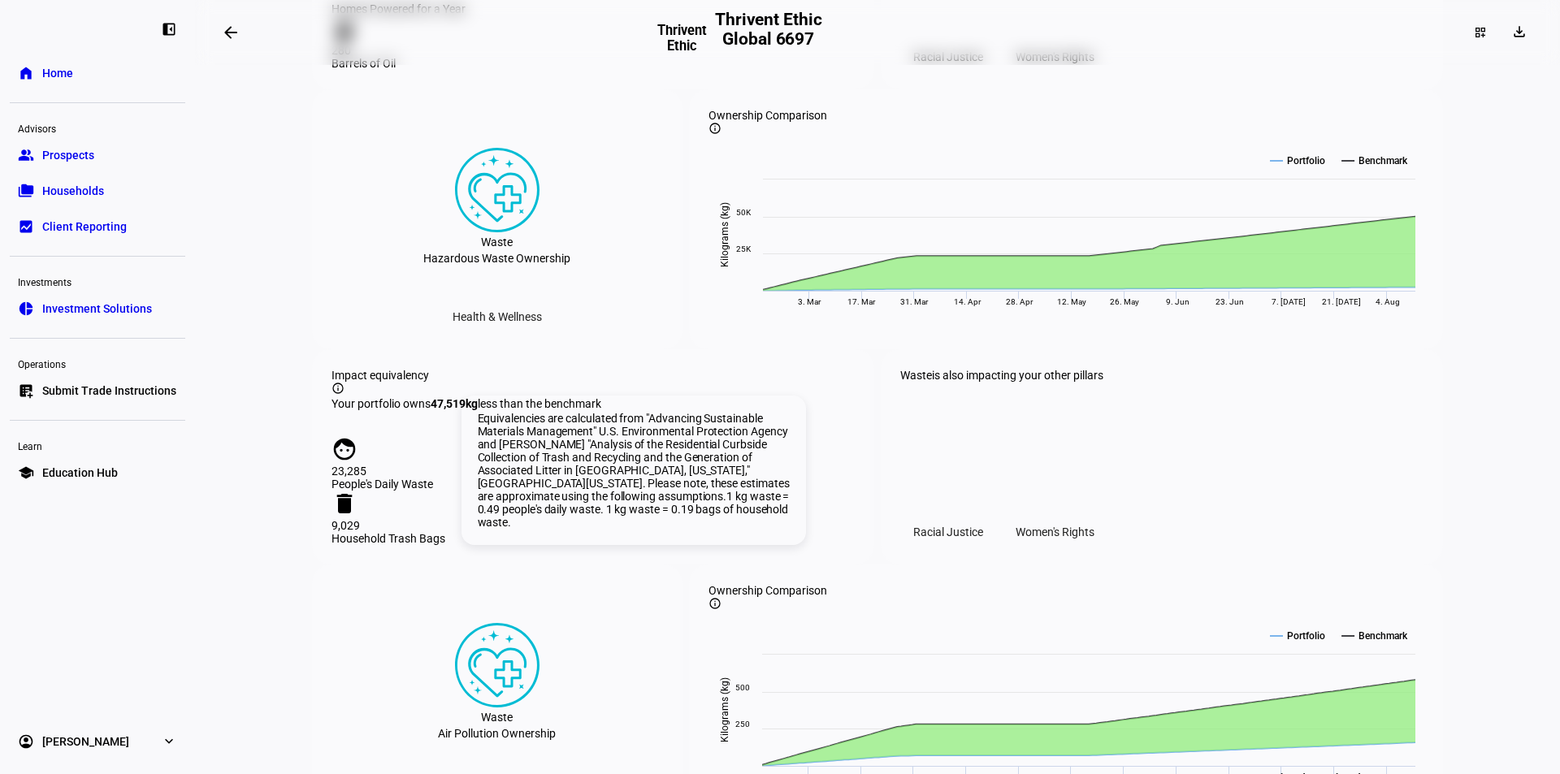
click at [344, 395] on mat-icon "info_outline" at bounding box center [337, 388] width 13 height 13
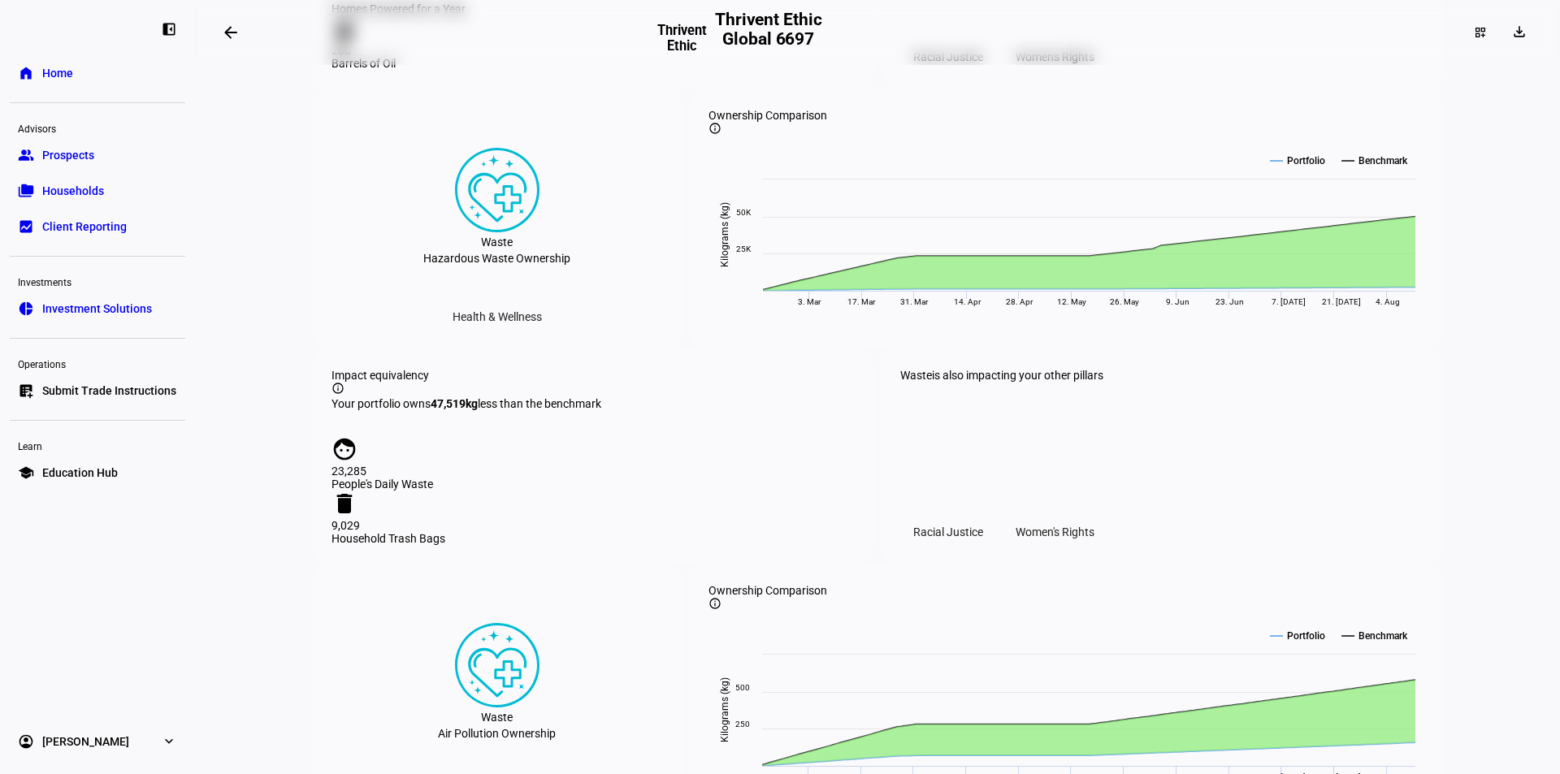
click at [530, 397] on div "Impact equivalency info_outline" at bounding box center [592, 383] width 523 height 28
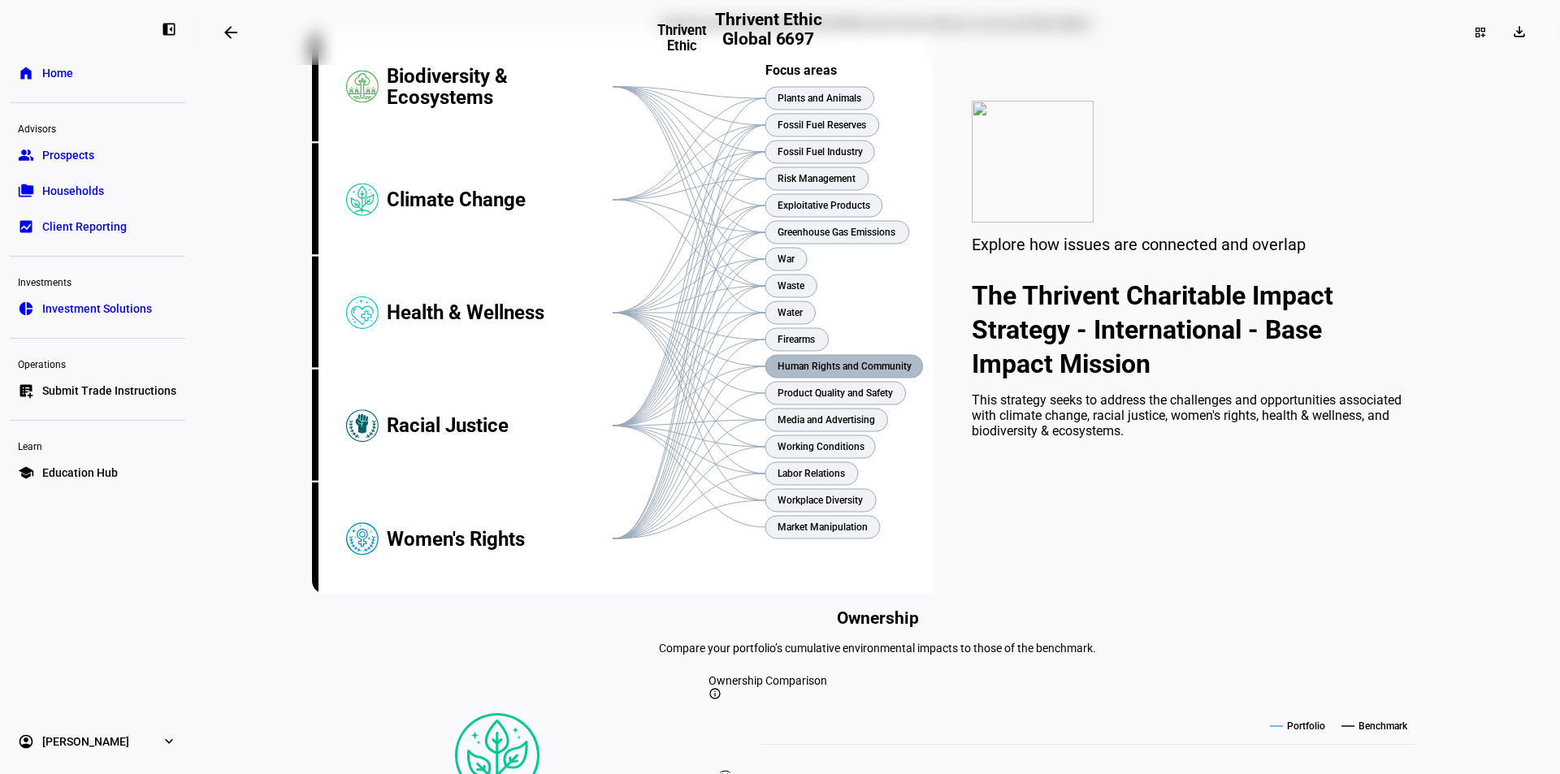
scroll to position [0, 0]
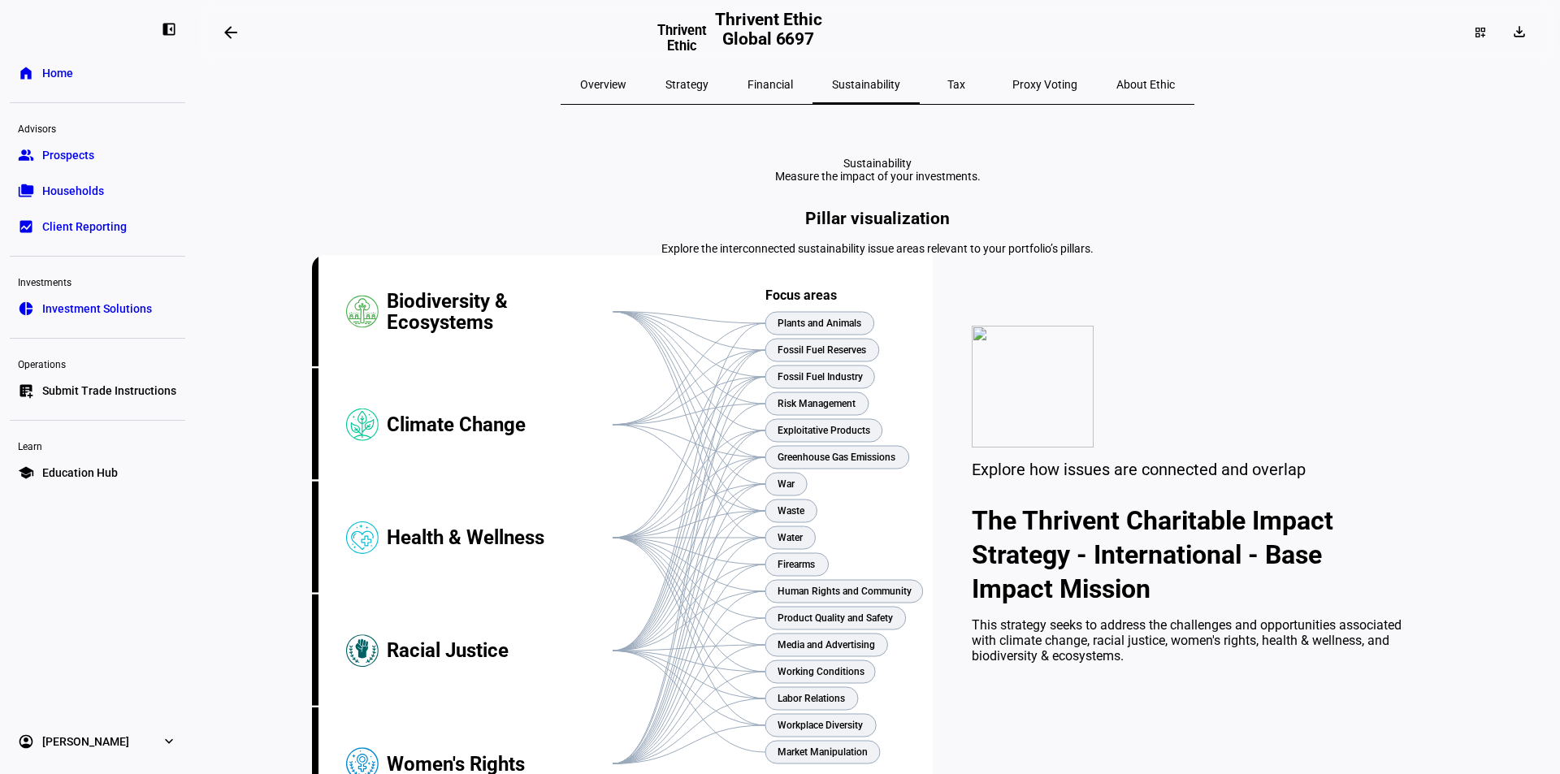
click at [1012, 81] on span "Proxy Voting" at bounding box center [1044, 84] width 65 height 11
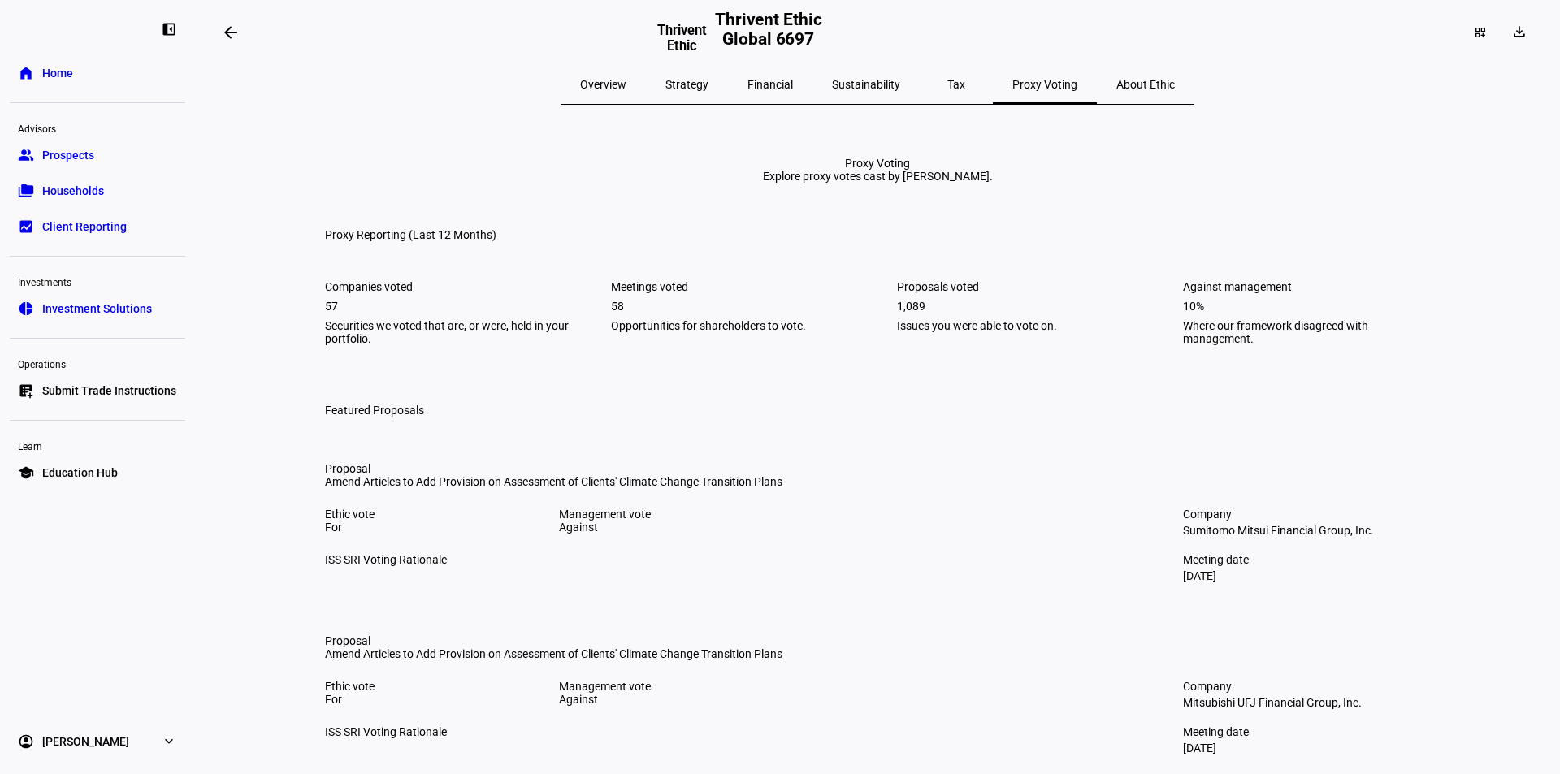
click at [626, 79] on span "Overview" at bounding box center [603, 84] width 46 height 11
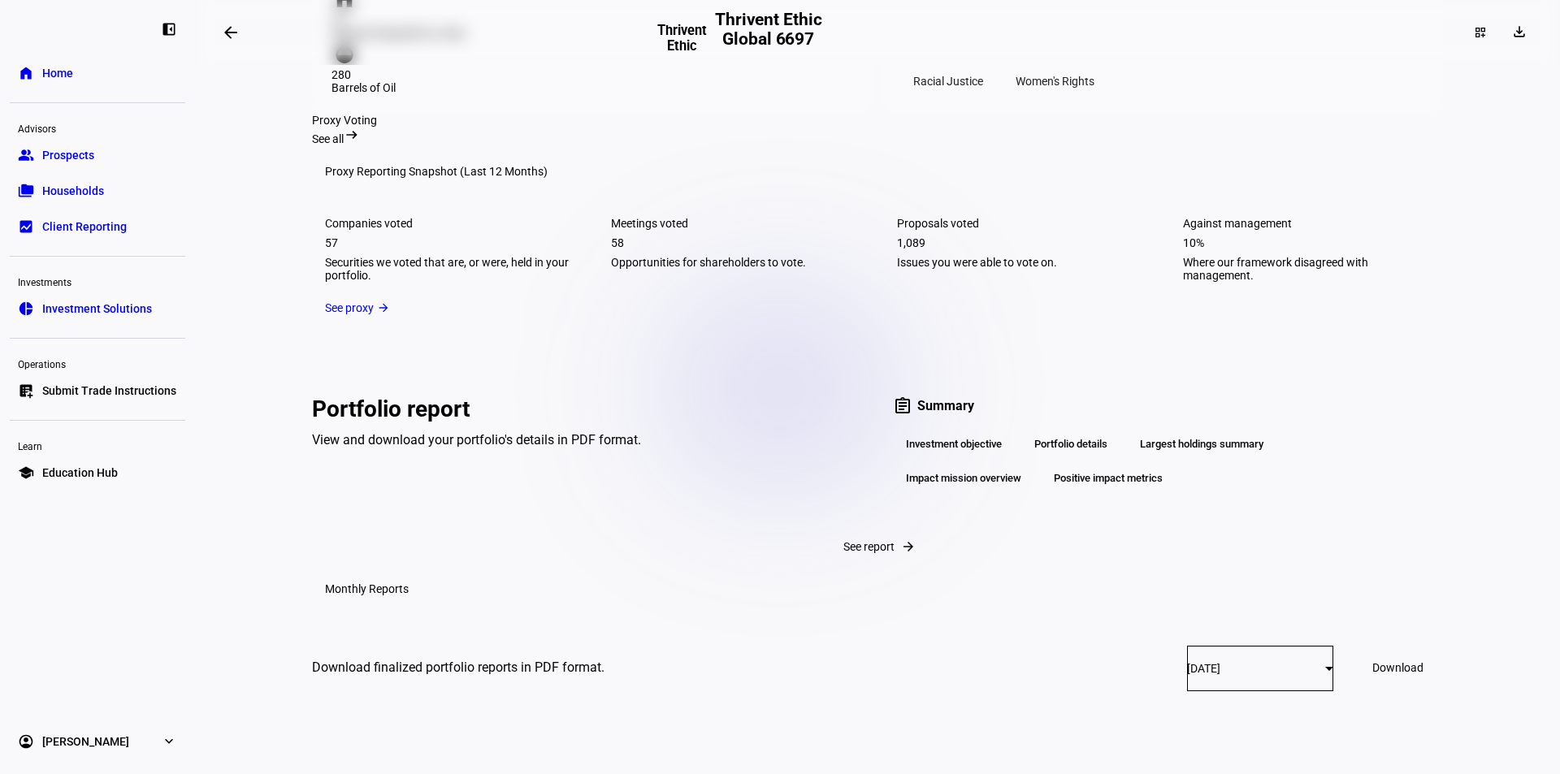
scroll to position [2437, 0]
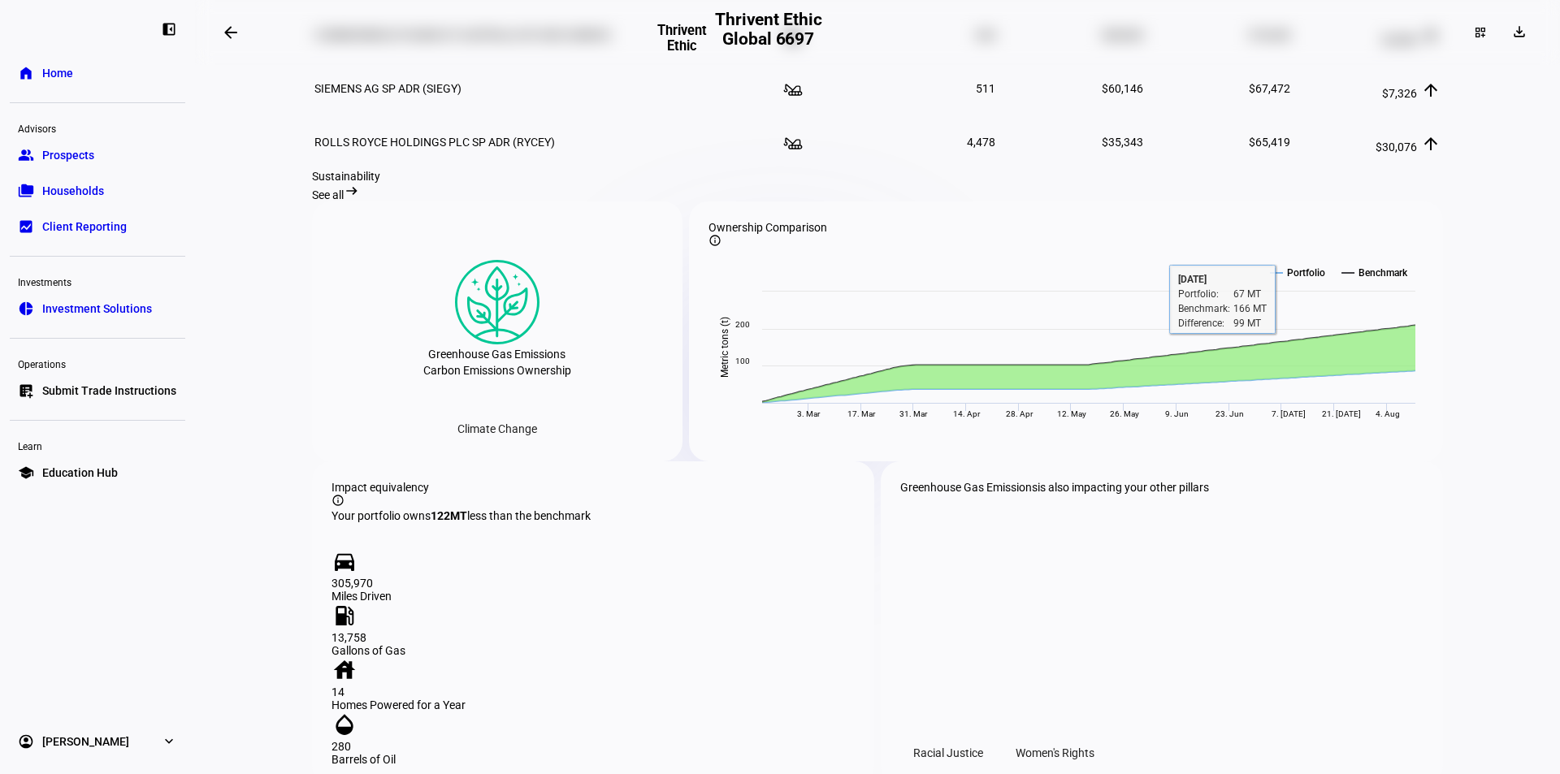
click at [344, 201] on span "See all" at bounding box center [328, 194] width 32 height 13
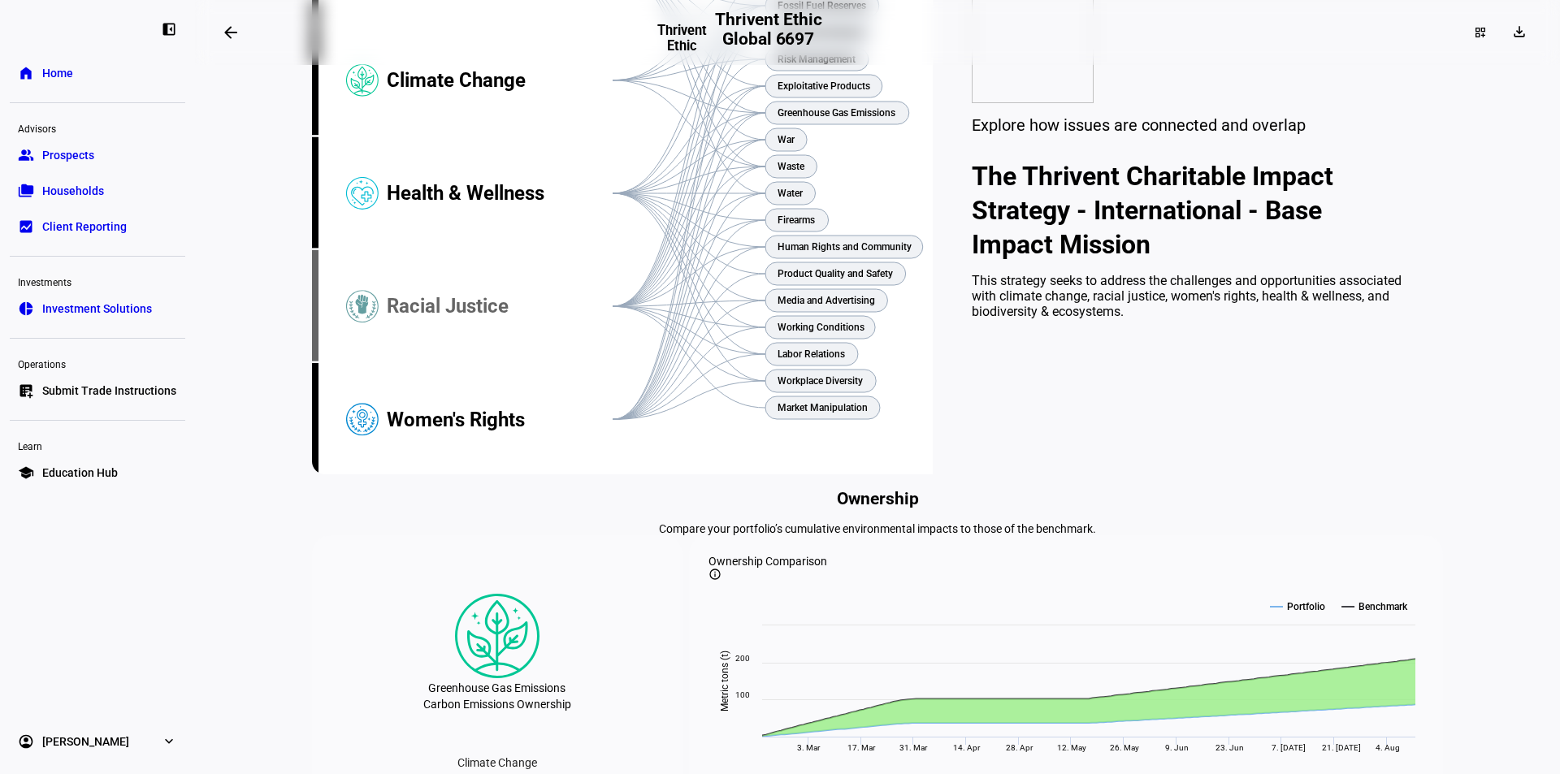
scroll to position [292, 0]
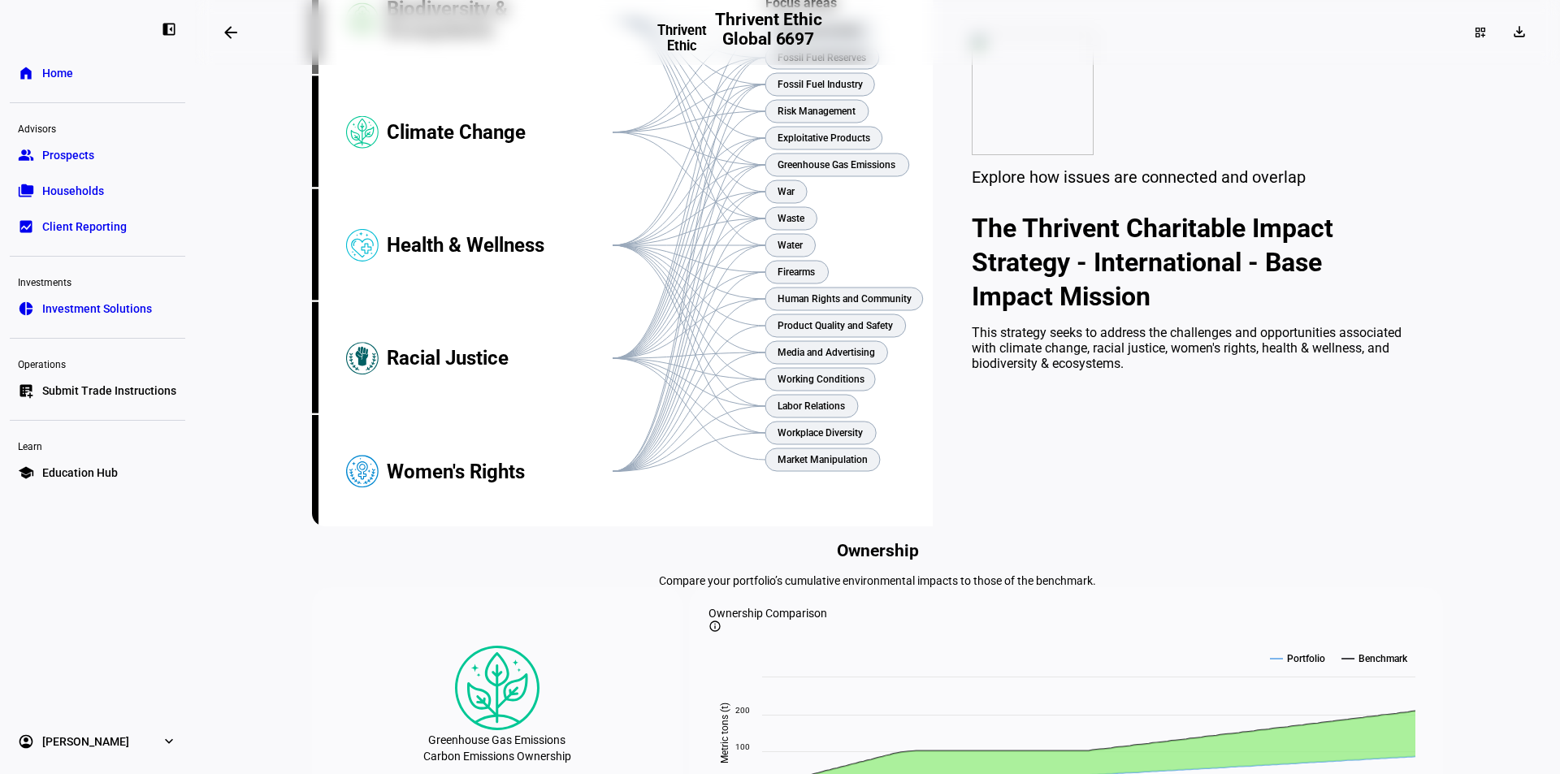
click at [428, 76] on div "Biodiversity & Ecosystems" at bounding box center [500, 19] width 226 height 113
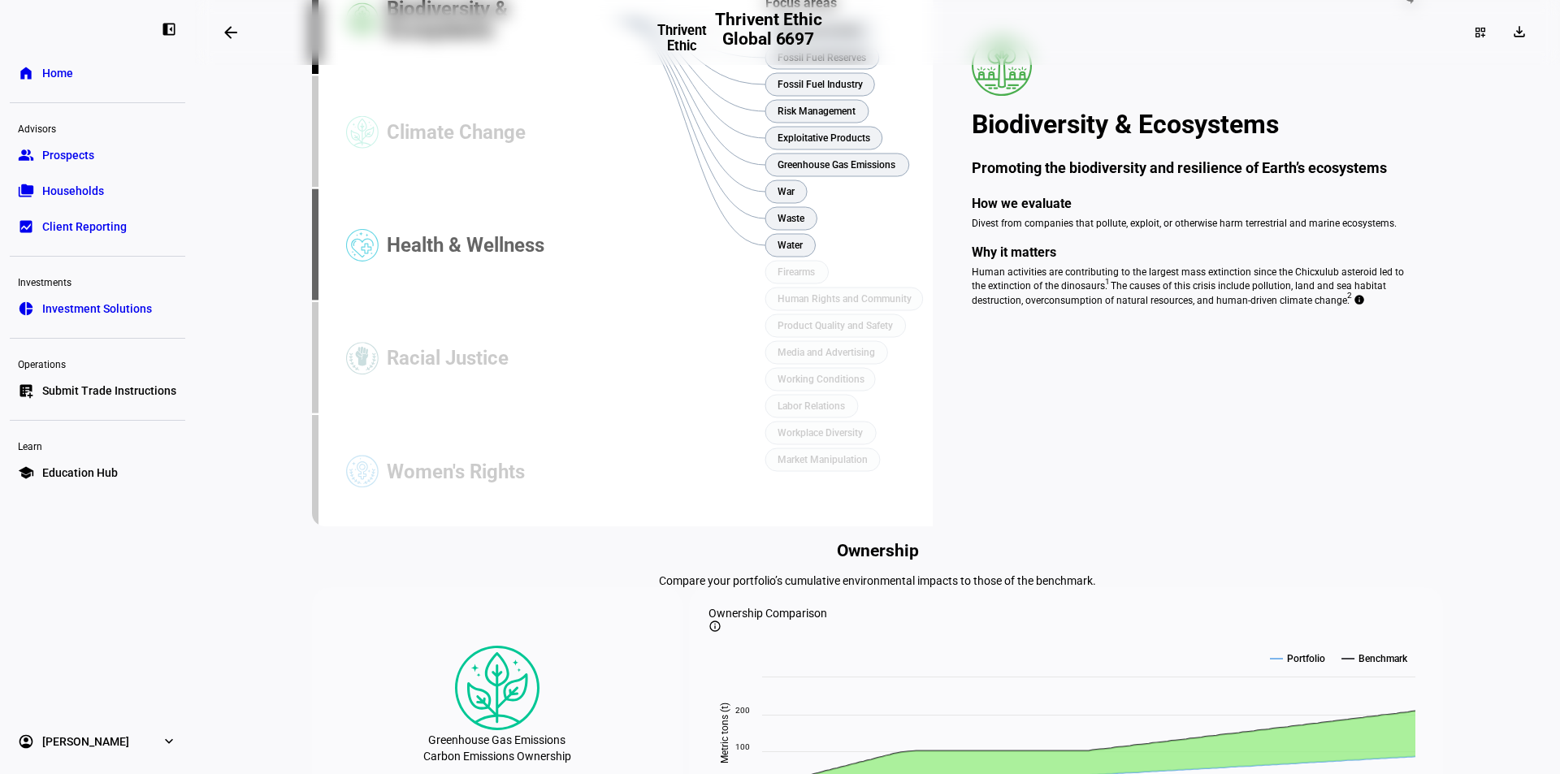
click at [455, 302] on div "Health & Wellness" at bounding box center [500, 245] width 226 height 113
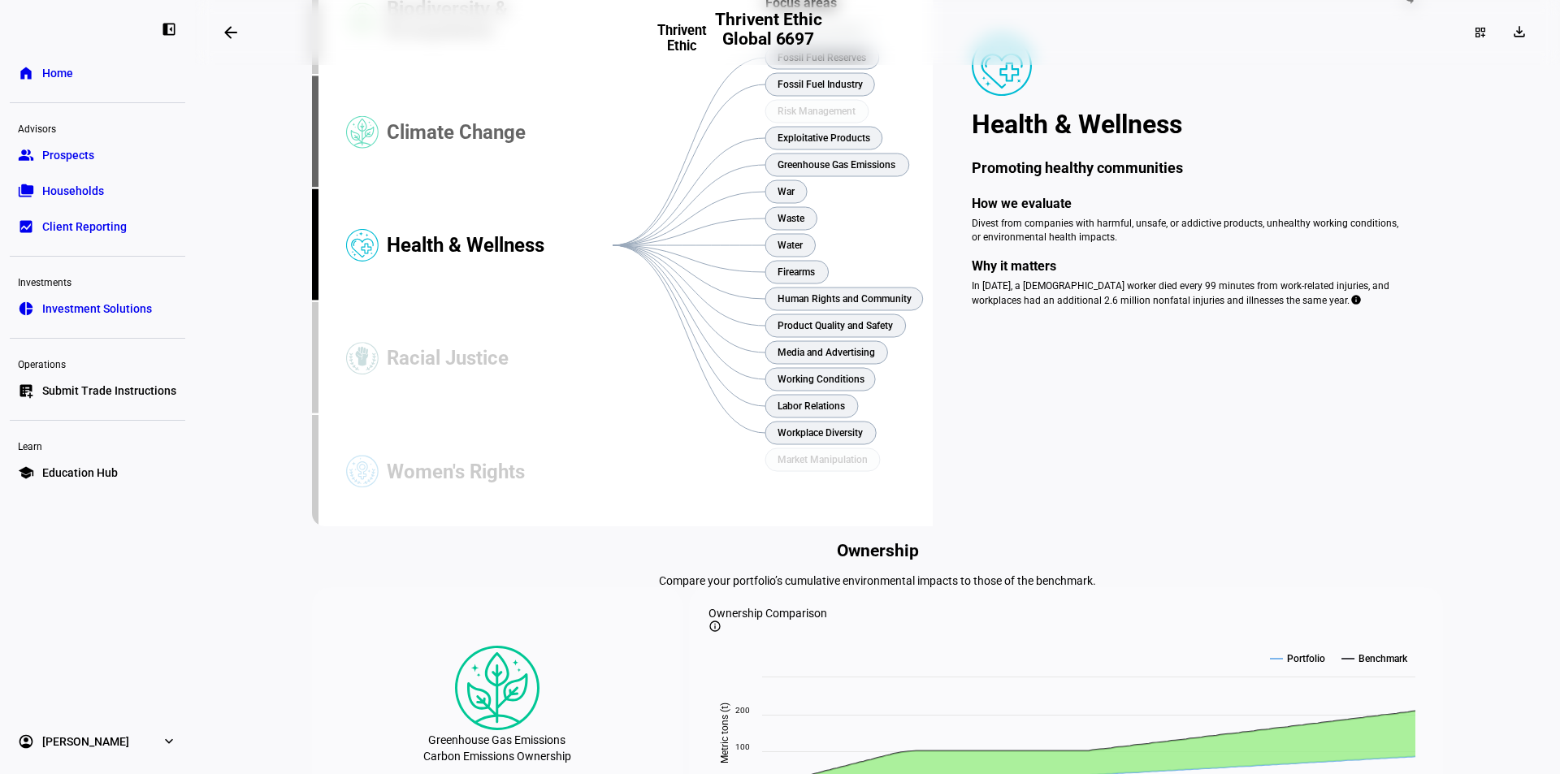
click at [474, 189] on div "Climate Change" at bounding box center [500, 132] width 226 height 113
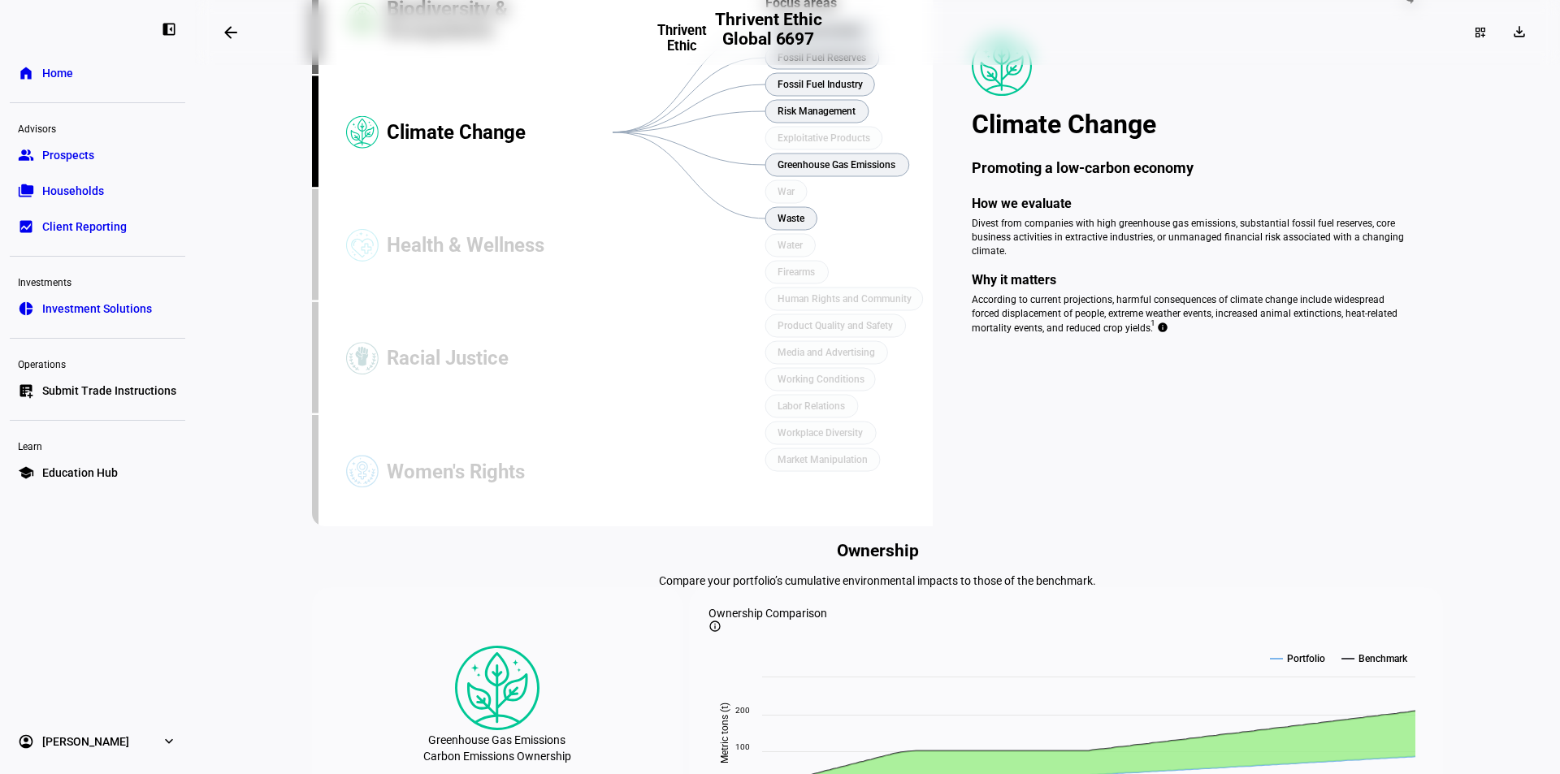
click at [443, 76] on div "Biodiversity & Ecosystems" at bounding box center [500, 19] width 226 height 113
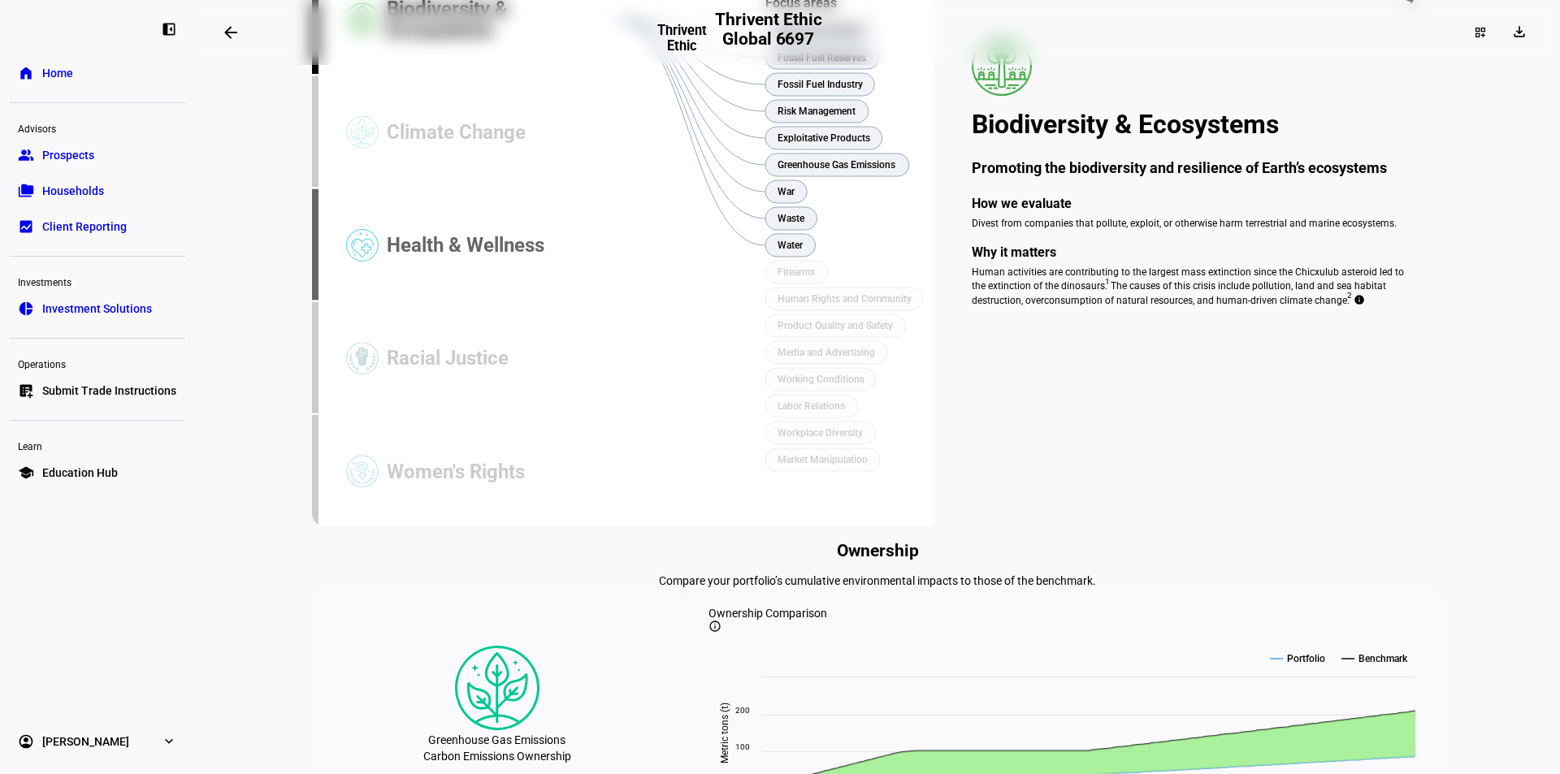
drag, startPoint x: 428, startPoint y: 363, endPoint x: 433, endPoint y: 393, distance: 30.4
click at [428, 302] on div "Health & Wellness" at bounding box center [500, 245] width 226 height 113
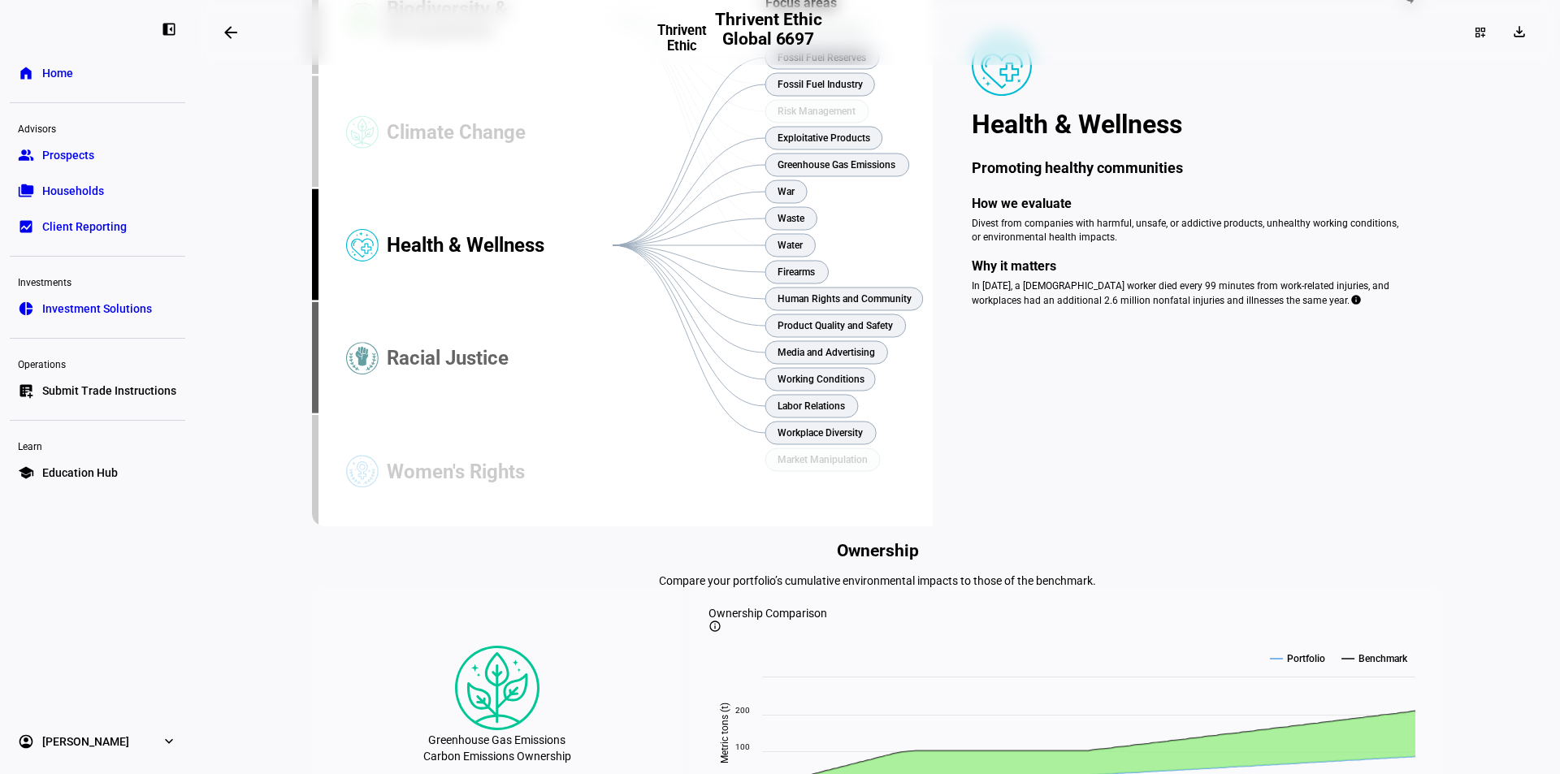
click at [441, 415] on div "Racial Justice" at bounding box center [500, 358] width 226 height 113
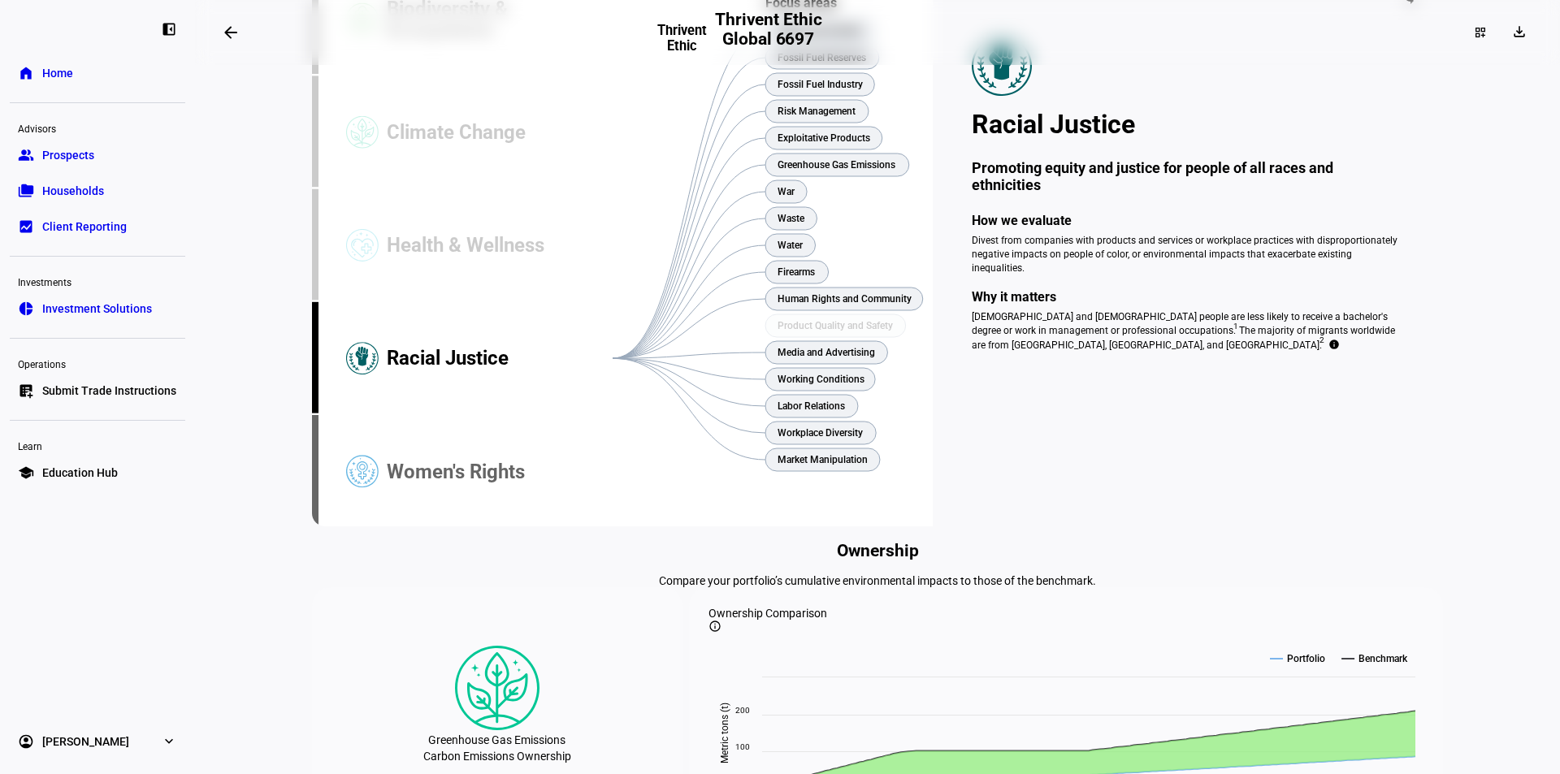
click at [415, 528] on div "Women's Rights" at bounding box center [500, 471] width 226 height 113
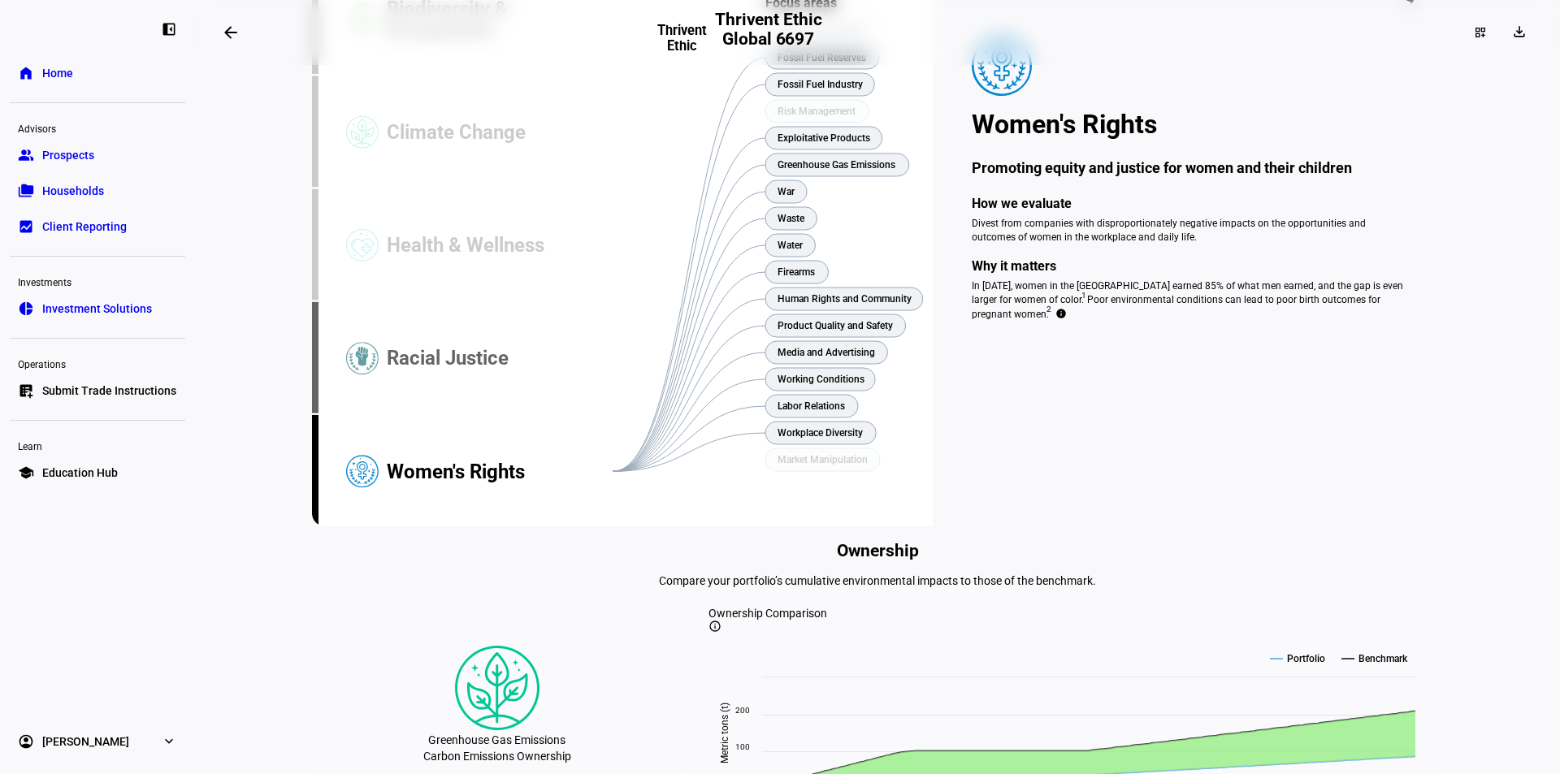
click at [407, 415] on div "Racial Justice" at bounding box center [500, 358] width 226 height 113
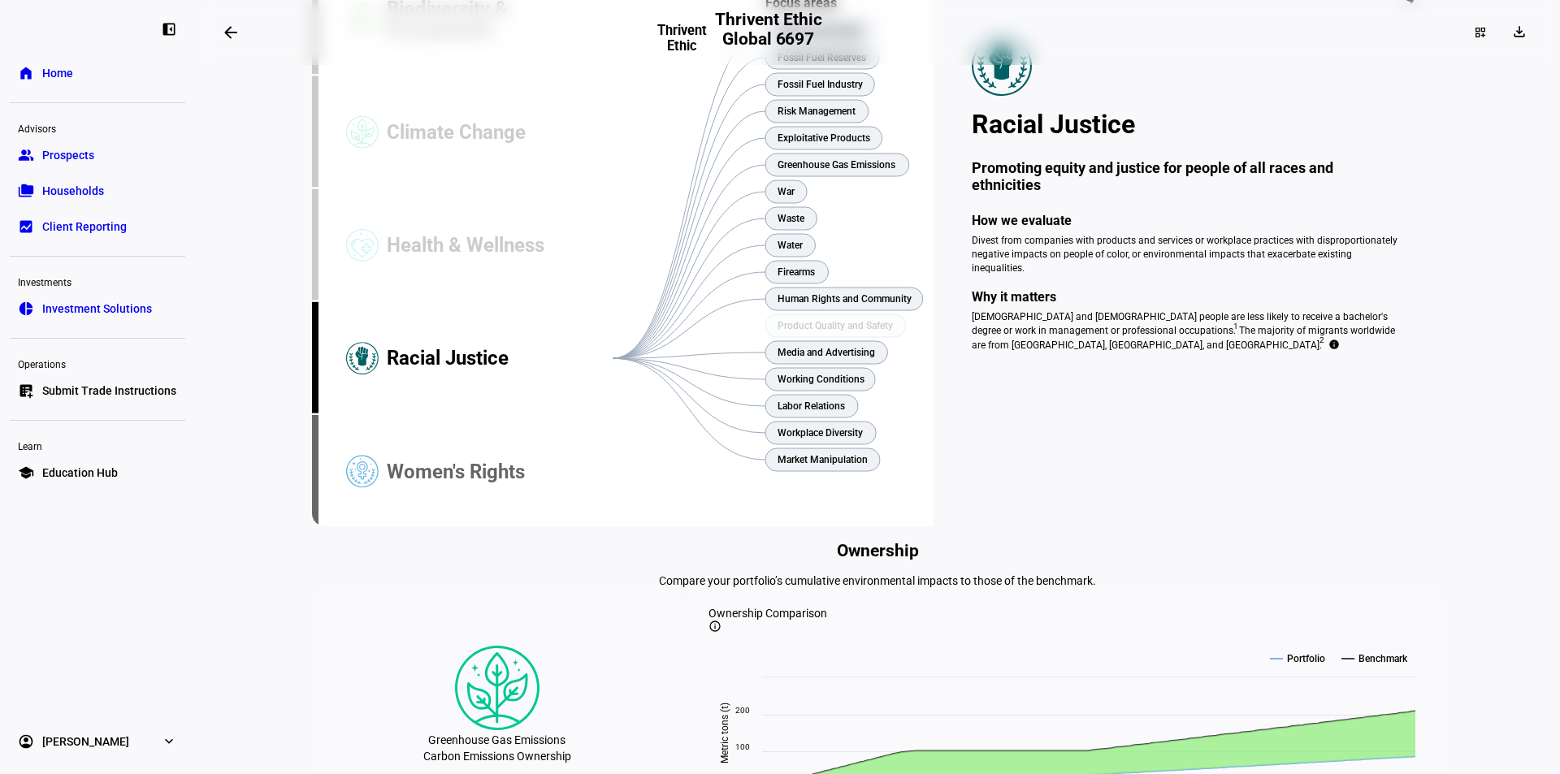
click at [417, 528] on div "Women's Rights" at bounding box center [500, 471] width 226 height 113
